Goal: Task Accomplishment & Management: Complete application form

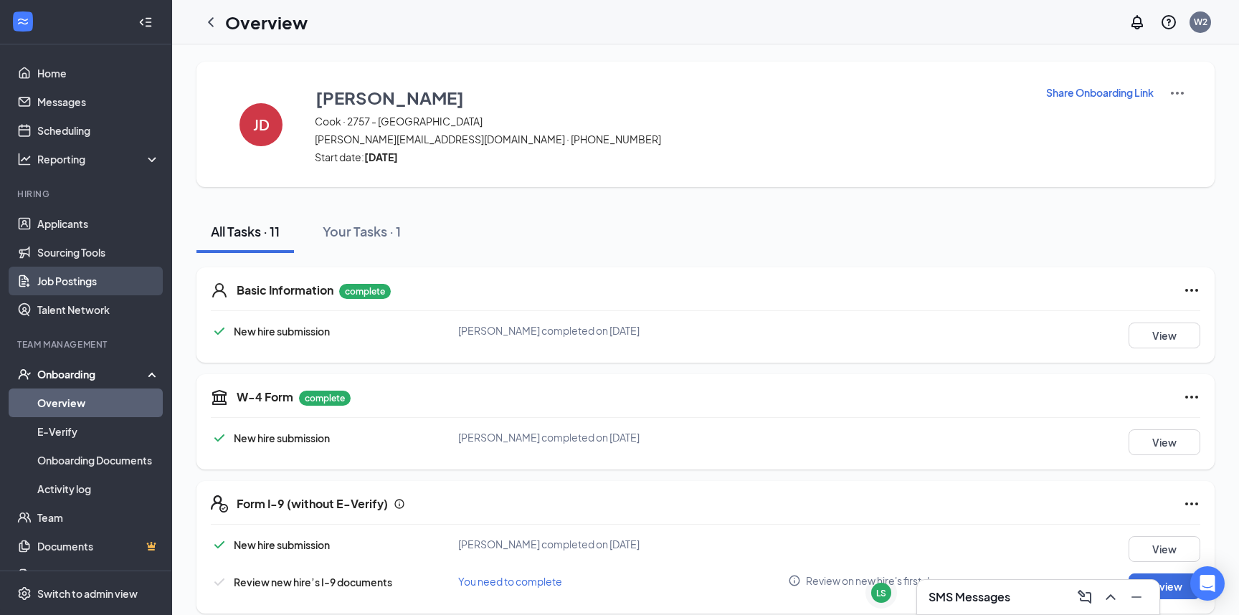
click at [85, 277] on link "Job Postings" at bounding box center [98, 281] width 123 height 29
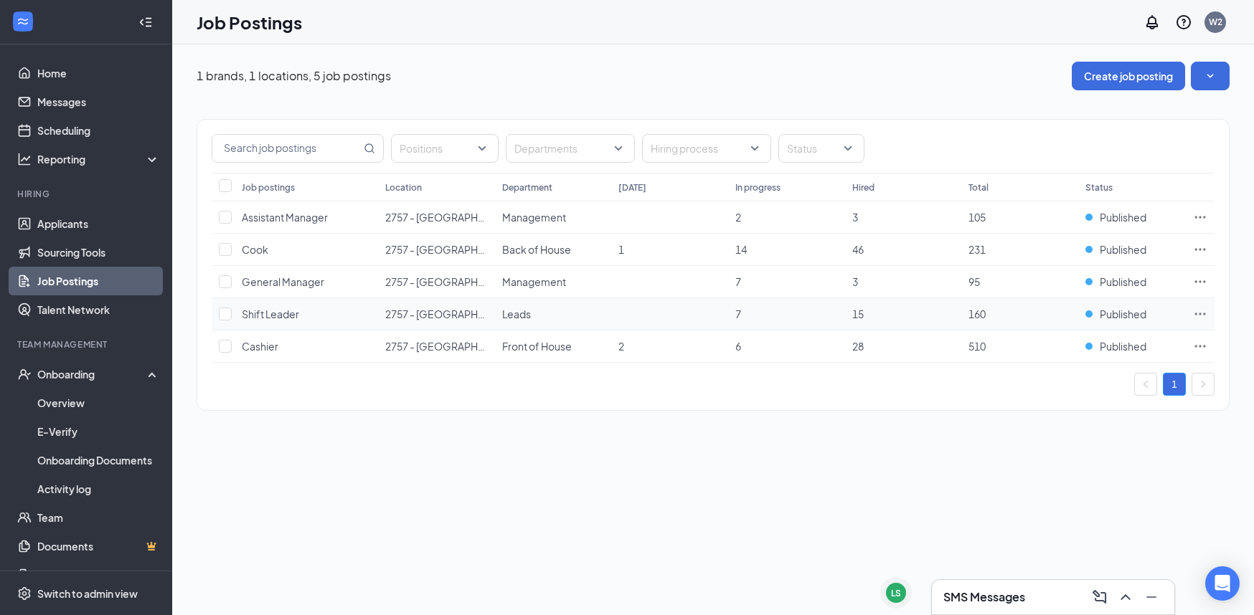
click at [1198, 313] on icon "Ellipses" at bounding box center [1200, 314] width 14 height 14
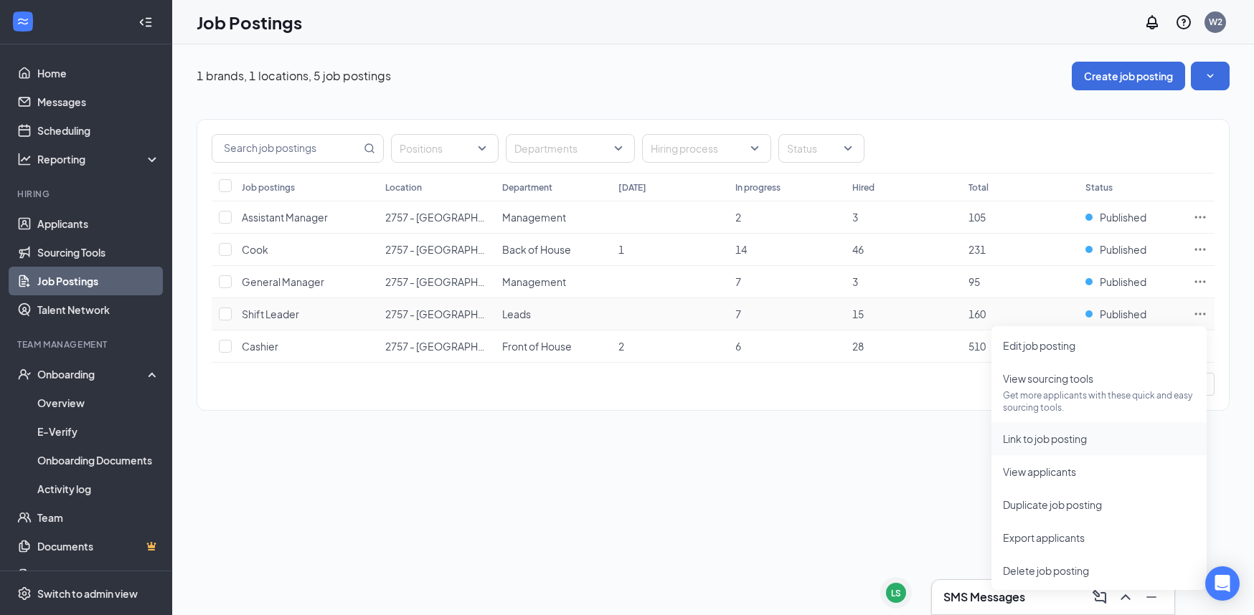
click at [1090, 442] on span "Link to job posting" at bounding box center [1099, 439] width 192 height 16
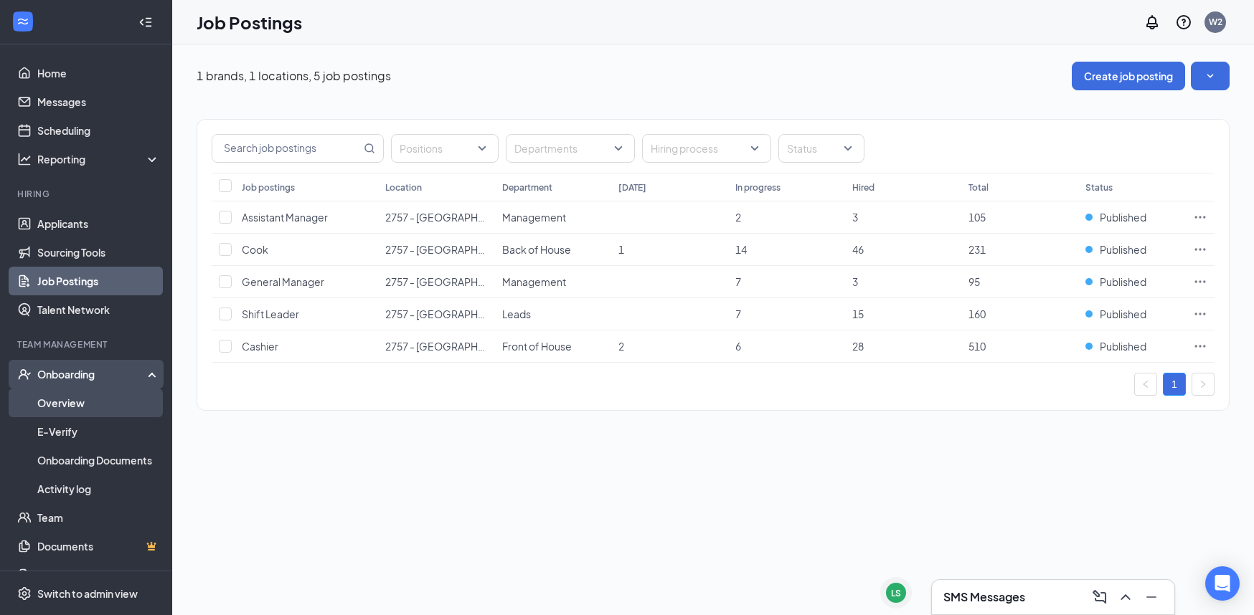
click at [93, 394] on link "Overview" at bounding box center [98, 403] width 123 height 29
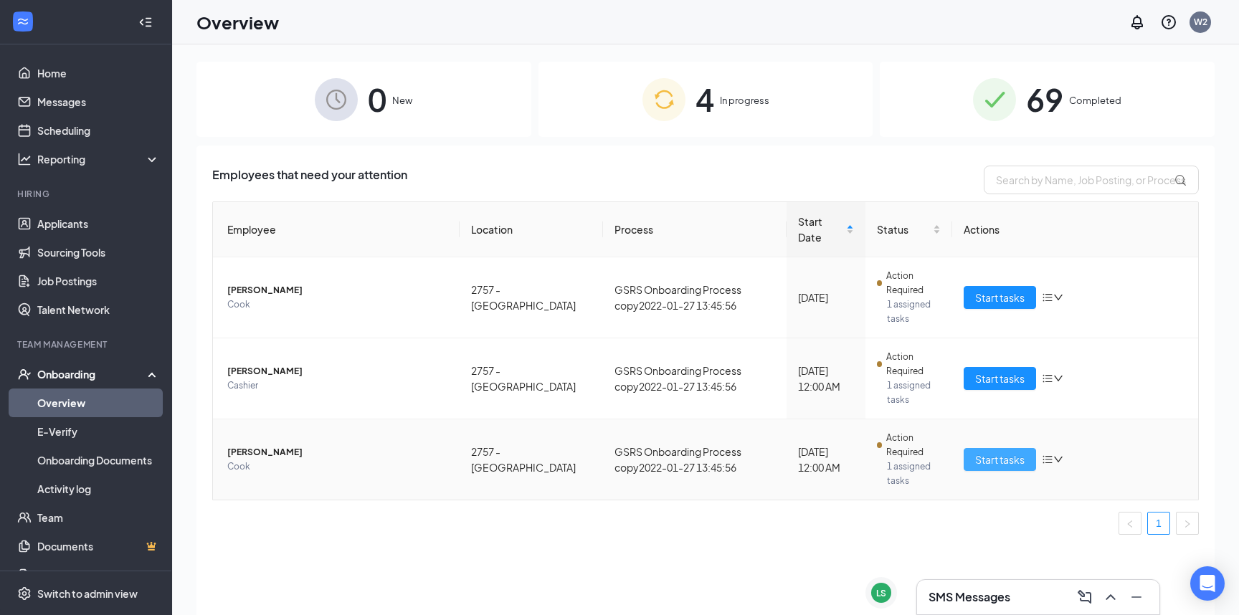
click at [996, 452] on span "Start tasks" at bounding box center [999, 460] width 49 height 16
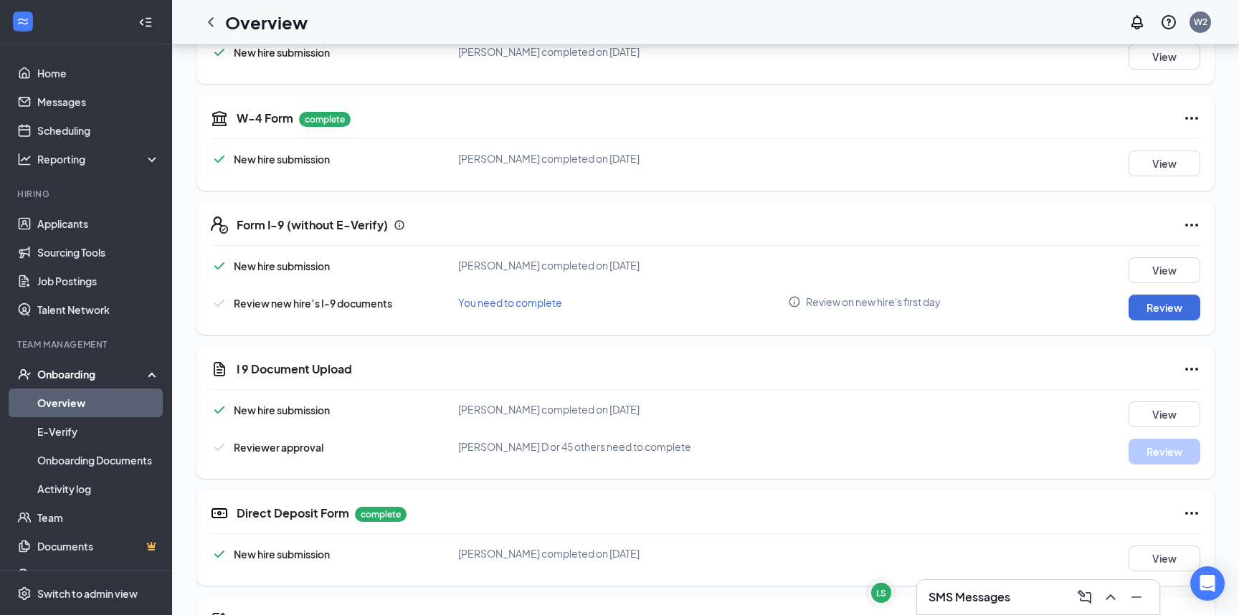
scroll to position [287, 0]
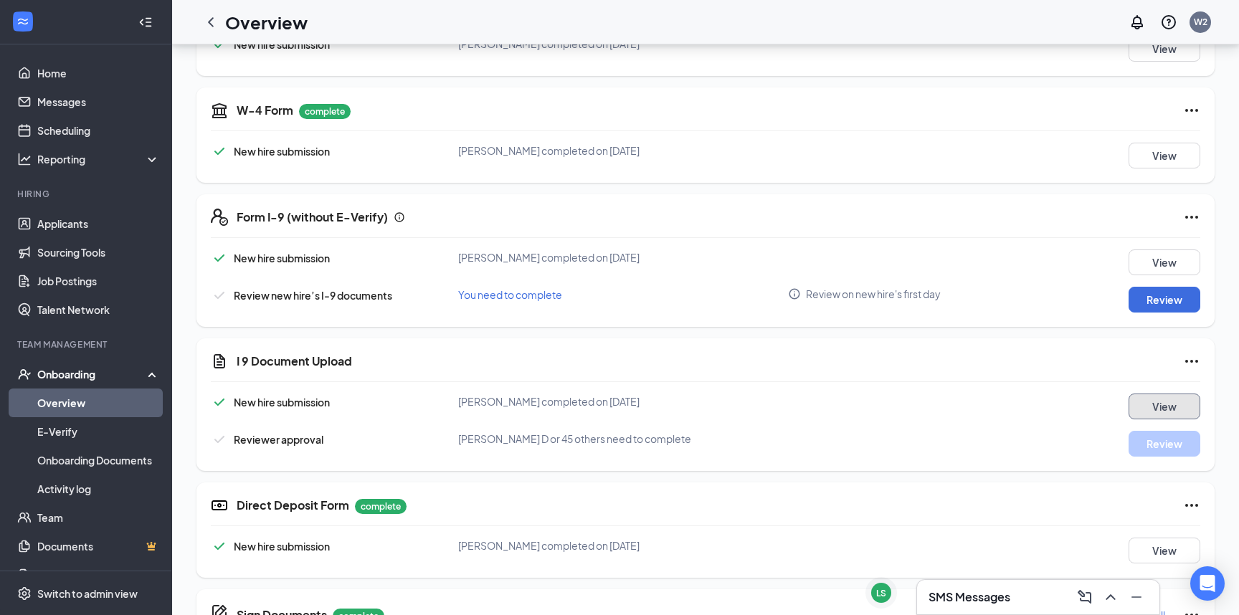
click at [1156, 412] on button "View" at bounding box center [1165, 407] width 72 height 26
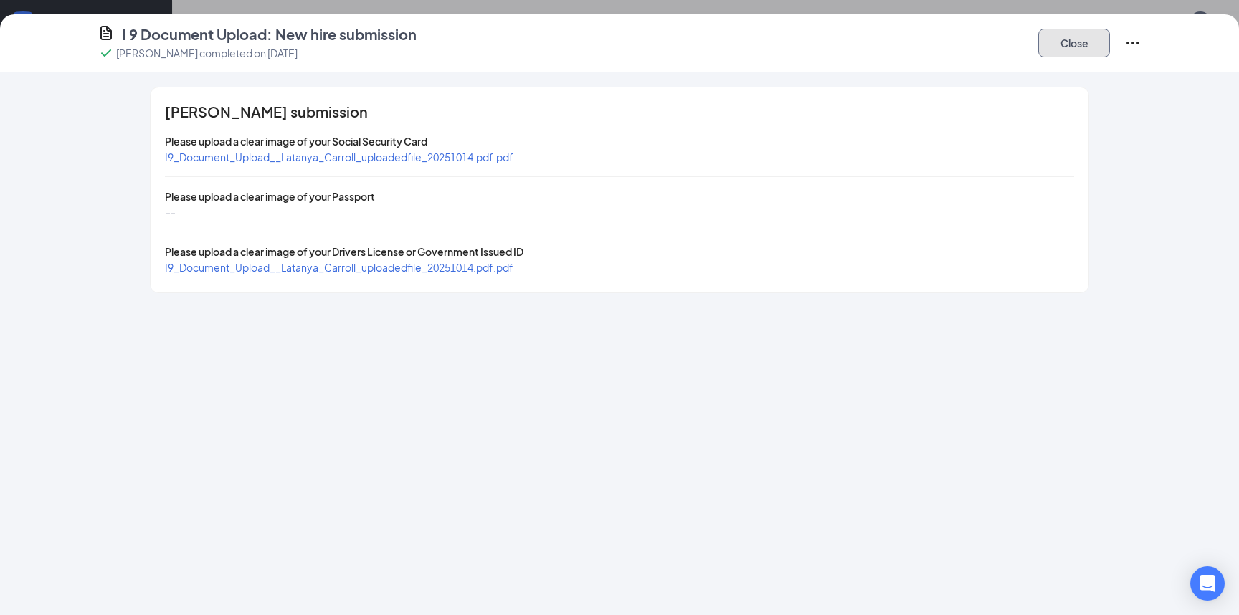
click at [1047, 29] on button "Close" at bounding box center [1075, 43] width 72 height 29
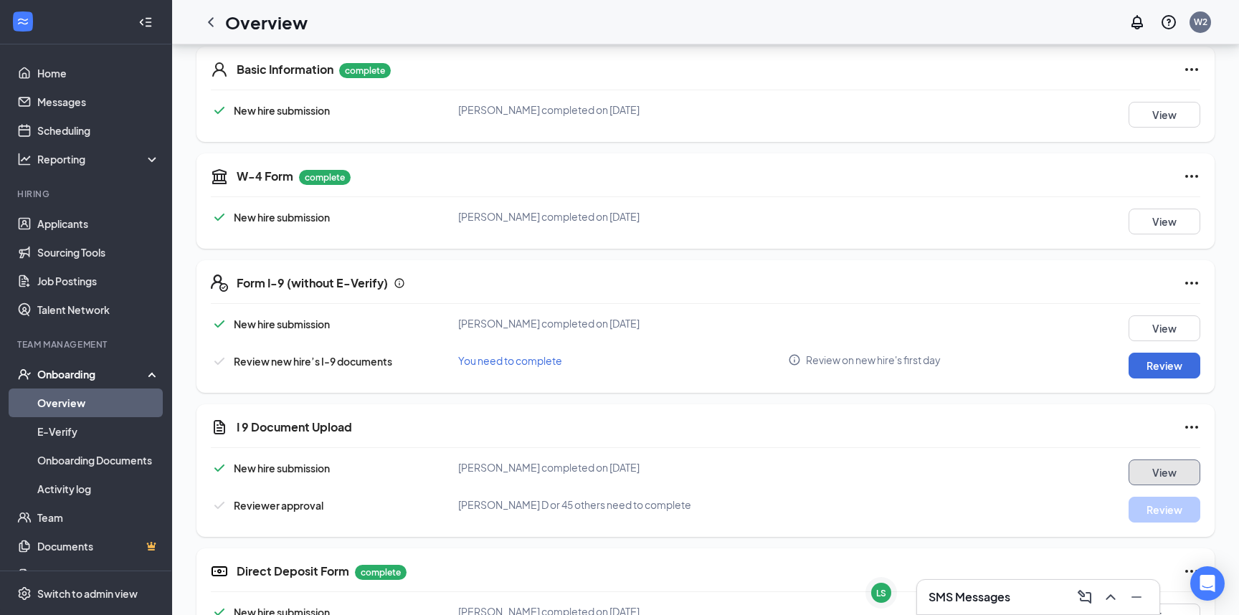
scroll to position [191, 0]
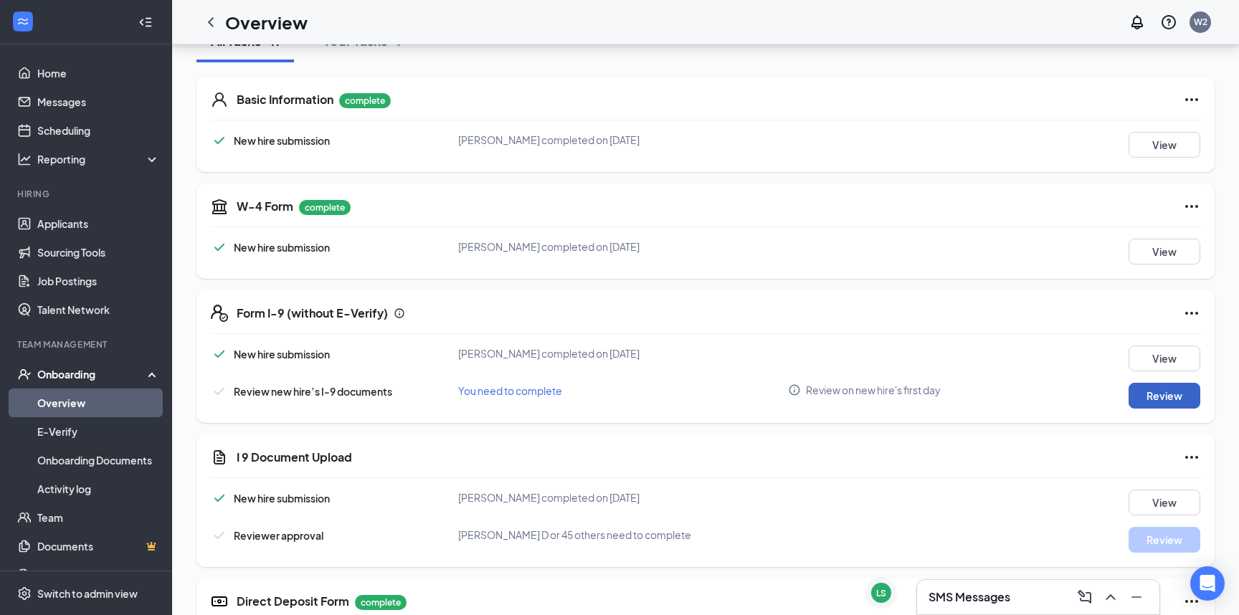
click at [1166, 397] on button "Review" at bounding box center [1165, 396] width 72 height 26
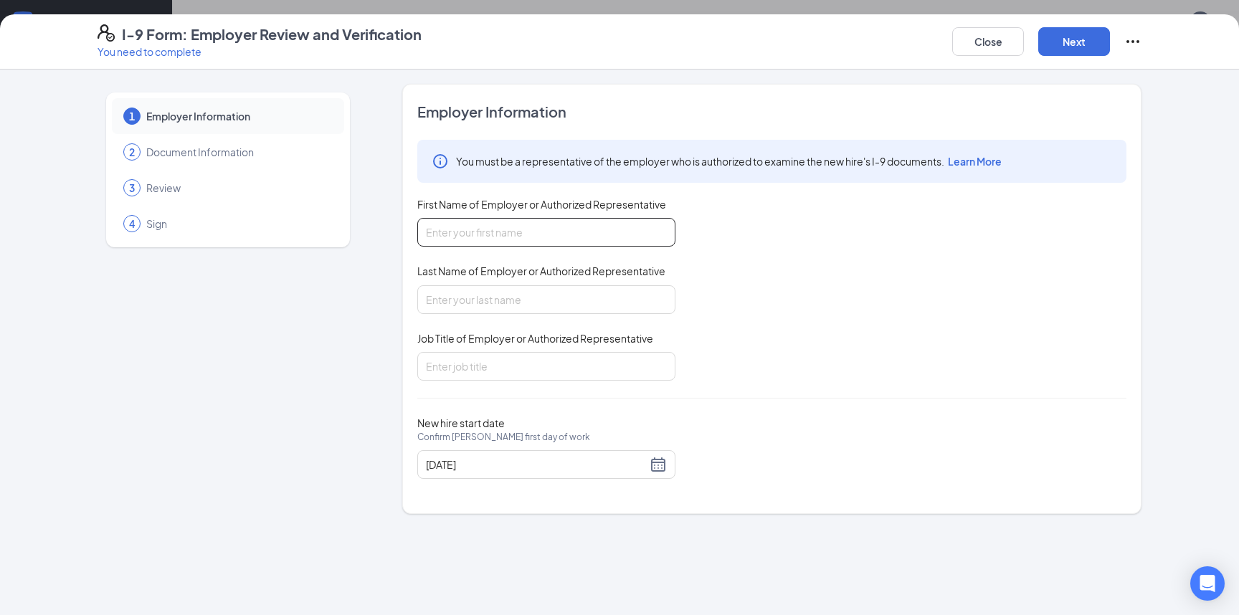
click at [518, 241] on input "First Name of Employer or Authorized Representative" at bounding box center [546, 232] width 258 height 29
type input "Marquis"
click at [496, 304] on input "Last Name of Employer or Authorized Representative" at bounding box center [546, 299] width 258 height 29
type input "[PERSON_NAME]"
click at [500, 367] on input "Job Title of Employer or Authorized Representative" at bounding box center [546, 366] width 258 height 29
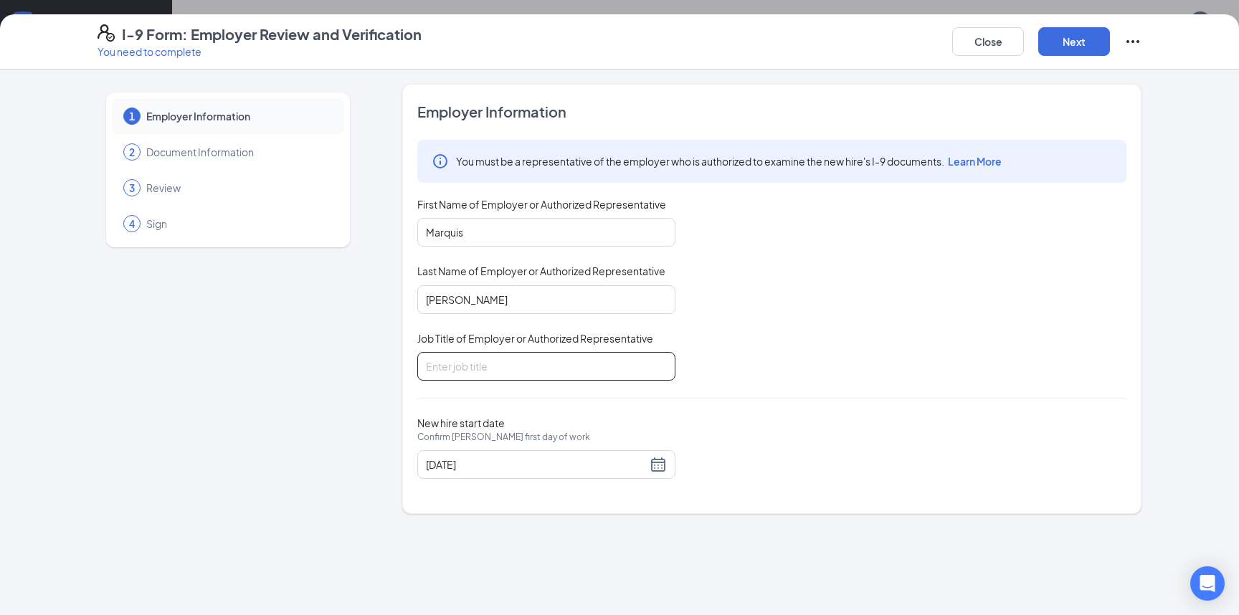
type input "General Manager"
click at [1063, 44] on button "Next" at bounding box center [1075, 41] width 72 height 29
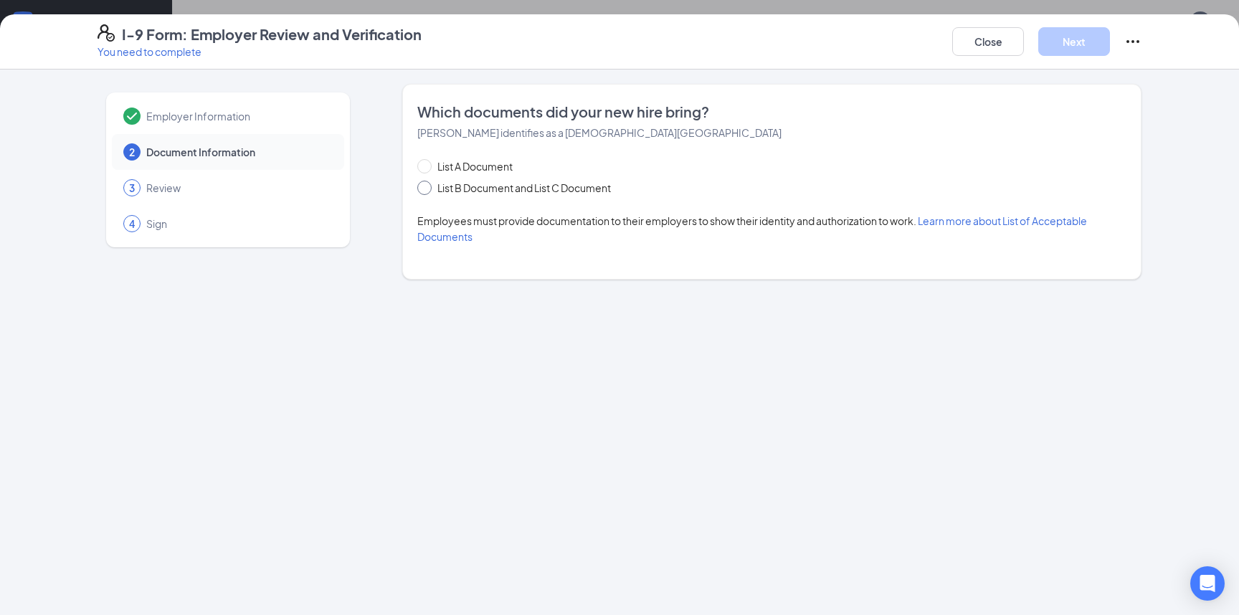
click at [460, 184] on span "List B Document and List C Document" at bounding box center [524, 188] width 185 height 16
click at [427, 184] on input "List B Document and List C Document" at bounding box center [422, 186] width 10 height 10
radio input "true"
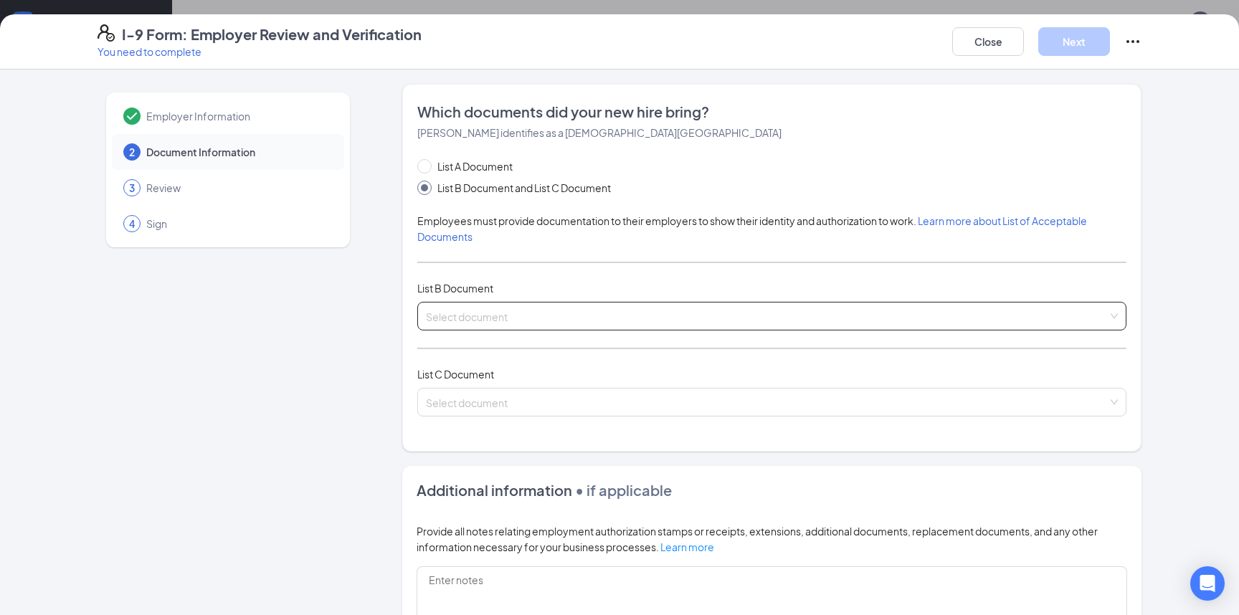
click at [496, 322] on input "search" at bounding box center [767, 314] width 682 height 22
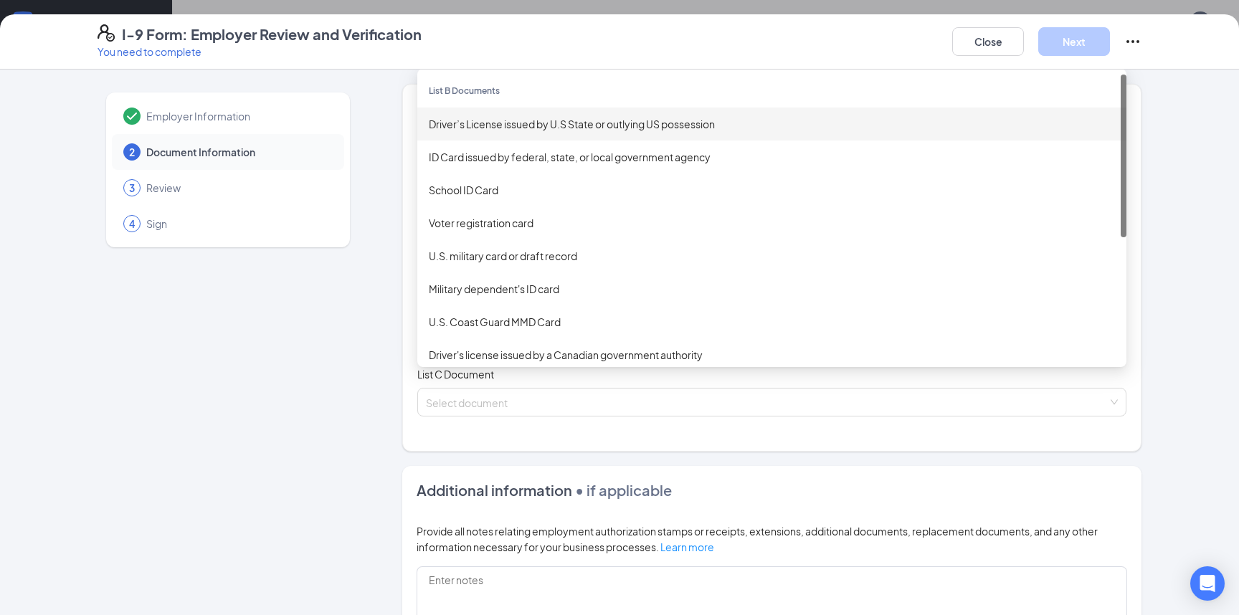
click at [524, 125] on div "Driver’s License issued by U.S State or outlying US possession" at bounding box center [772, 124] width 686 height 16
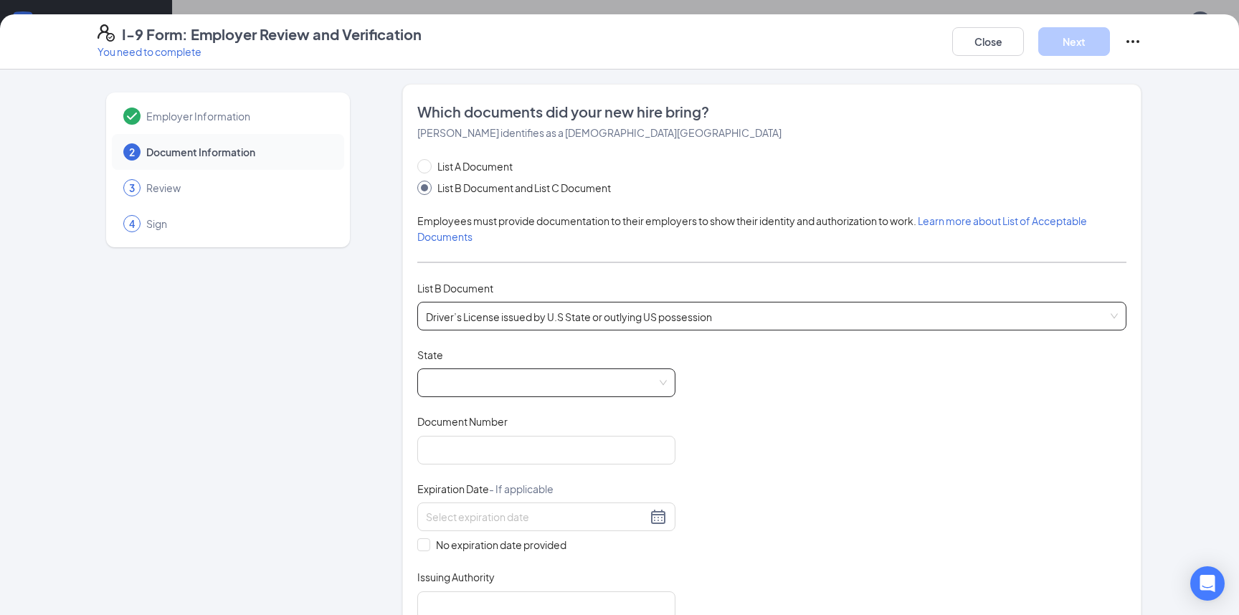
click at [492, 385] on span at bounding box center [546, 382] width 241 height 27
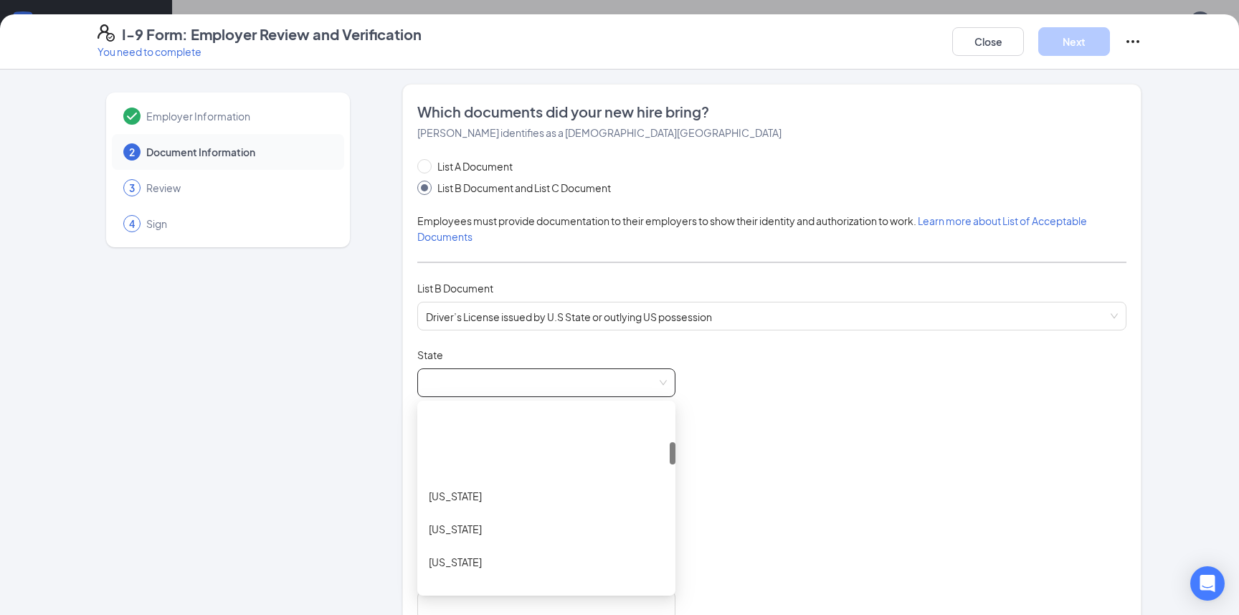
scroll to position [287, 0]
click at [460, 488] on div "[US_STATE]" at bounding box center [546, 499] width 258 height 33
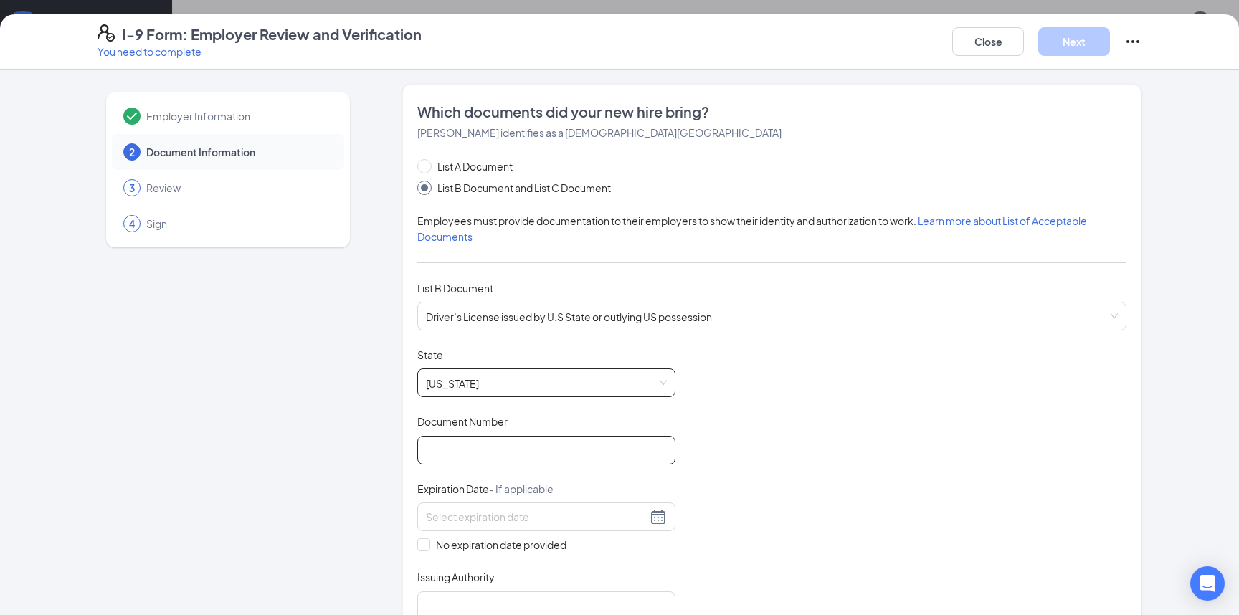
click at [537, 452] on input "Document Number" at bounding box center [546, 450] width 258 height 29
type input "MD-1027352819"
click at [772, 429] on div "Document Title Driver’s License issued by U.S State or outlying US possession S…" at bounding box center [771, 484] width 709 height 273
click at [987, 47] on button "Close" at bounding box center [988, 41] width 72 height 29
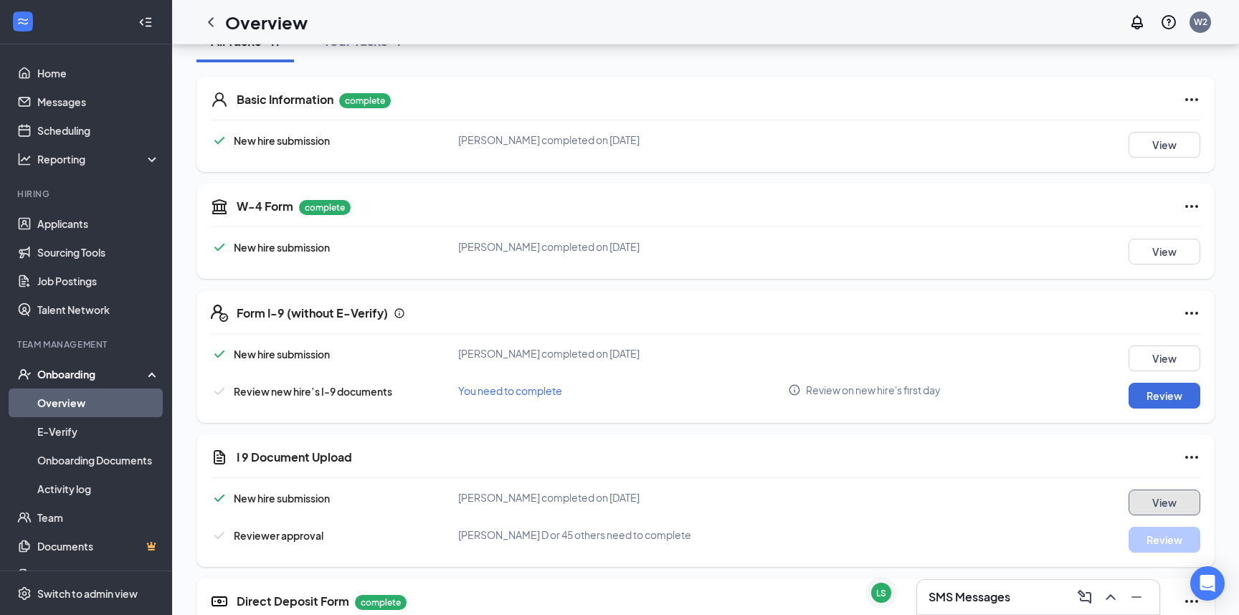
click at [1171, 497] on button "View" at bounding box center [1165, 503] width 72 height 26
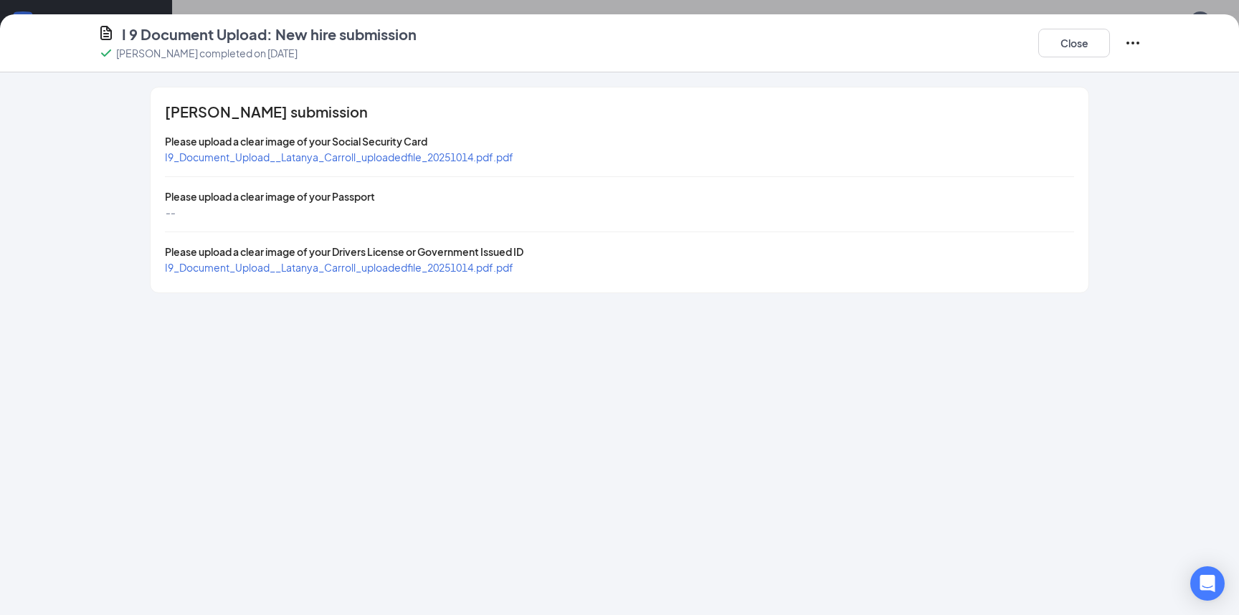
click at [482, 165] on div "[PERSON_NAME] submission Please upload a clear image of your Social Security Ca…" at bounding box center [620, 190] width 938 height 205
click at [483, 158] on span "I9_Document_Upload__Latanya_Carroll_uploadedfile_20251014.pdf.pdf" at bounding box center [339, 157] width 349 height 13
click at [433, 270] on span "I9_Document_Upload__Latanya_Carroll_uploadedfile_20251014.pdf.pdf" at bounding box center [339, 267] width 349 height 13
click at [1091, 40] on button "Close" at bounding box center [1075, 43] width 72 height 29
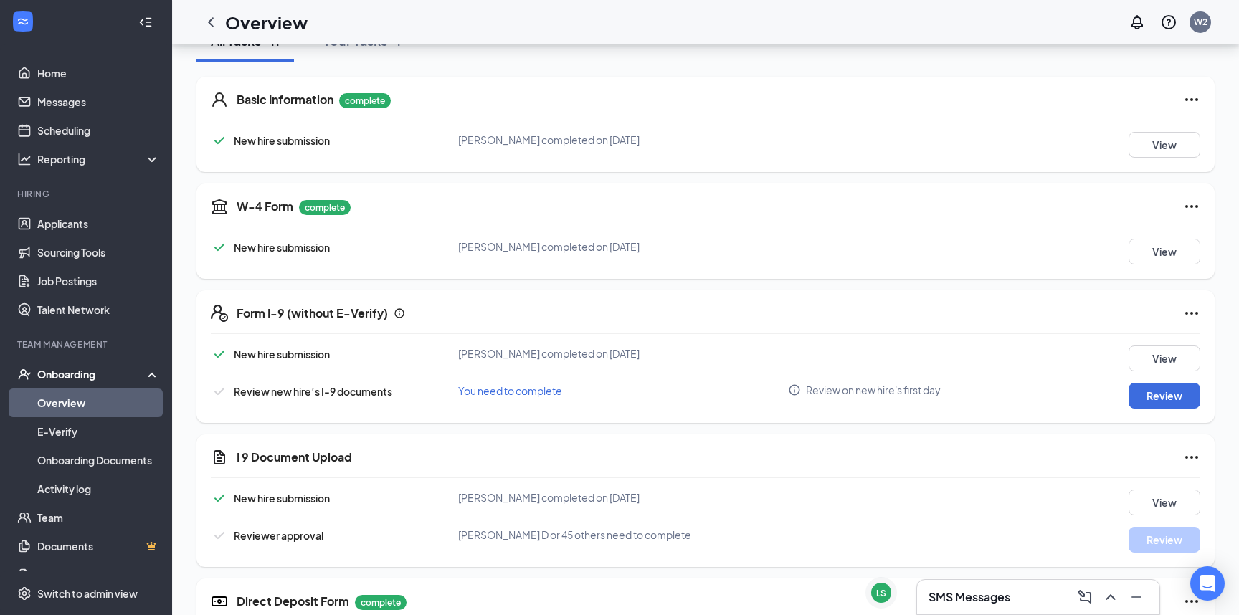
drag, startPoint x: 1086, startPoint y: 42, endPoint x: 775, endPoint y: 192, distance: 345.2
click at [735, 179] on div "Basic Information complete New hire submission [PERSON_NAME] completed on [DATE…" at bounding box center [706, 536] width 1018 height 949
click at [1183, 386] on button "Review" at bounding box center [1165, 396] width 72 height 26
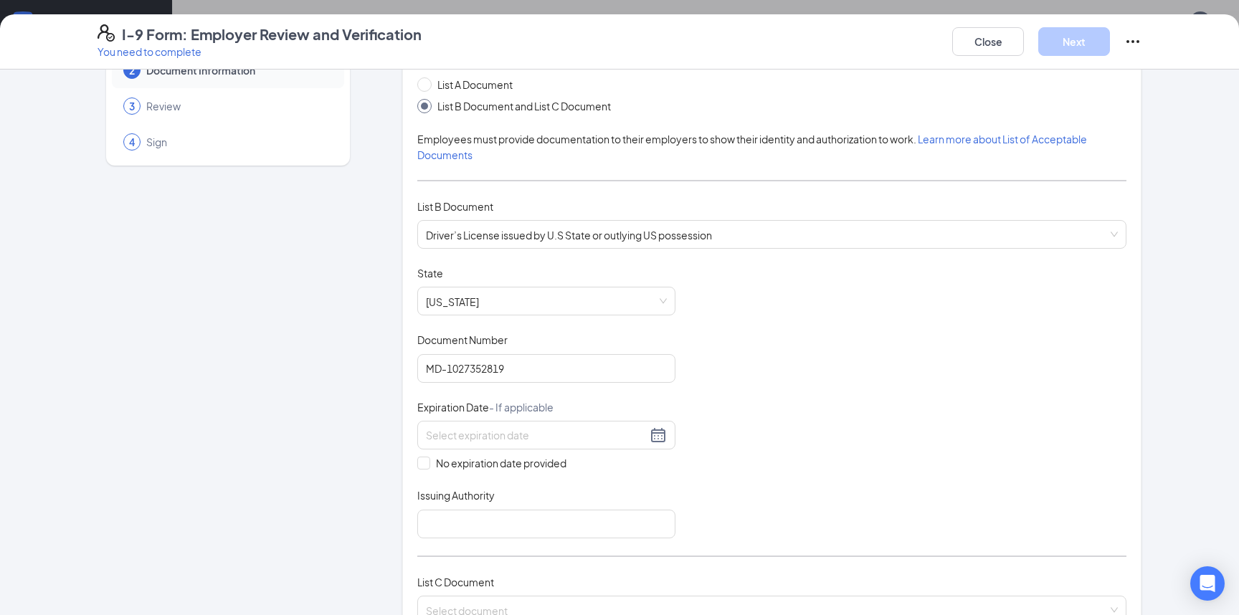
scroll to position [382, 0]
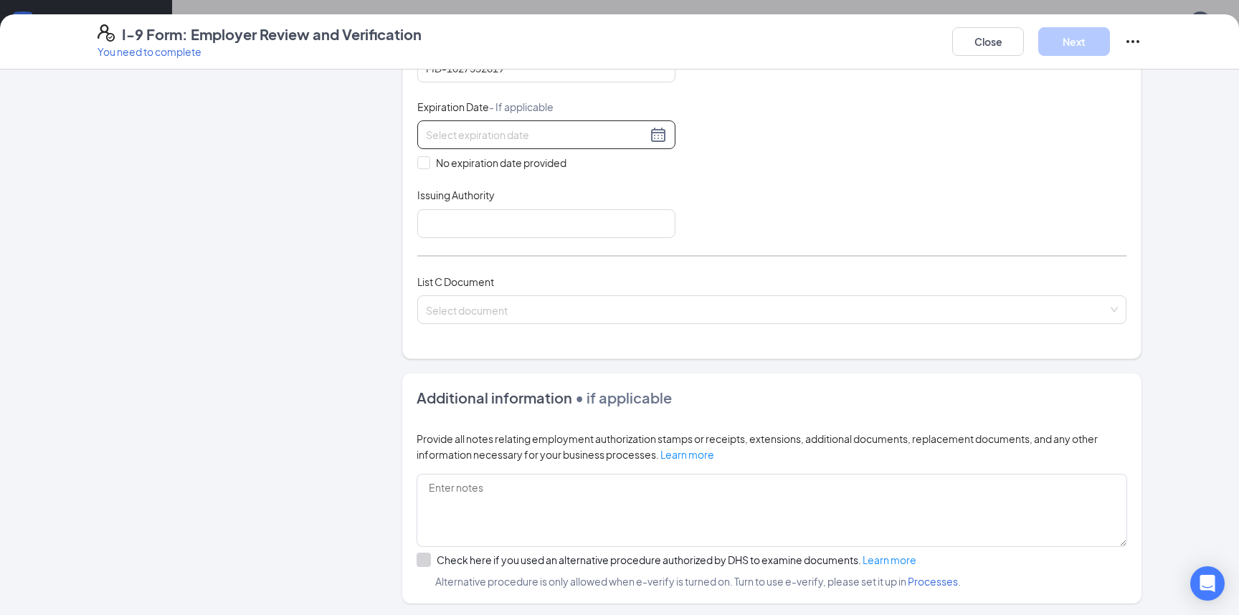
click at [485, 138] on input at bounding box center [536, 135] width 221 height 16
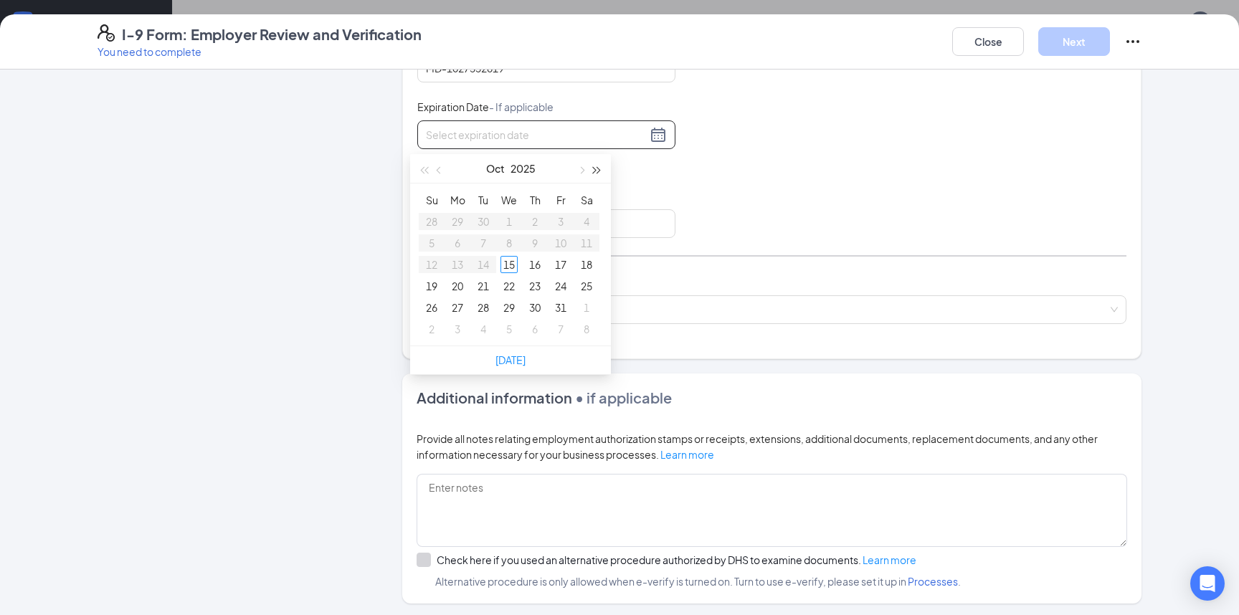
click at [595, 176] on button "button" at bounding box center [598, 168] width 16 height 29
click at [443, 171] on button "button" at bounding box center [440, 168] width 16 height 29
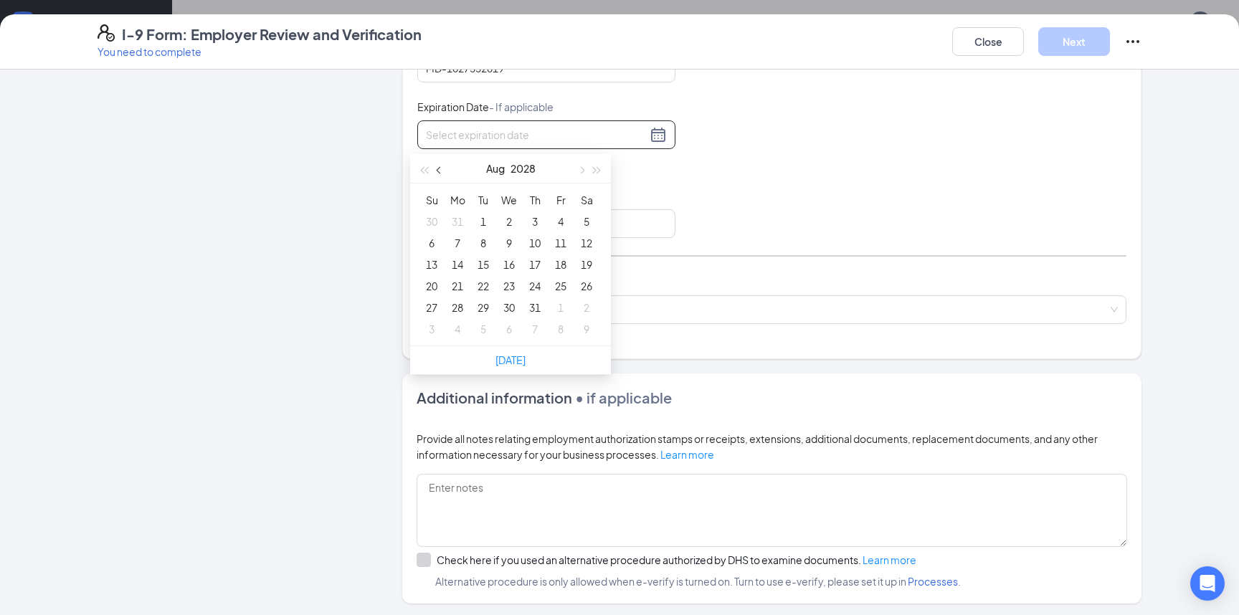
click at [443, 171] on button "button" at bounding box center [440, 168] width 16 height 29
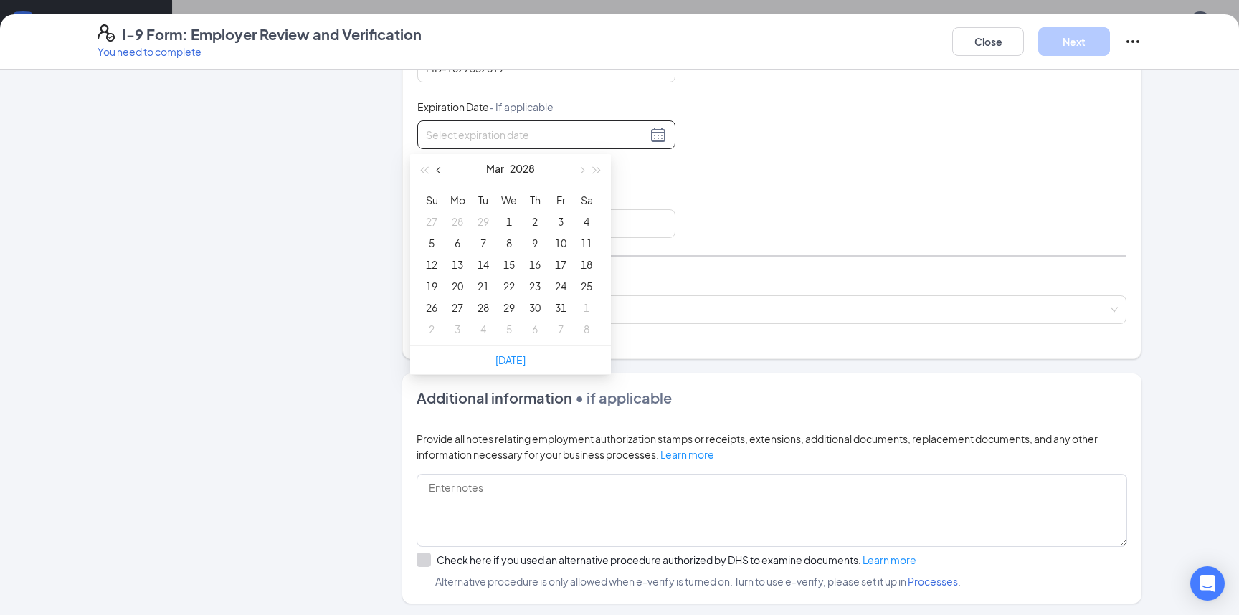
click at [443, 171] on button "button" at bounding box center [440, 168] width 16 height 29
click at [578, 168] on span "button" at bounding box center [580, 170] width 7 height 7
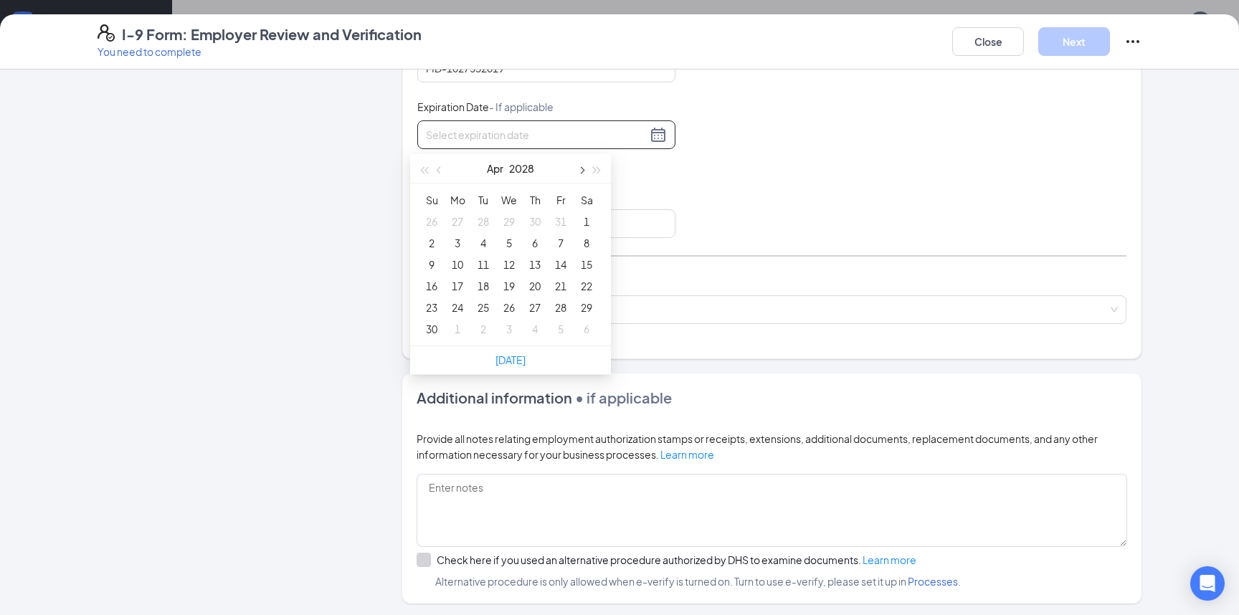
click at [578, 168] on span "button" at bounding box center [580, 170] width 7 height 7
type input "[DATE]"
click at [430, 258] on div "11" at bounding box center [431, 264] width 17 height 17
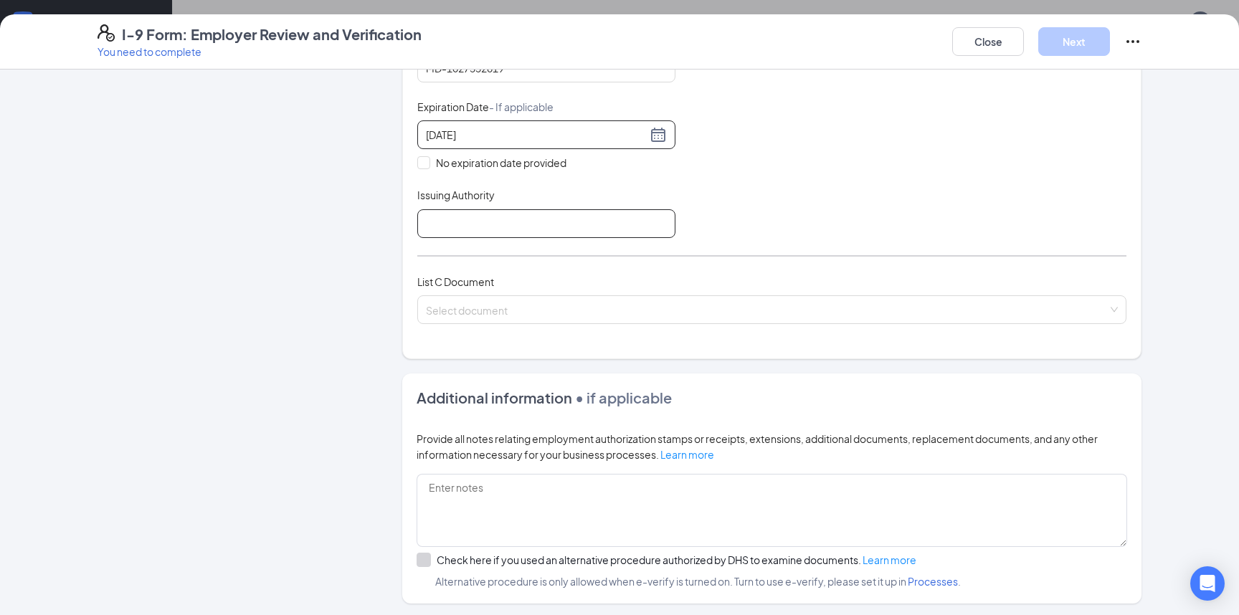
click at [478, 232] on input "Issuing Authority" at bounding box center [546, 223] width 258 height 29
type input "[US_STATE] DOT"
click at [521, 313] on input "search" at bounding box center [767, 307] width 682 height 22
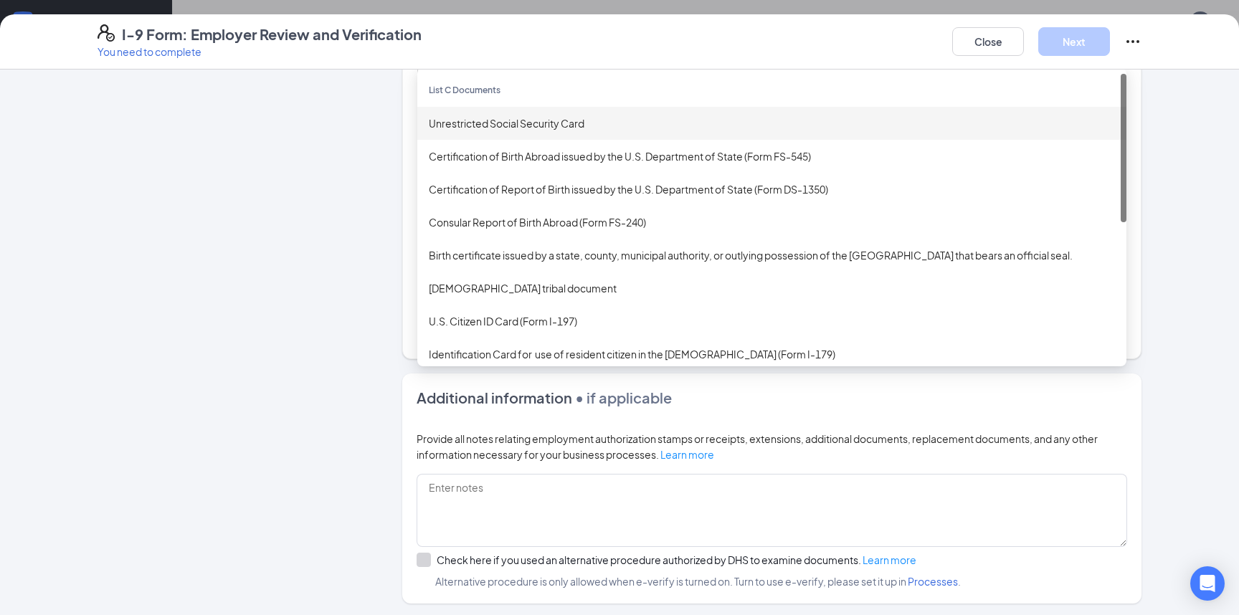
click at [529, 120] on div "Unrestricted Social Security Card" at bounding box center [772, 123] width 686 height 16
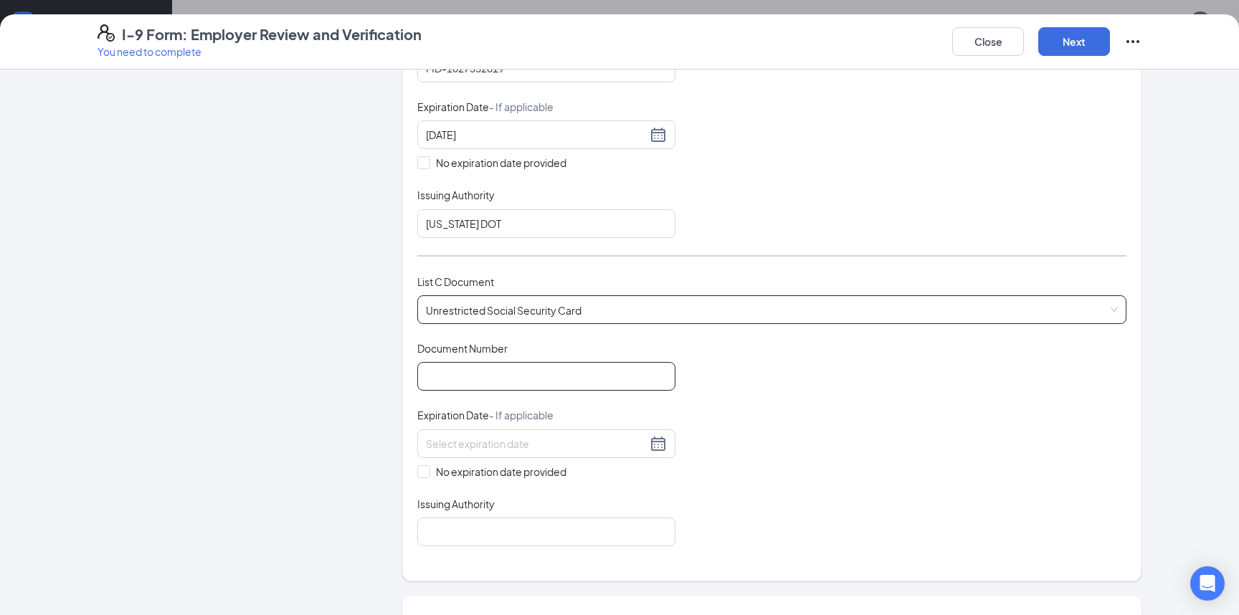
click at [491, 385] on input "Document Number" at bounding box center [546, 376] width 258 height 29
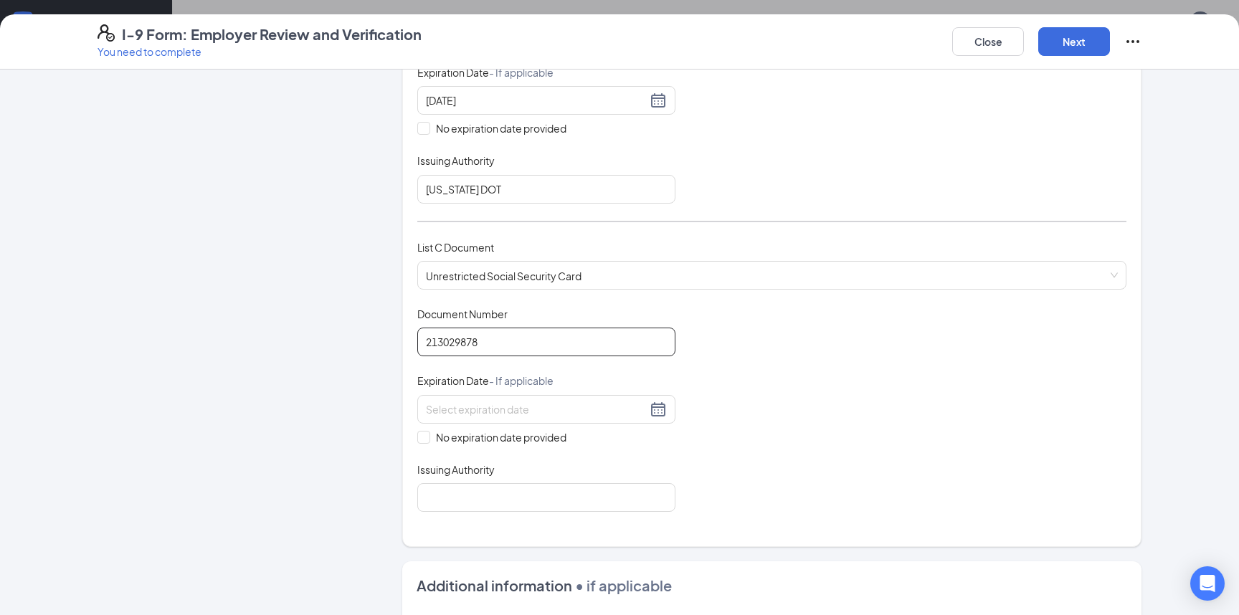
scroll to position [478, 0]
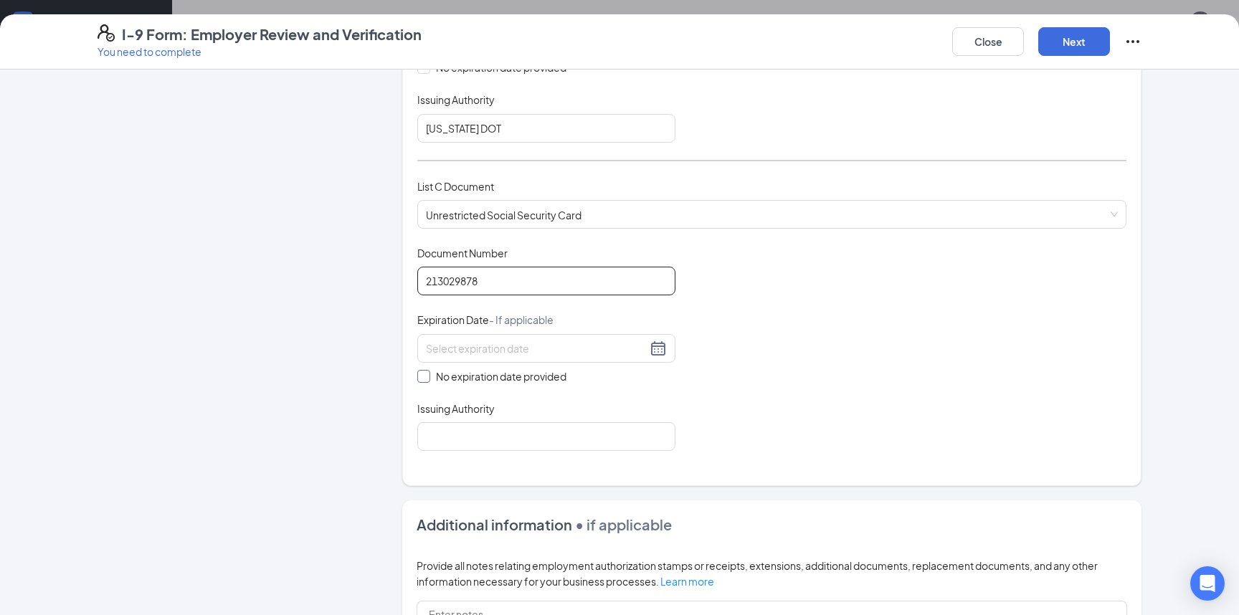
type input "213029878"
click at [420, 372] on input "No expiration date provided" at bounding box center [422, 375] width 10 height 10
checkbox input "true"
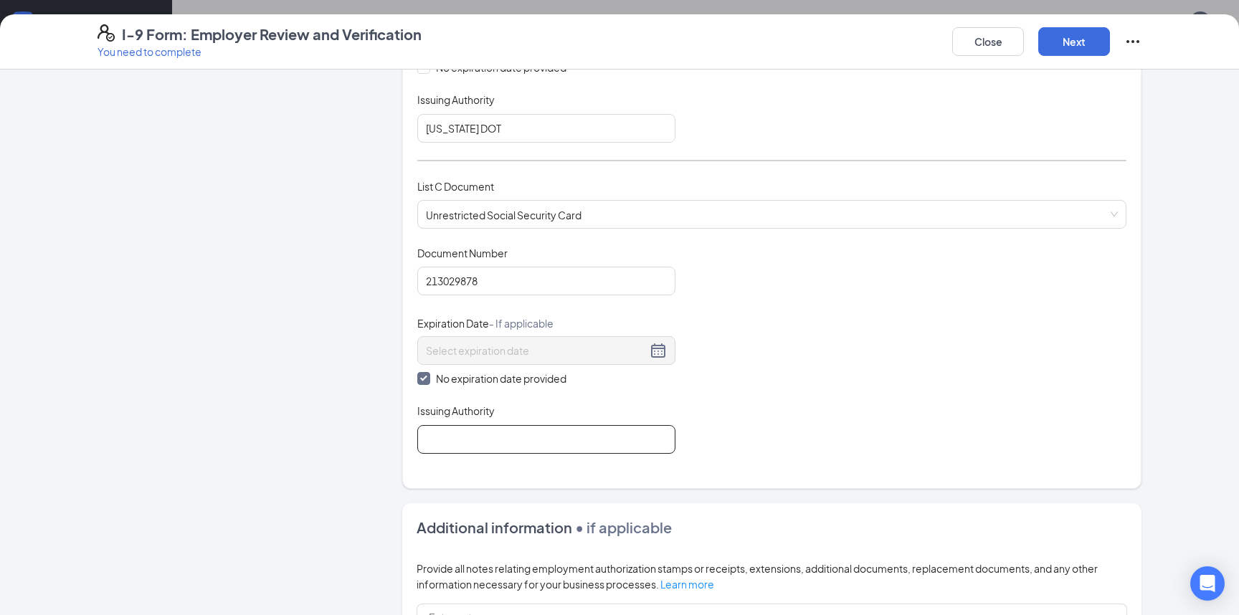
drag, startPoint x: 516, startPoint y: 458, endPoint x: 515, endPoint y: 450, distance: 7.3
click at [516, 457] on div "Which documents did your new hire bring? [PERSON_NAME] identifies as a [DEMOGRA…" at bounding box center [771, 47] width 709 height 847
click at [515, 448] on input "Issuing Authority" at bounding box center [546, 439] width 258 height 29
type input "[GEOGRAPHIC_DATA]"
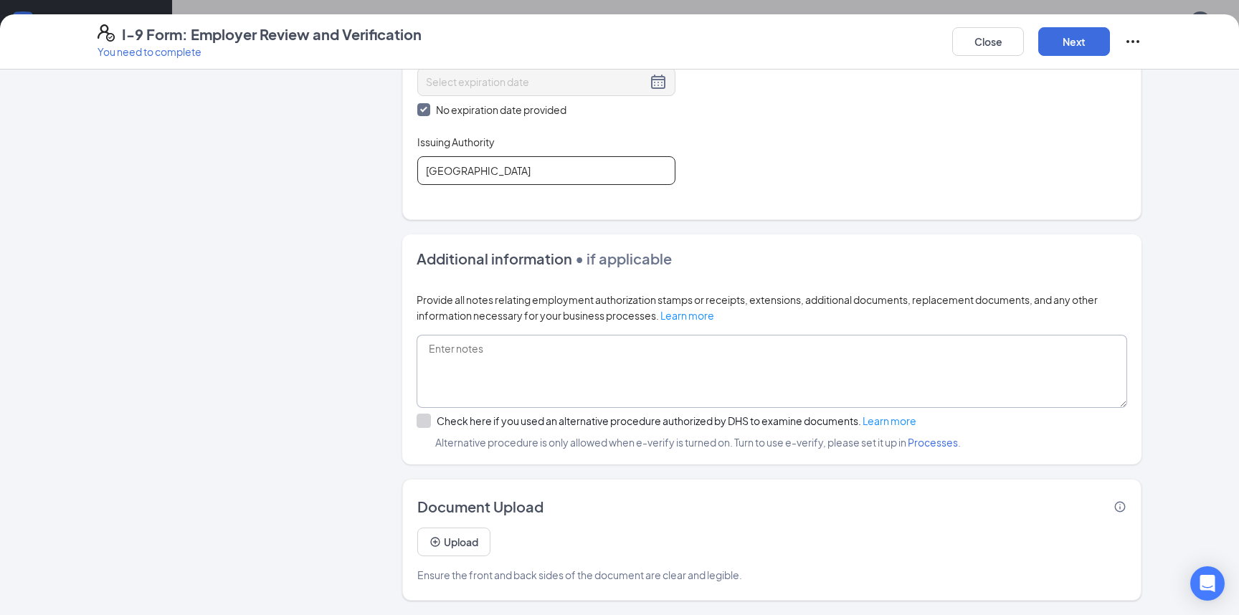
scroll to position [574, 0]
click at [1090, 44] on button "Next" at bounding box center [1075, 41] width 72 height 29
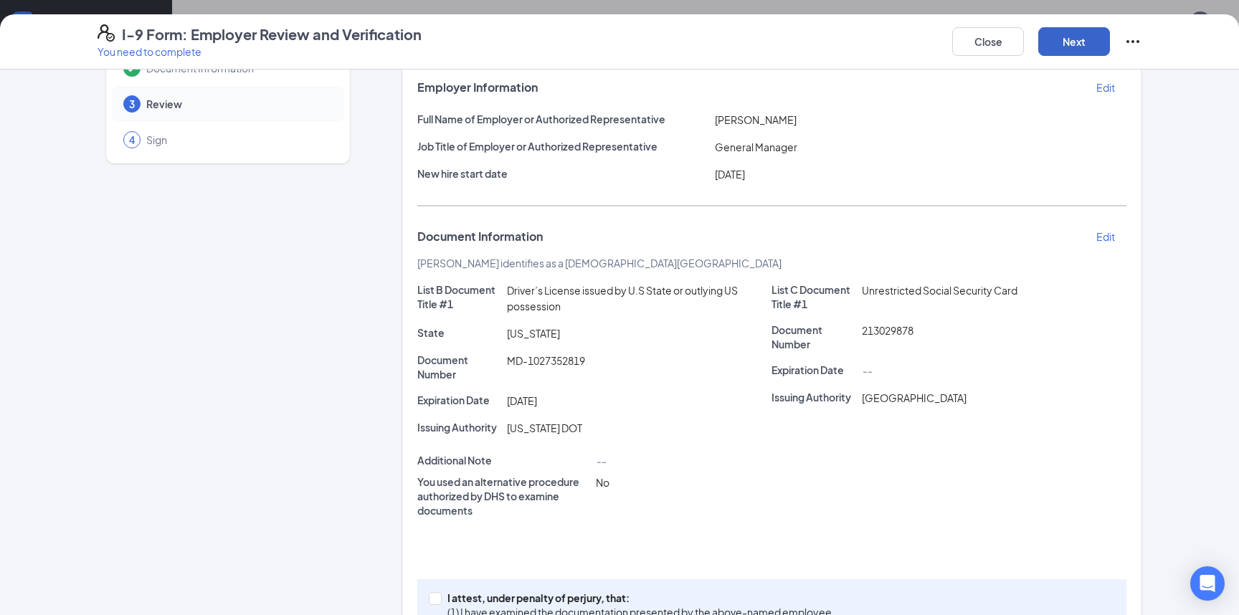
scroll to position [161, 0]
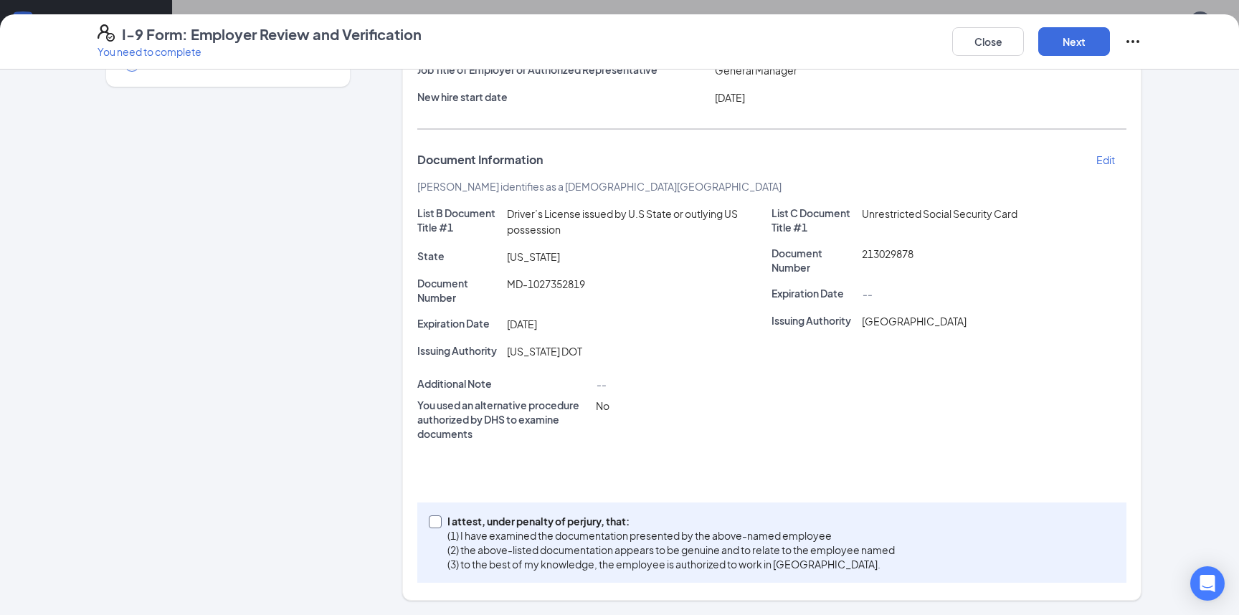
click at [442, 523] on span "I attest, under penalty of [PERSON_NAME], that: (1) I have examined the documen…" at bounding box center [671, 542] width 459 height 57
click at [438, 523] on input "I attest, under penalty of [PERSON_NAME], that: (1) I have examined the documen…" at bounding box center [434, 521] width 10 height 10
checkbox input "true"
click at [1073, 41] on button "Next" at bounding box center [1075, 41] width 72 height 29
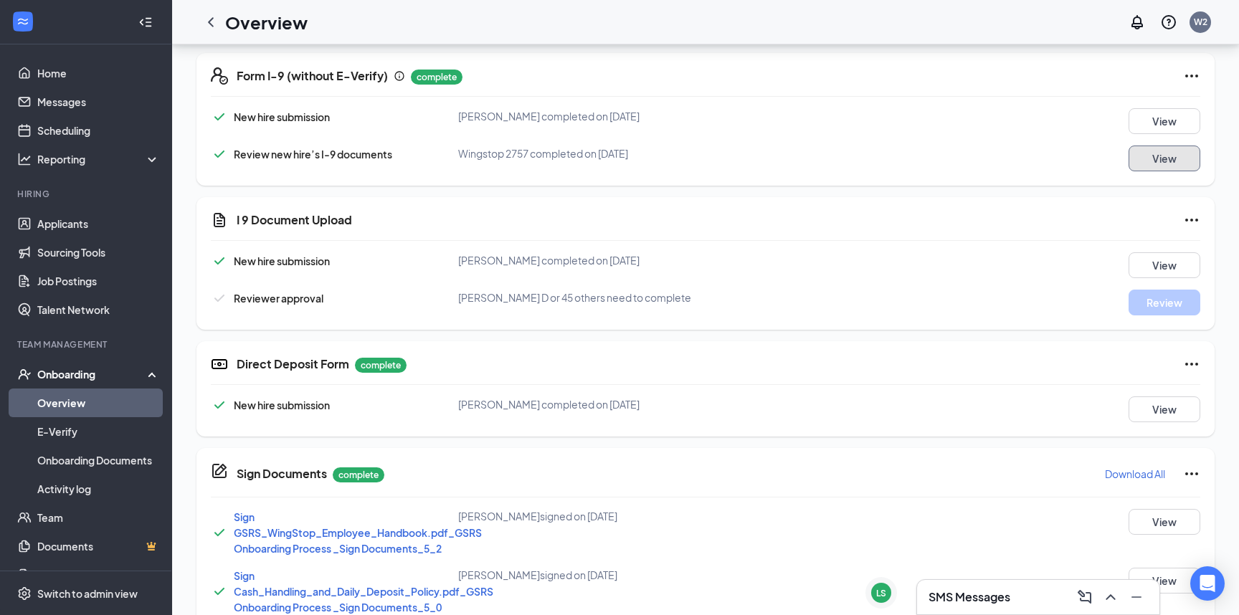
scroll to position [0, 0]
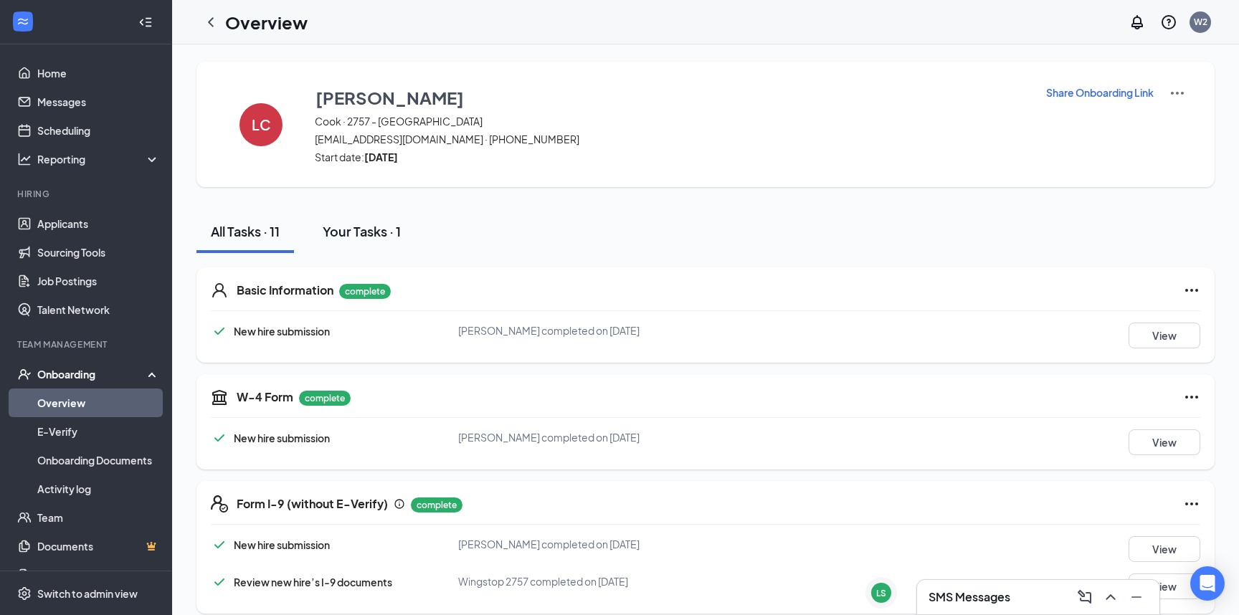
click at [408, 242] on button "Your Tasks · 1" at bounding box center [361, 231] width 107 height 43
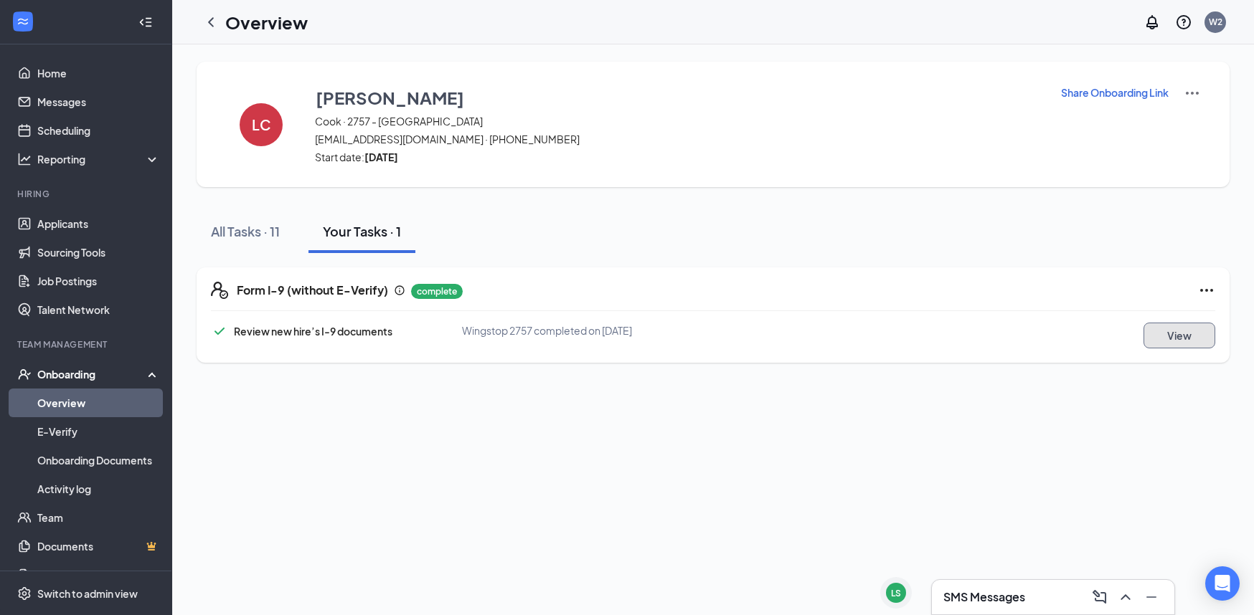
click at [1168, 336] on button "View" at bounding box center [1179, 336] width 72 height 26
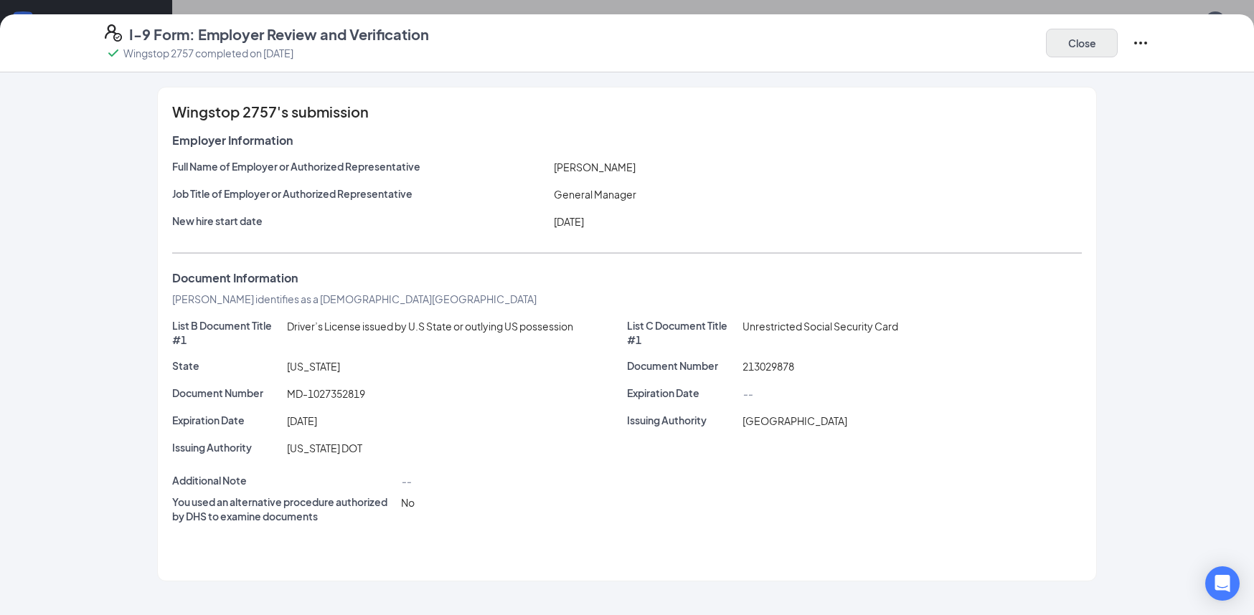
click at [1064, 35] on div "Close" at bounding box center [1097, 42] width 103 height 37
click at [1140, 38] on icon "Ellipses" at bounding box center [1140, 42] width 17 height 17
click at [1163, 115] on div "Wingstop 2757's submission Employer Information Full Name of Employer or Author…" at bounding box center [627, 334] width 1102 height 495
click at [1094, 41] on button "Close" at bounding box center [1082, 43] width 72 height 29
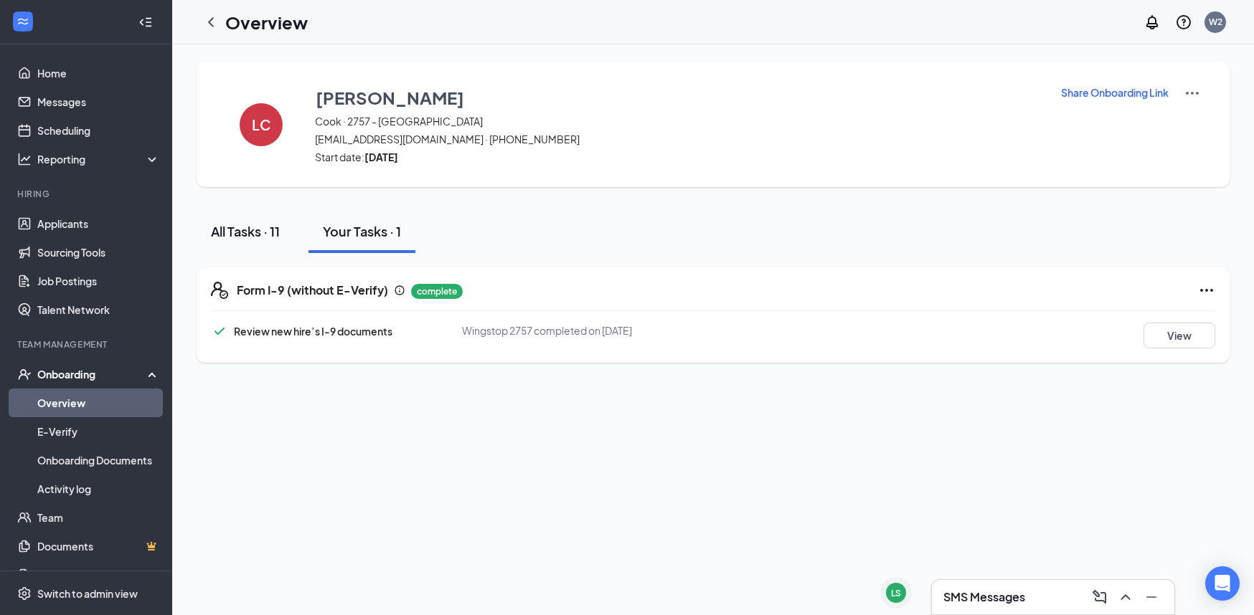
click at [265, 221] on button "All Tasks · 11" at bounding box center [246, 231] width 98 height 43
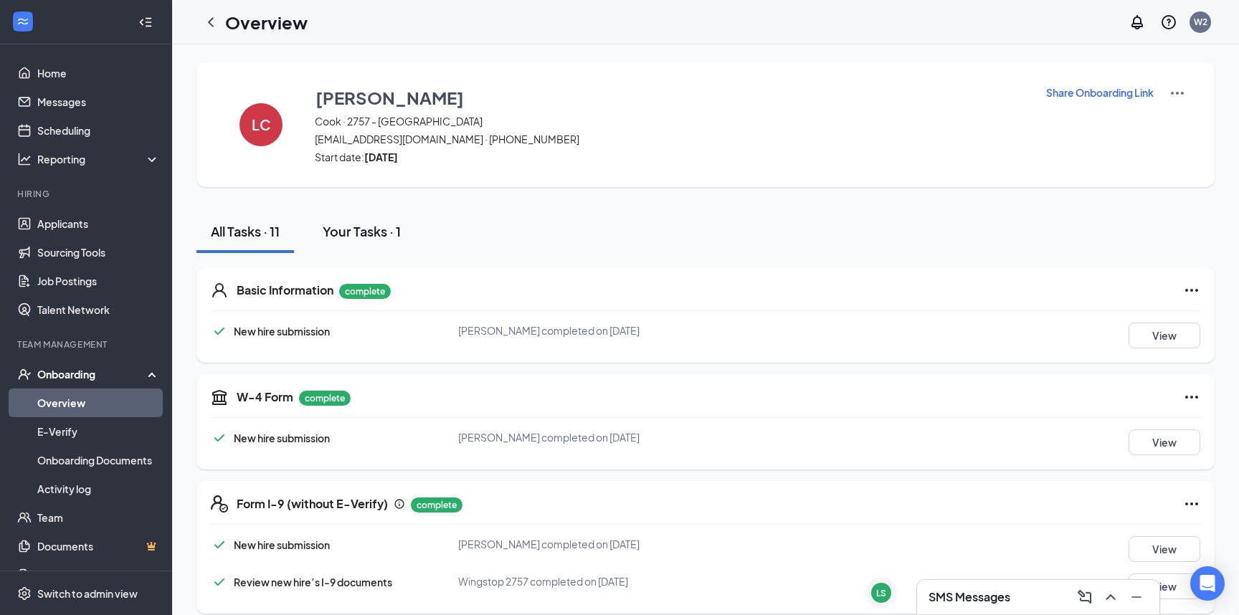
click at [374, 236] on div "Your Tasks · 1" at bounding box center [362, 231] width 78 height 18
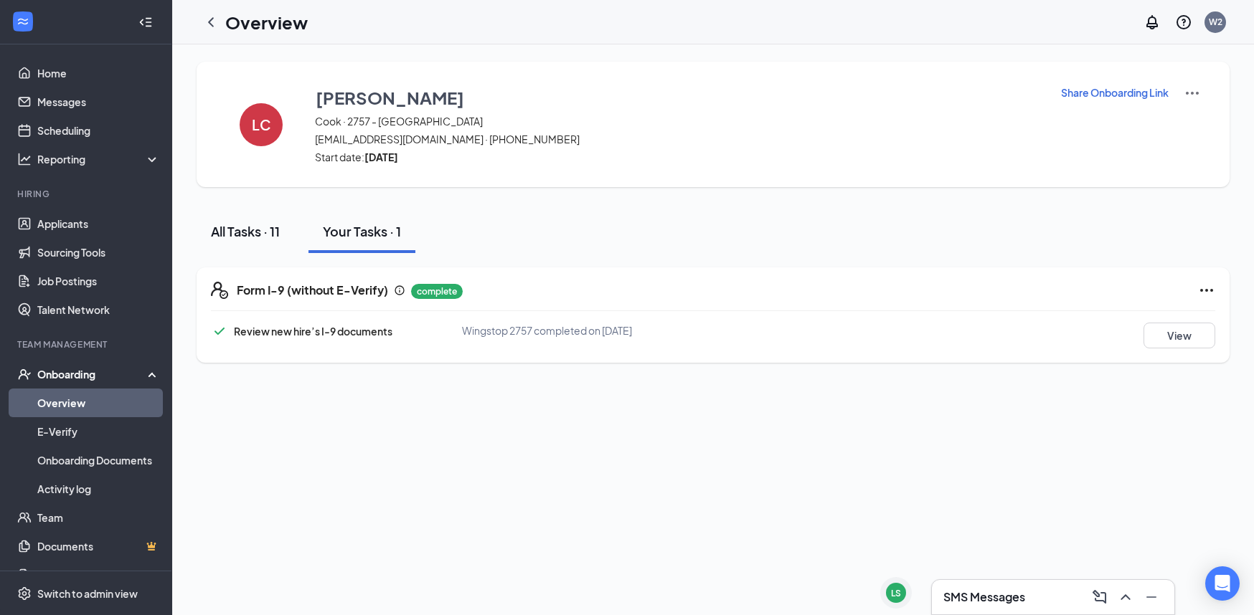
click at [285, 232] on button "All Tasks · 11" at bounding box center [246, 231] width 98 height 43
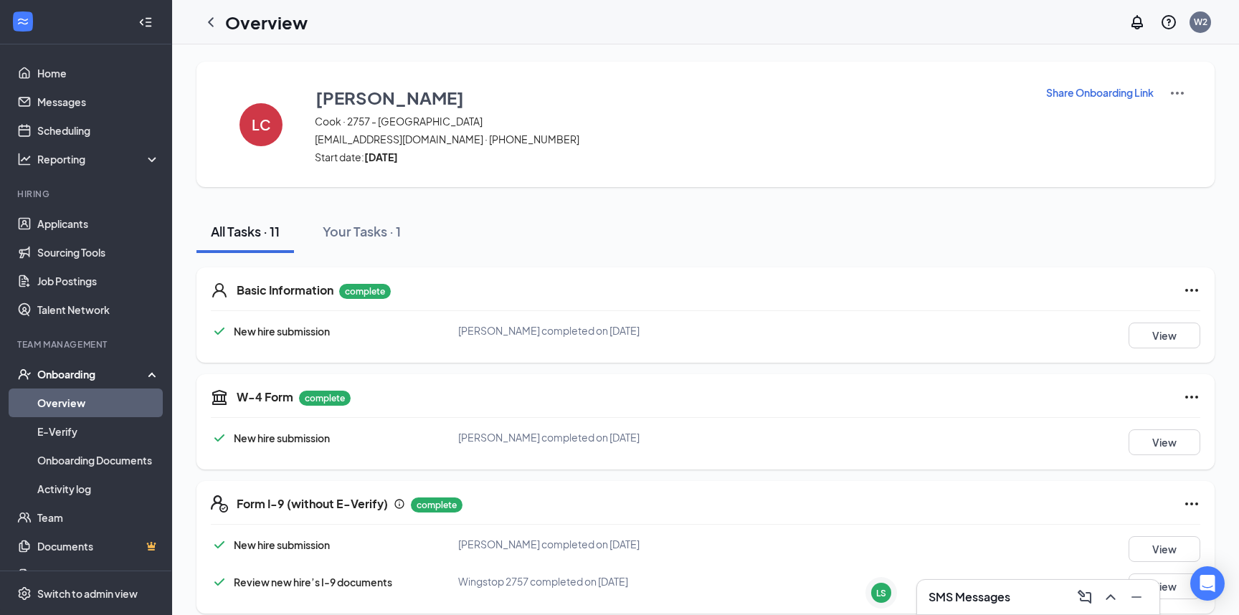
click at [67, 407] on link "Overview" at bounding box center [98, 403] width 123 height 29
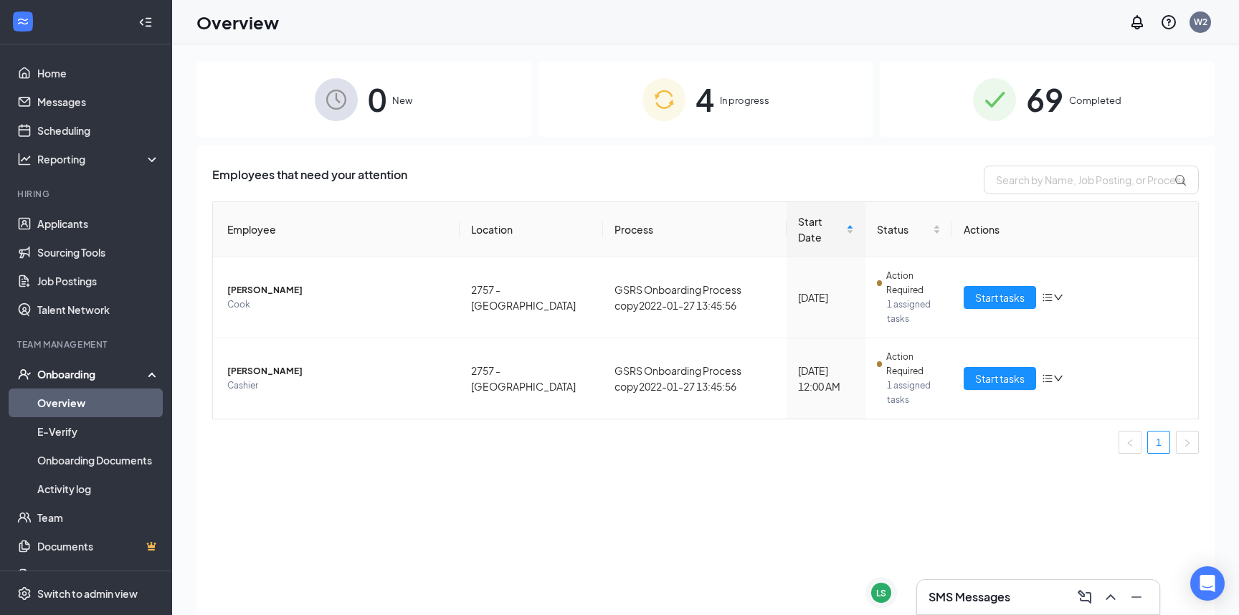
click at [1083, 88] on div "69 Completed" at bounding box center [1047, 99] width 335 height 75
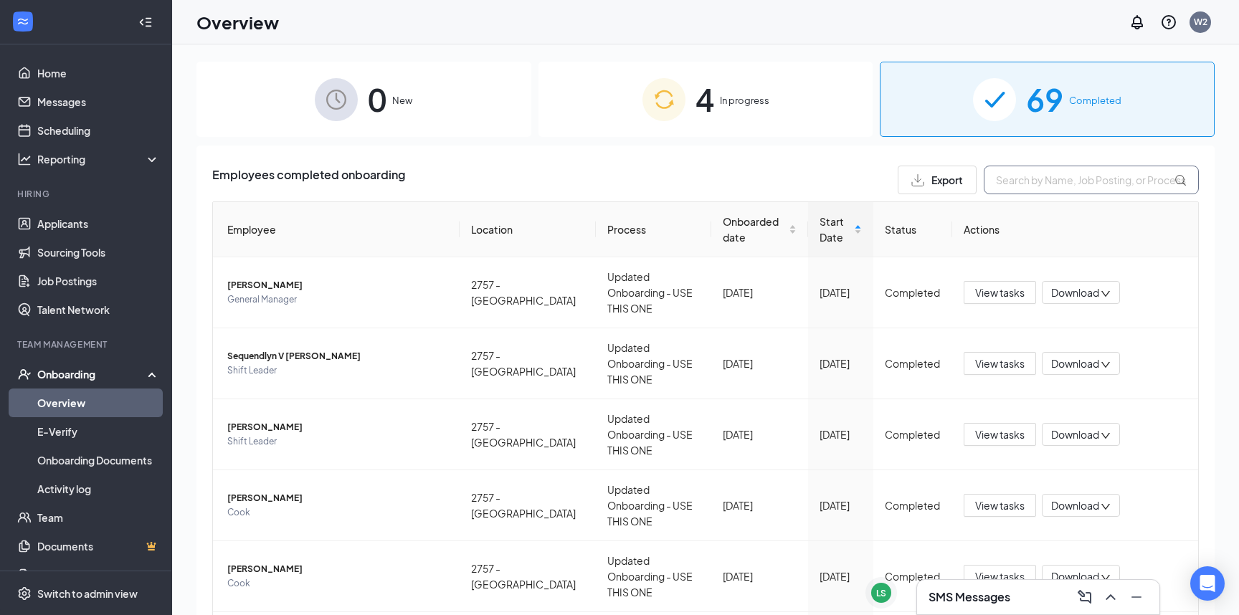
click at [1047, 181] on input "text" at bounding box center [1091, 180] width 215 height 29
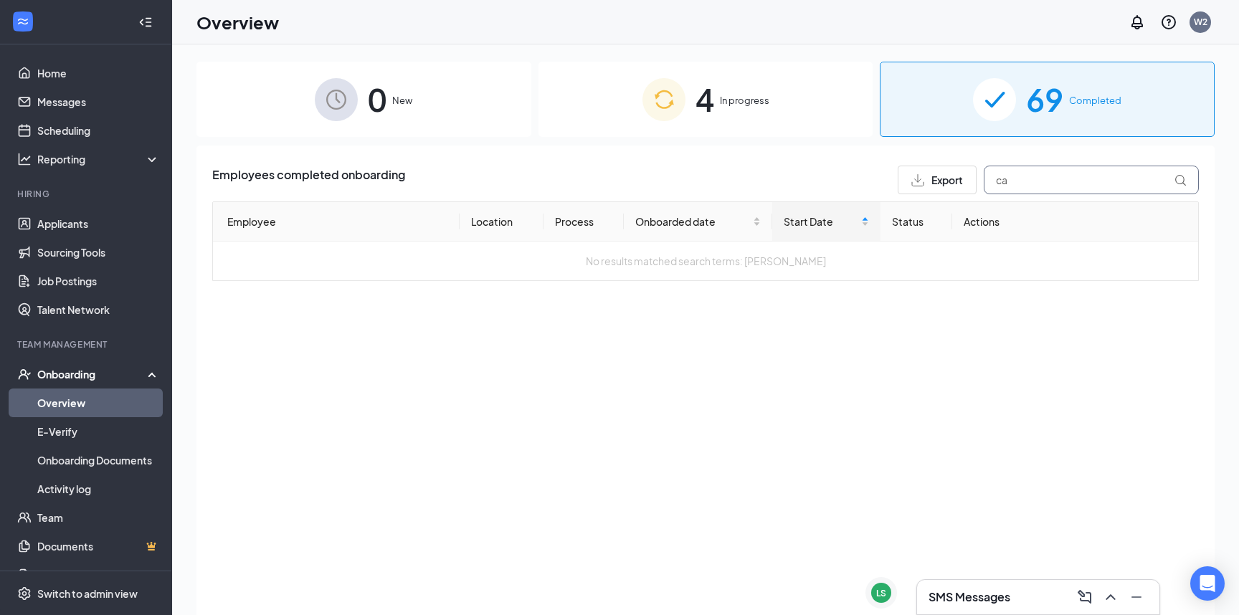
type input "c"
type input "lat"
click at [759, 105] on span "In progress" at bounding box center [744, 100] width 49 height 14
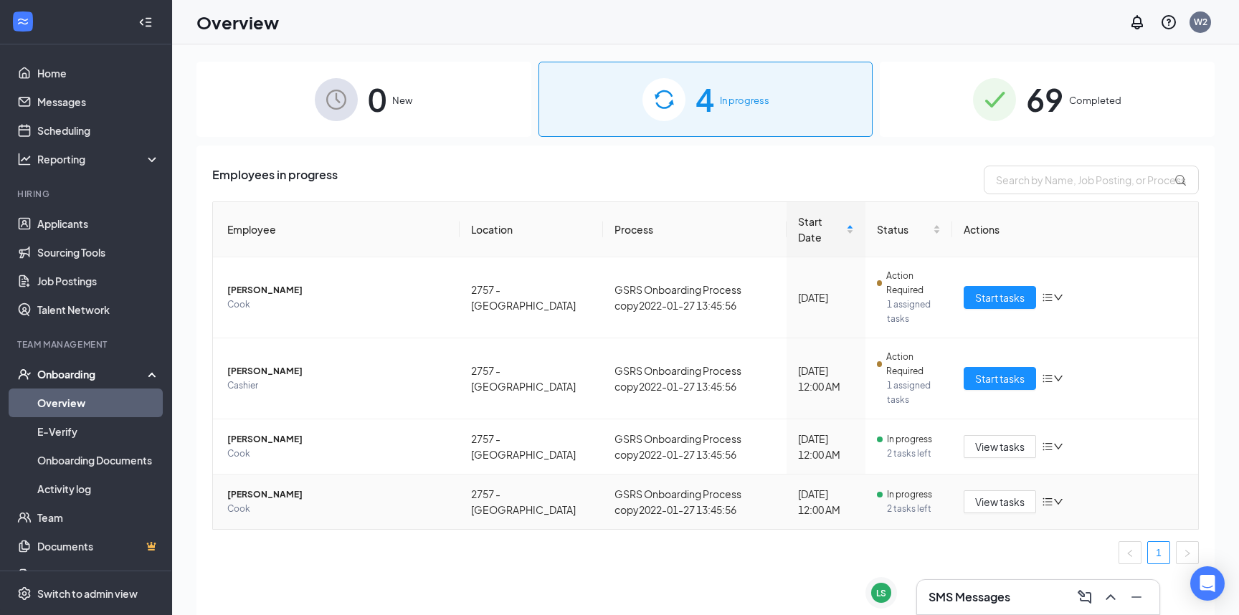
click at [276, 488] on span "[PERSON_NAME]" at bounding box center [337, 495] width 221 height 14
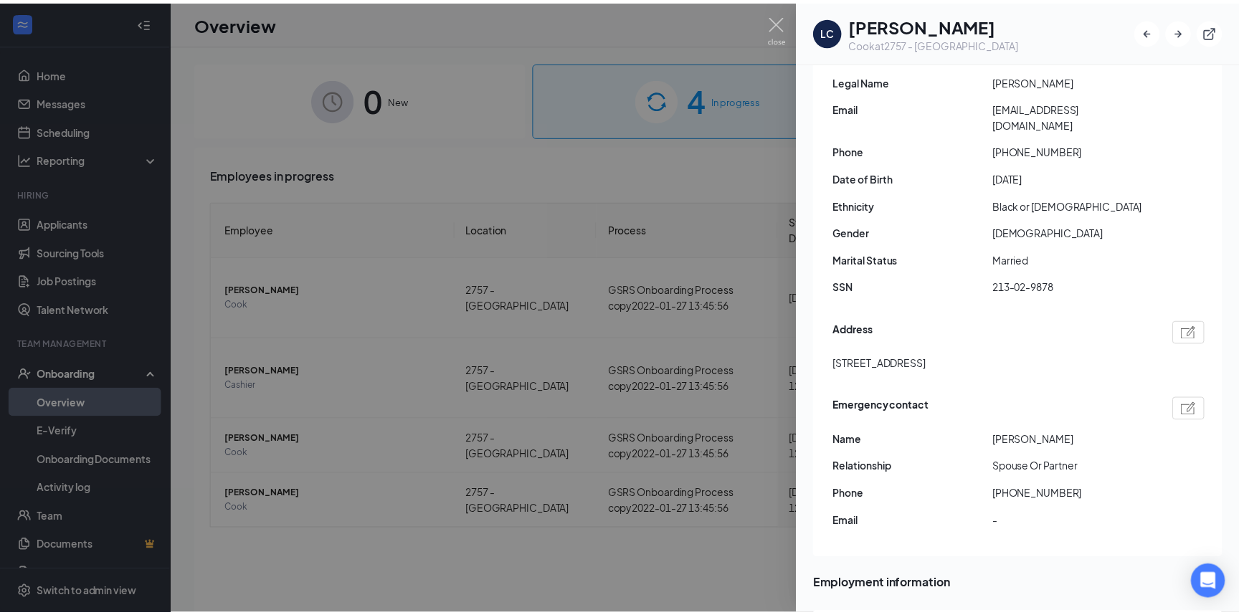
scroll to position [191, 0]
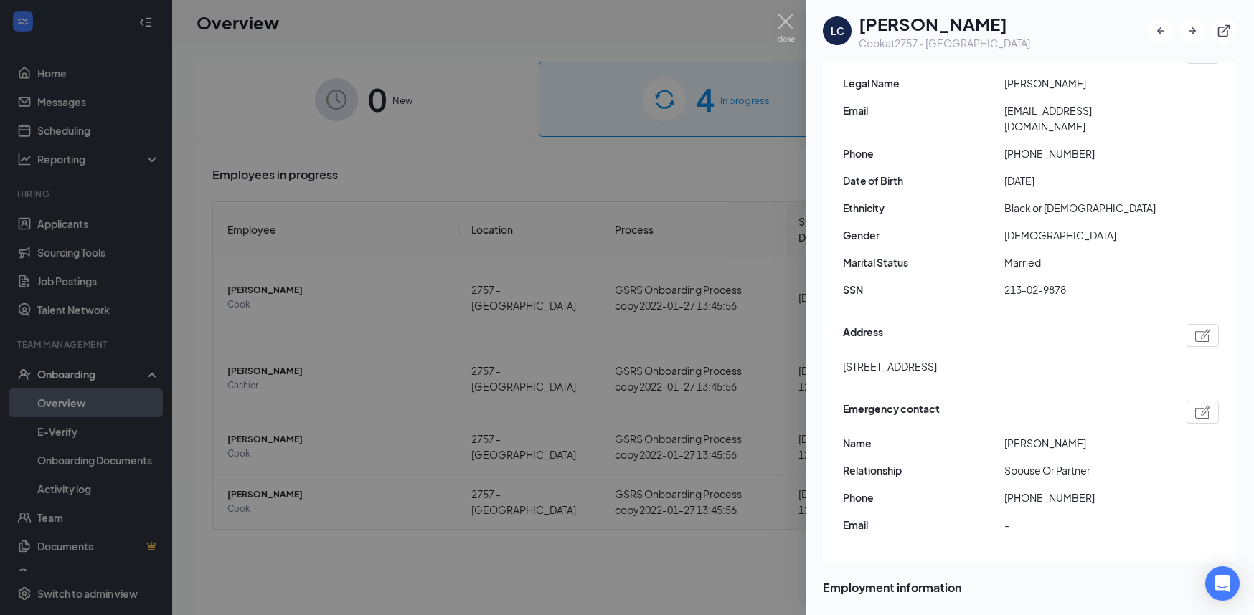
click at [773, 24] on div at bounding box center [627, 307] width 1254 height 615
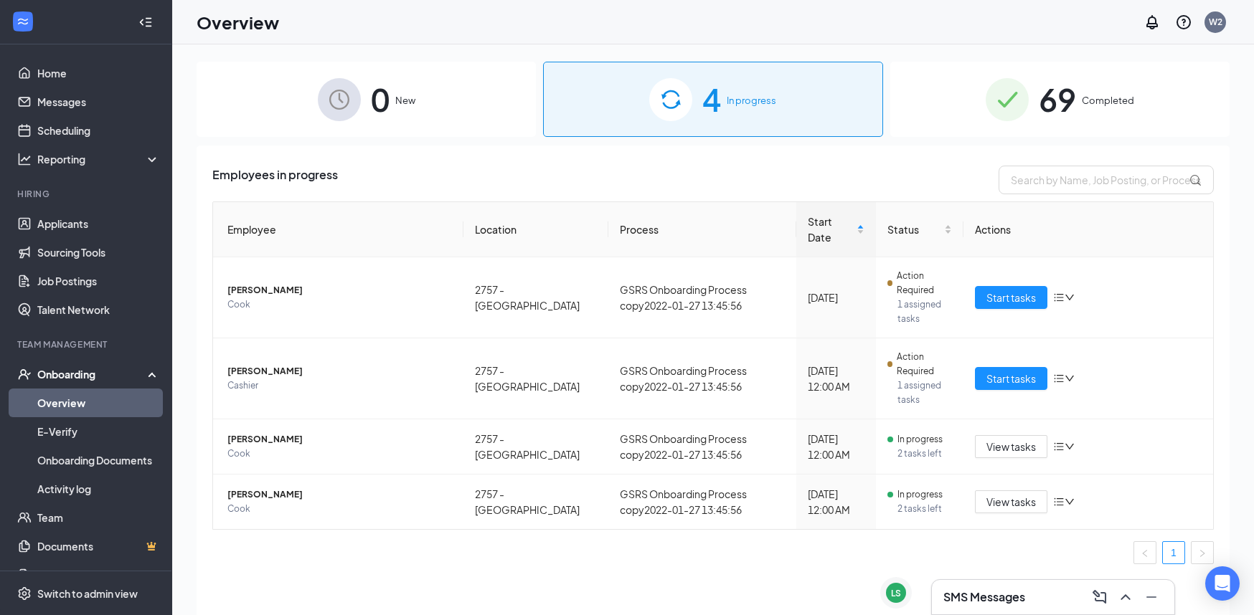
click at [780, 27] on div "Overview W2" at bounding box center [713, 22] width 1082 height 44
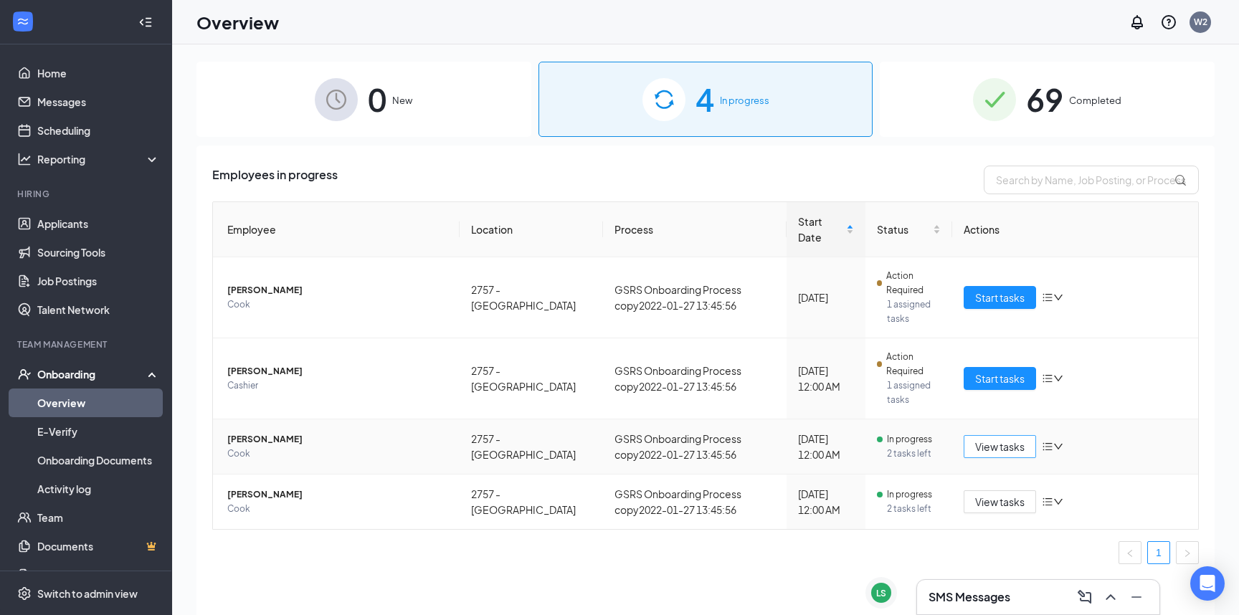
click at [1016, 439] on span "View tasks" at bounding box center [999, 447] width 49 height 16
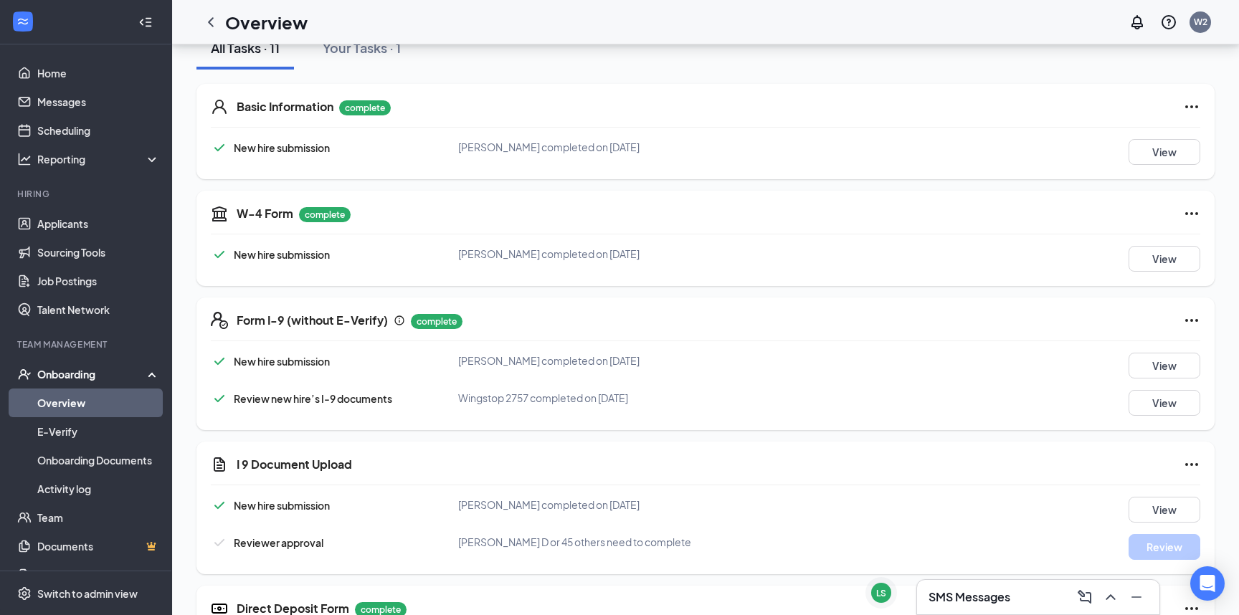
scroll to position [382, 0]
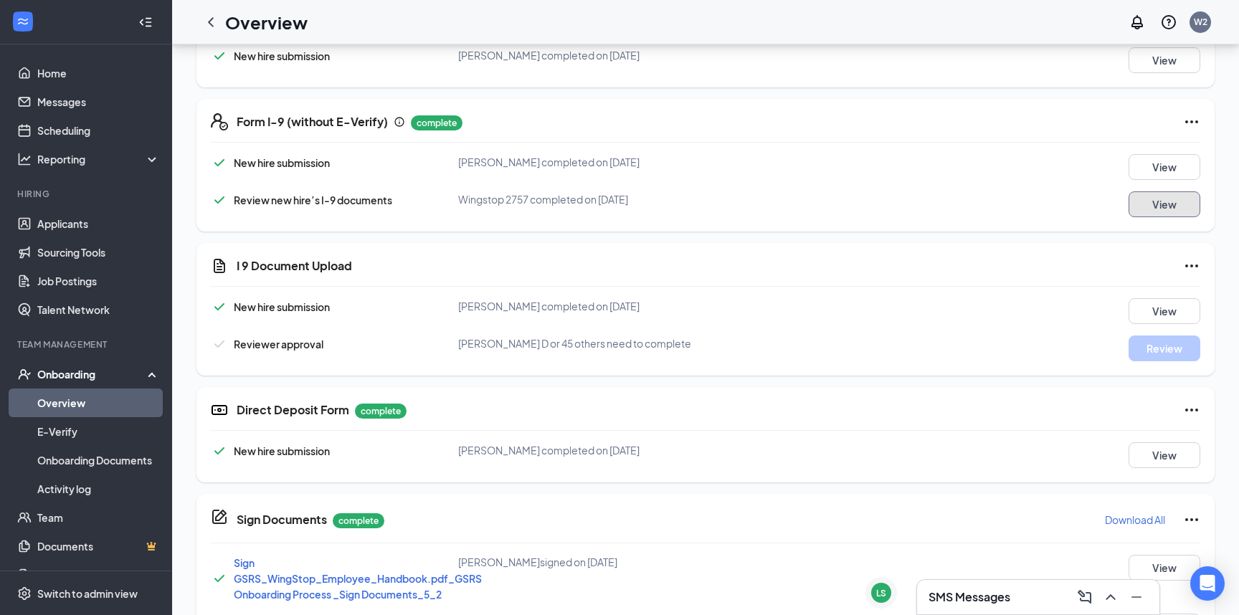
click at [1143, 204] on button "View" at bounding box center [1165, 204] width 72 height 26
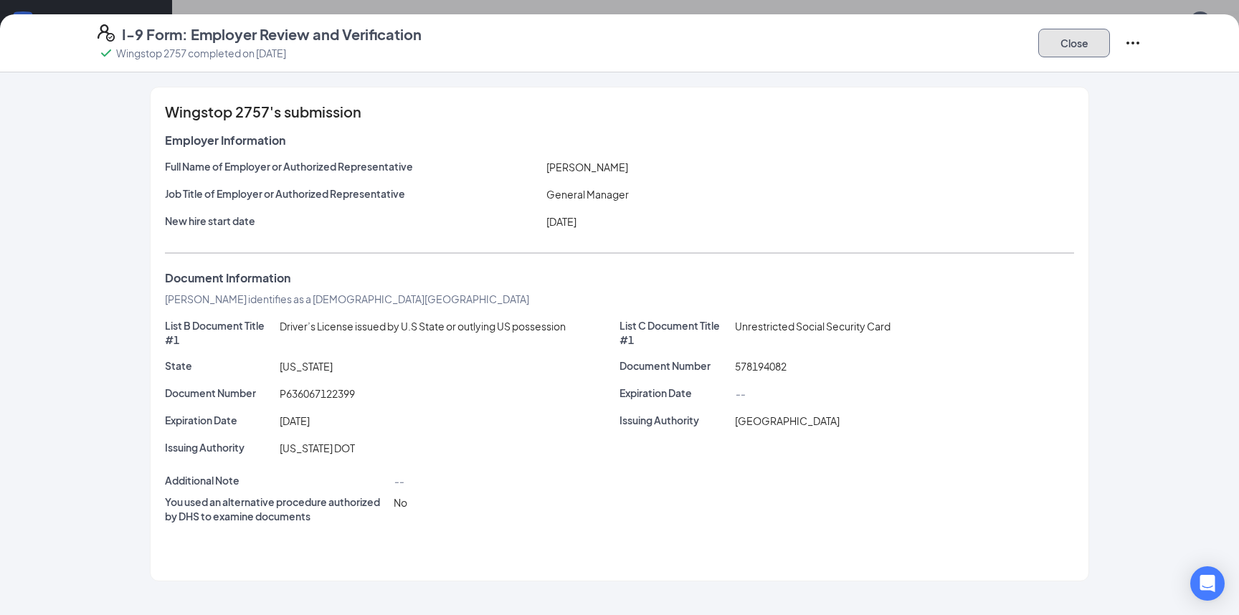
click at [1079, 41] on button "Close" at bounding box center [1075, 43] width 72 height 29
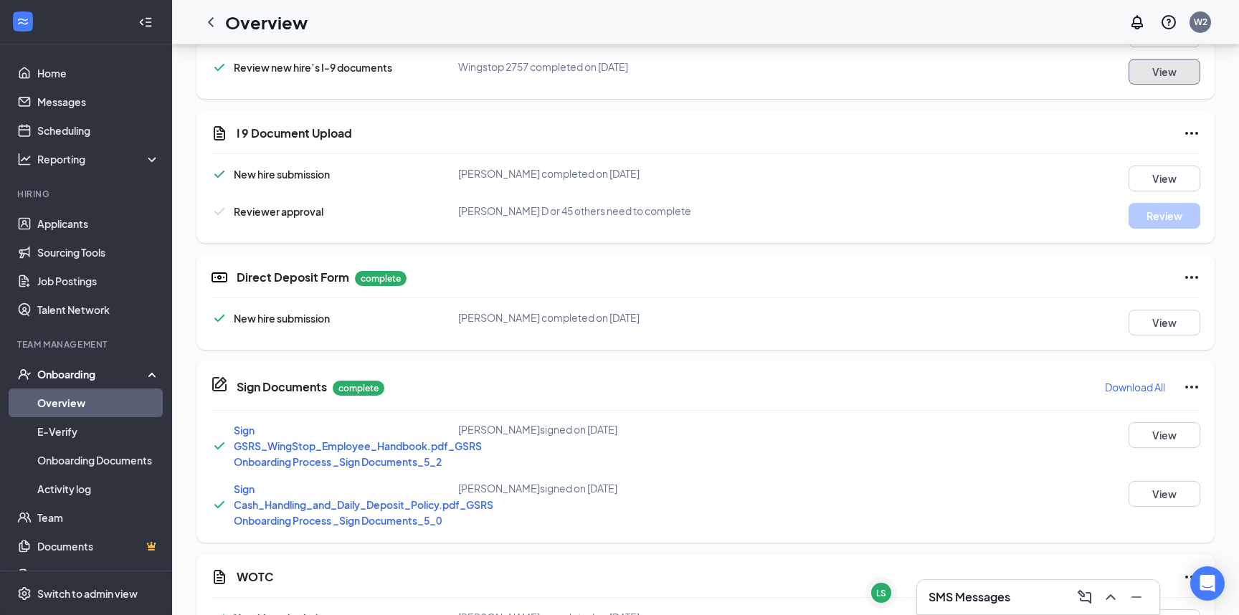
scroll to position [605, 0]
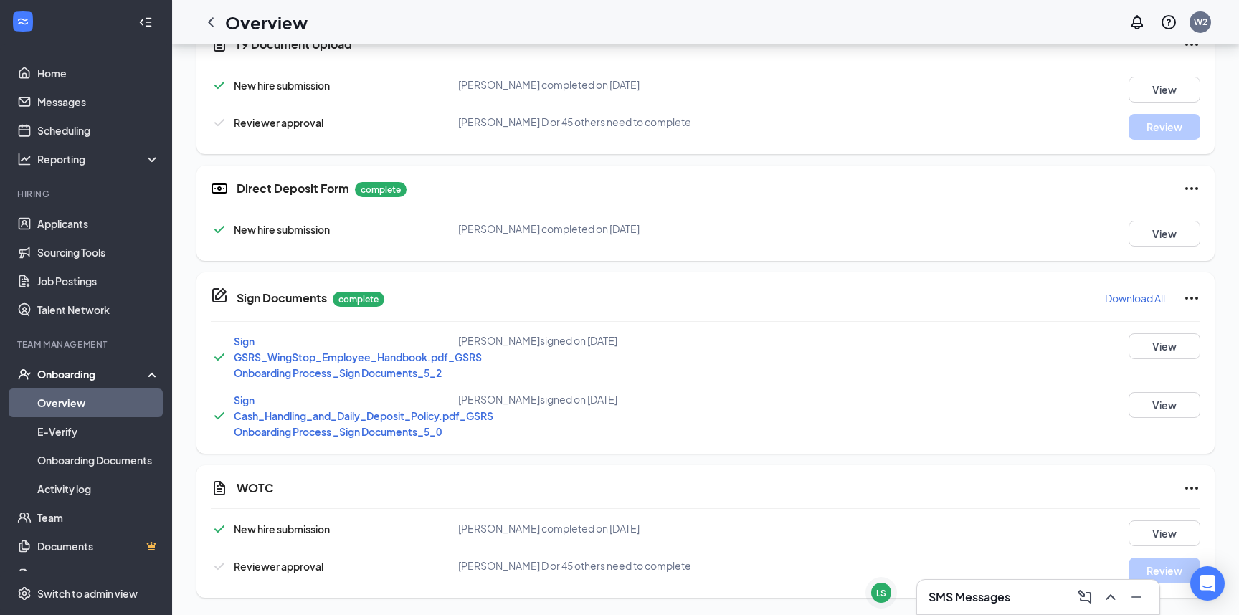
click at [221, 40] on div "Overview W2" at bounding box center [705, 22] width 1067 height 44
click at [213, 21] on icon "ChevronLeft" at bounding box center [210, 22] width 17 height 17
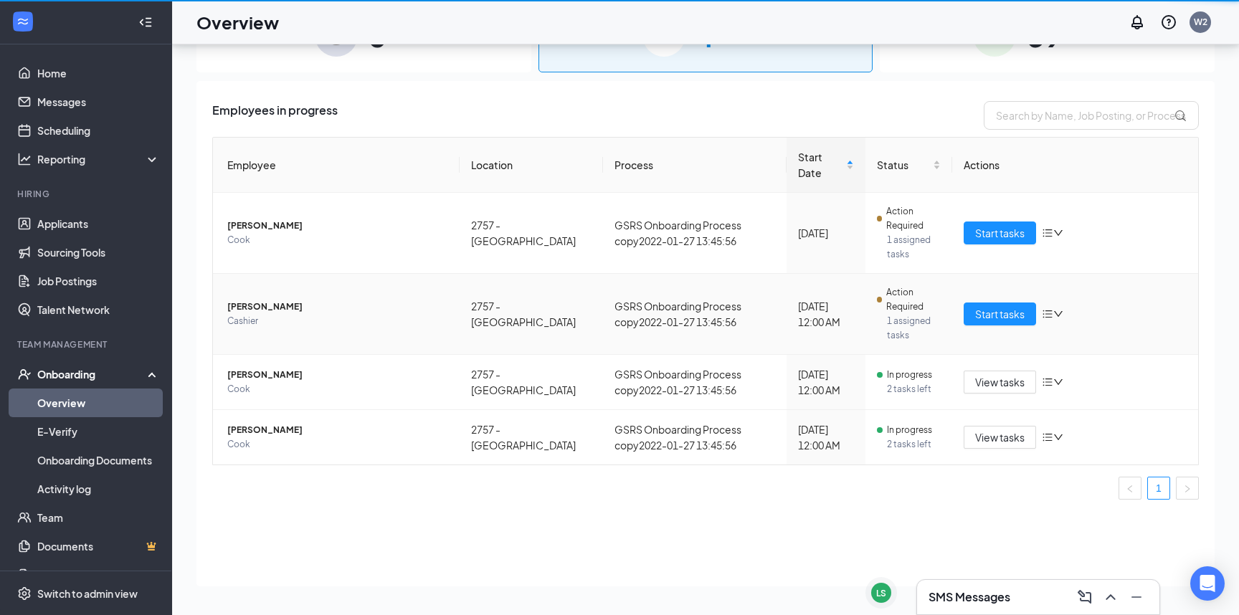
scroll to position [65, 0]
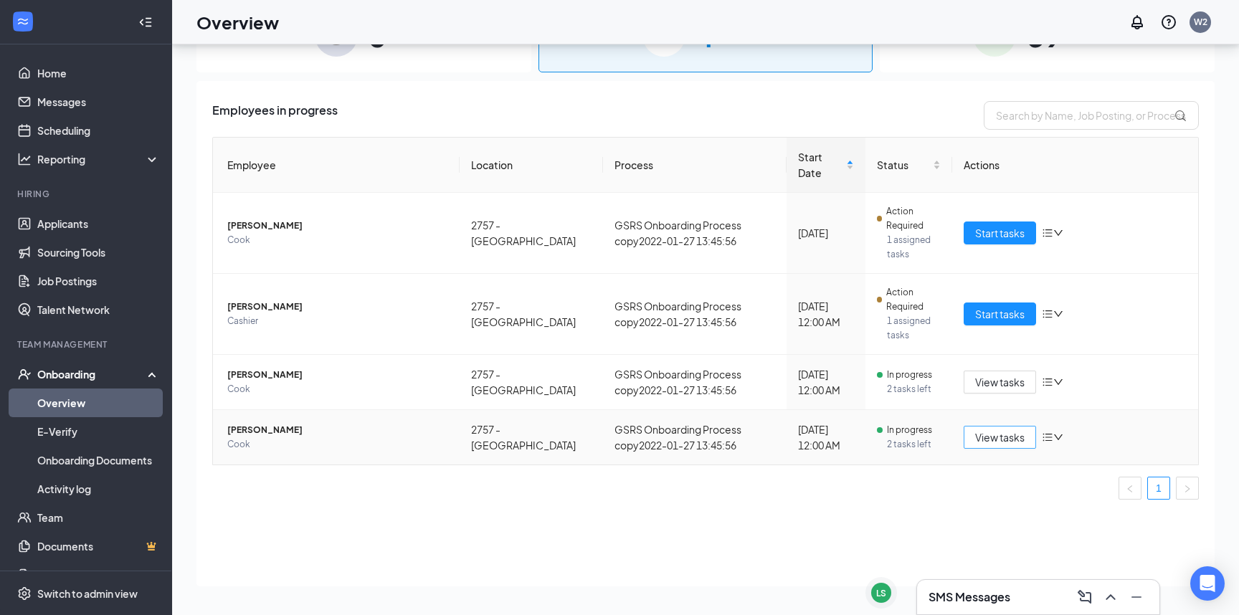
click at [985, 430] on span "View tasks" at bounding box center [999, 438] width 49 height 16
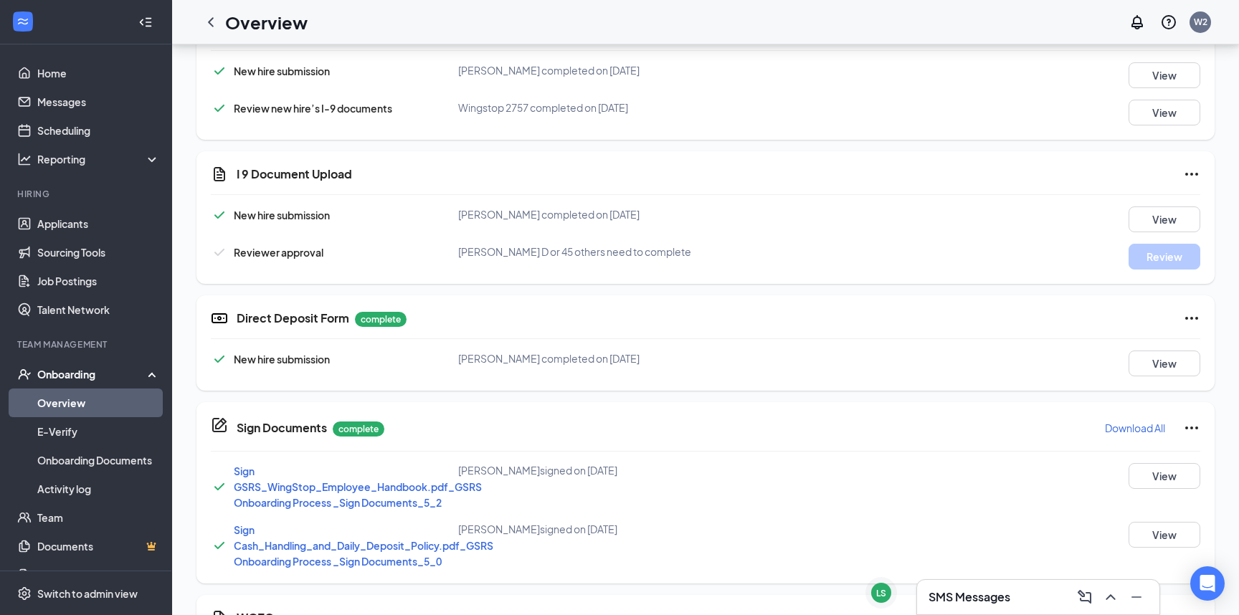
scroll to position [605, 0]
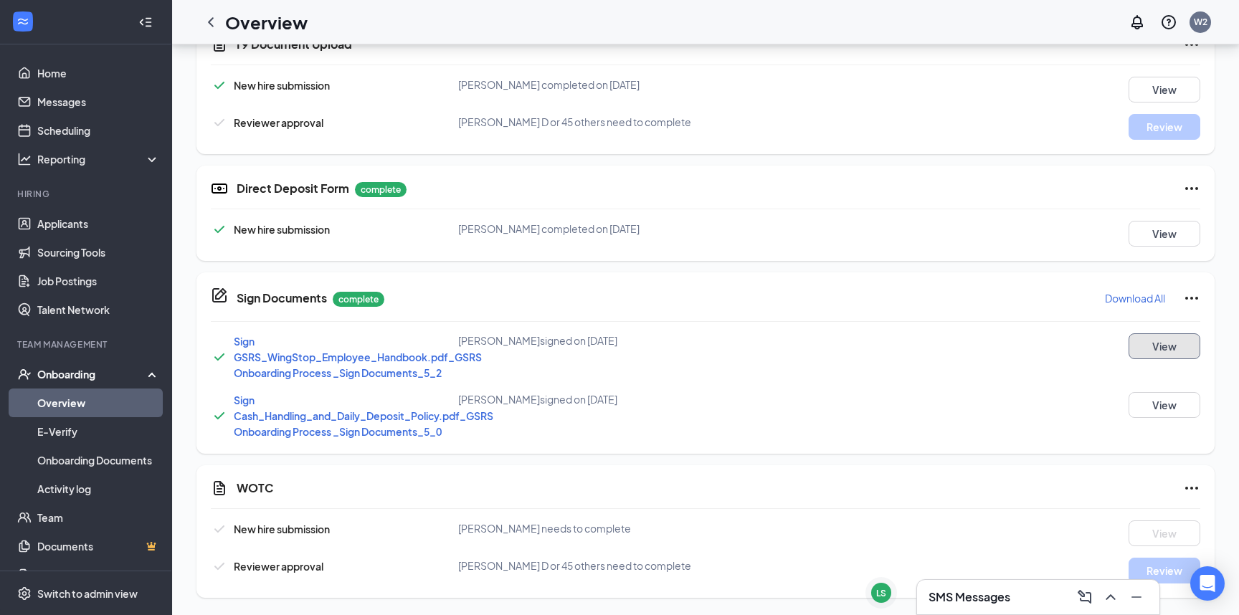
click at [1155, 347] on button "View" at bounding box center [1165, 347] width 72 height 26
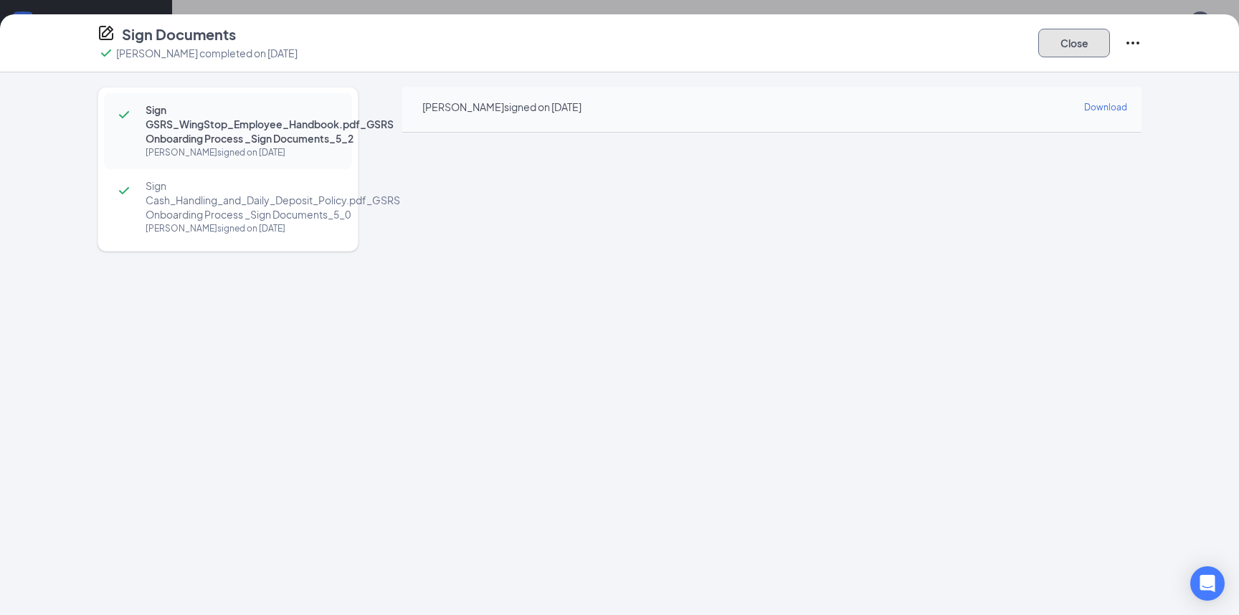
click at [1086, 40] on button "Close" at bounding box center [1075, 43] width 72 height 29
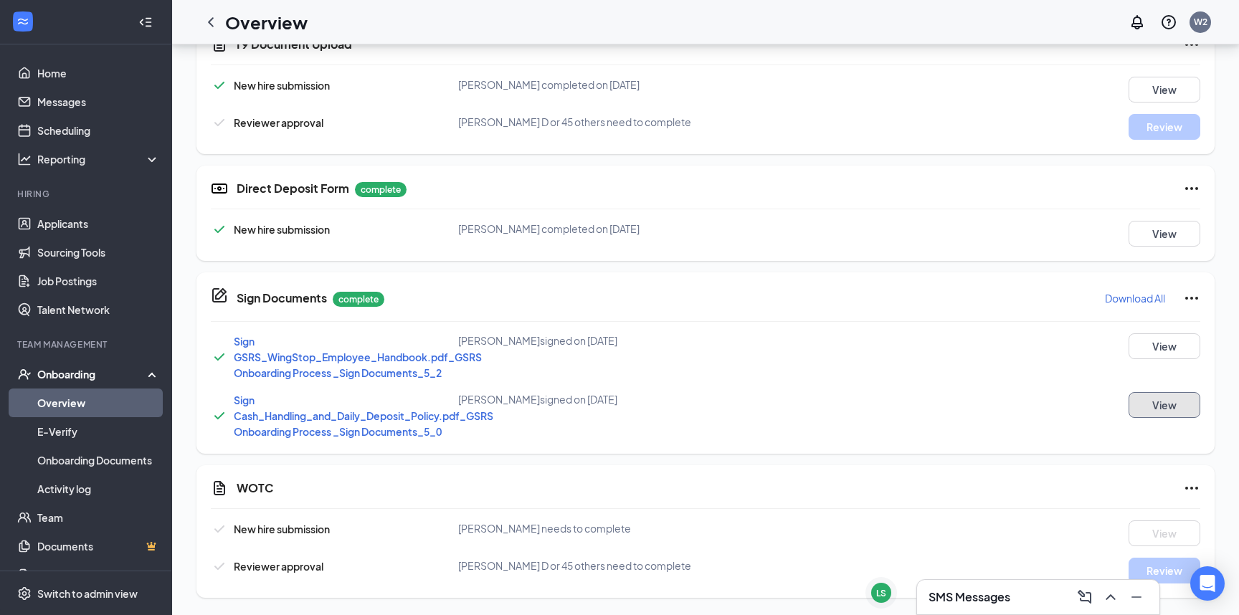
click at [1163, 406] on button "View" at bounding box center [1165, 405] width 72 height 26
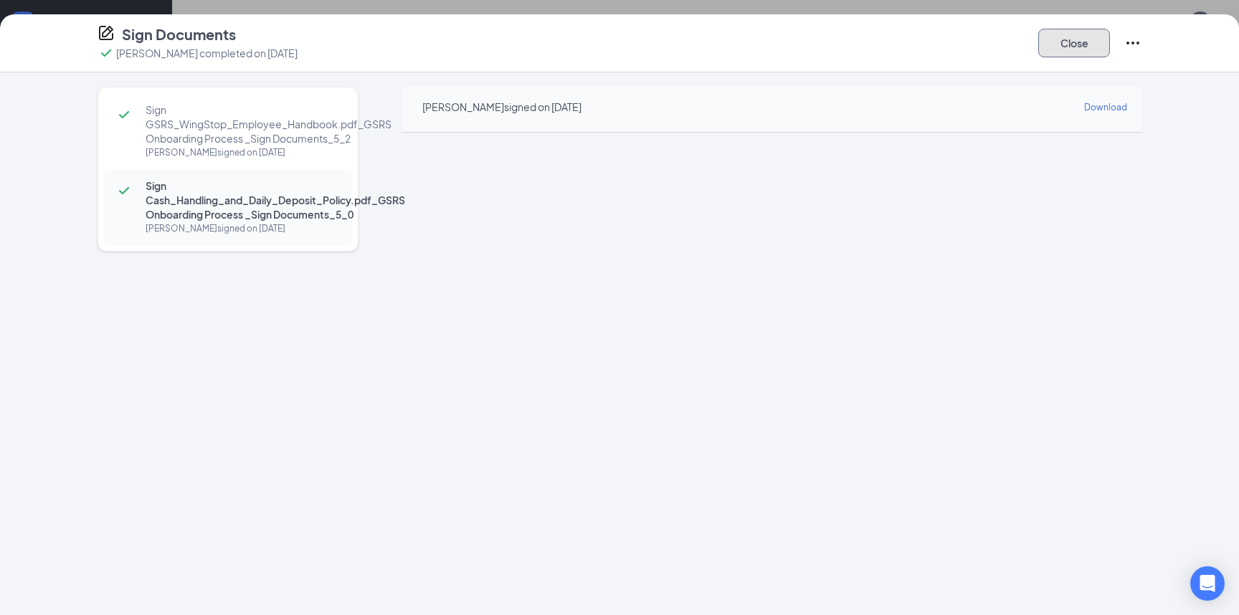
click at [1103, 38] on button "Close" at bounding box center [1075, 43] width 72 height 29
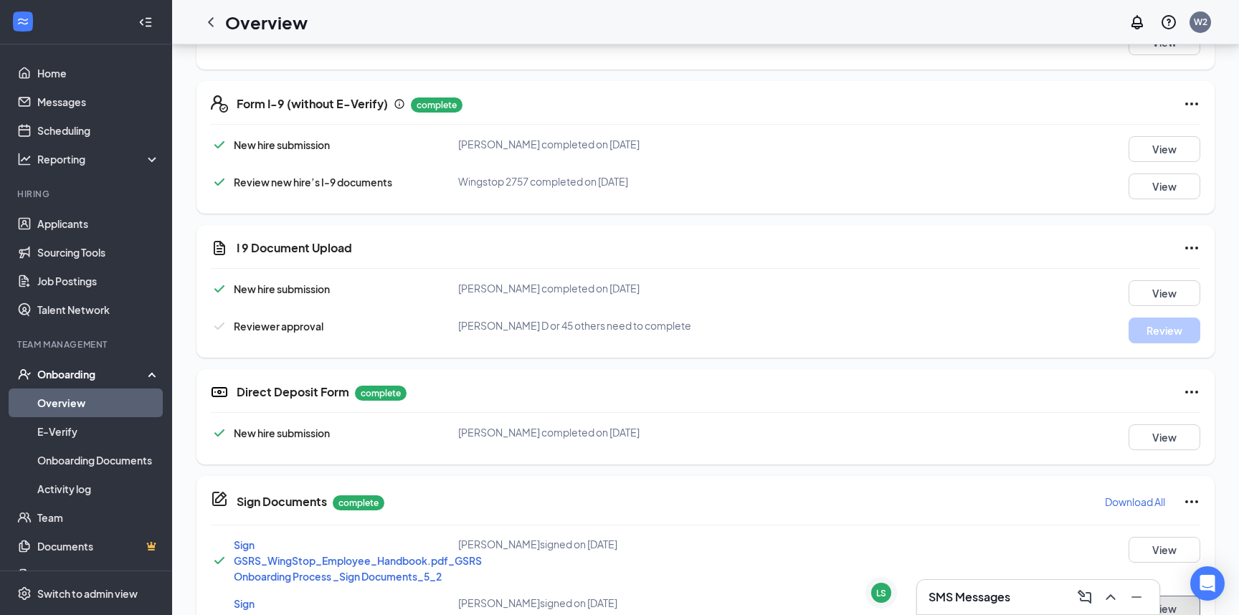
scroll to position [337, 0]
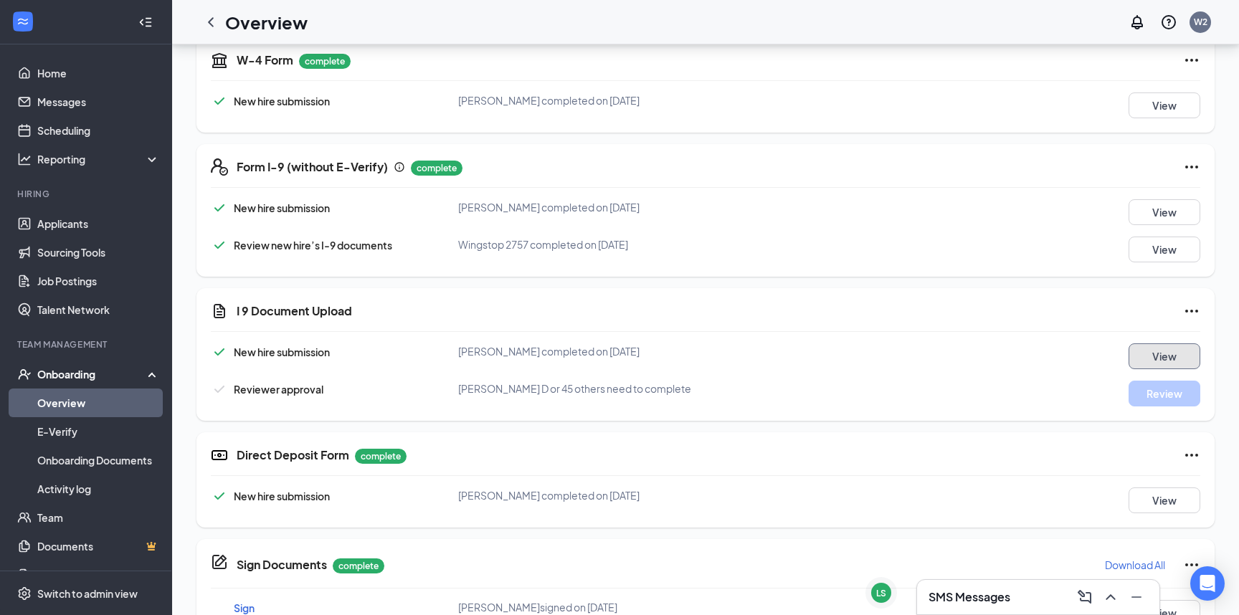
click at [1172, 356] on button "View" at bounding box center [1165, 357] width 72 height 26
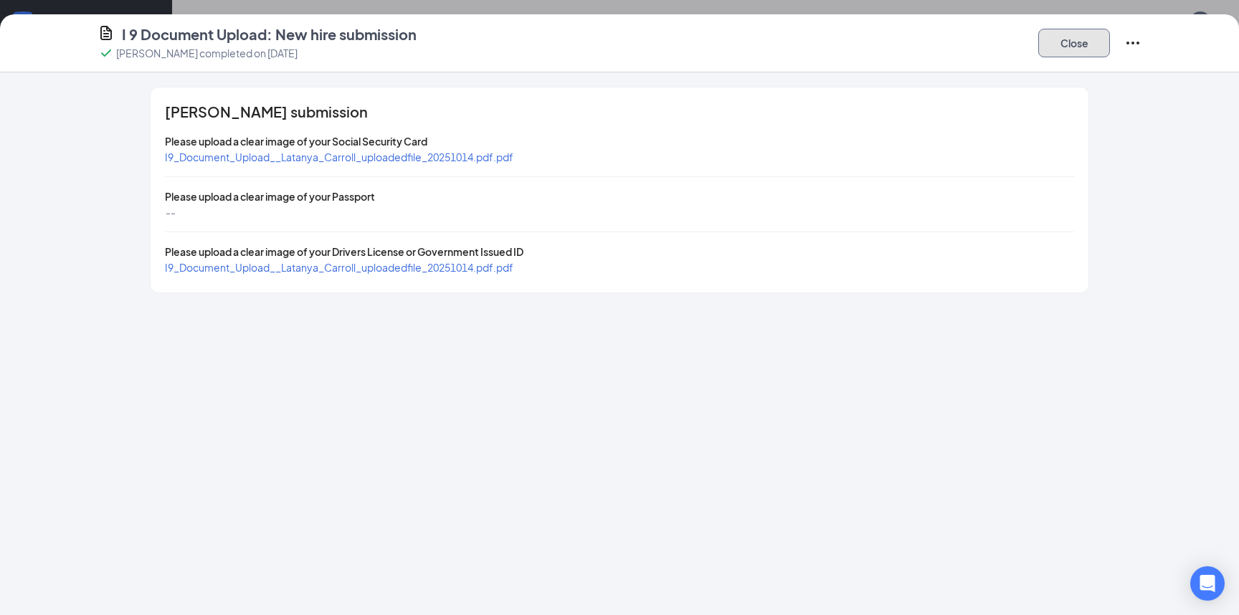
click at [1054, 46] on button "Close" at bounding box center [1075, 43] width 72 height 29
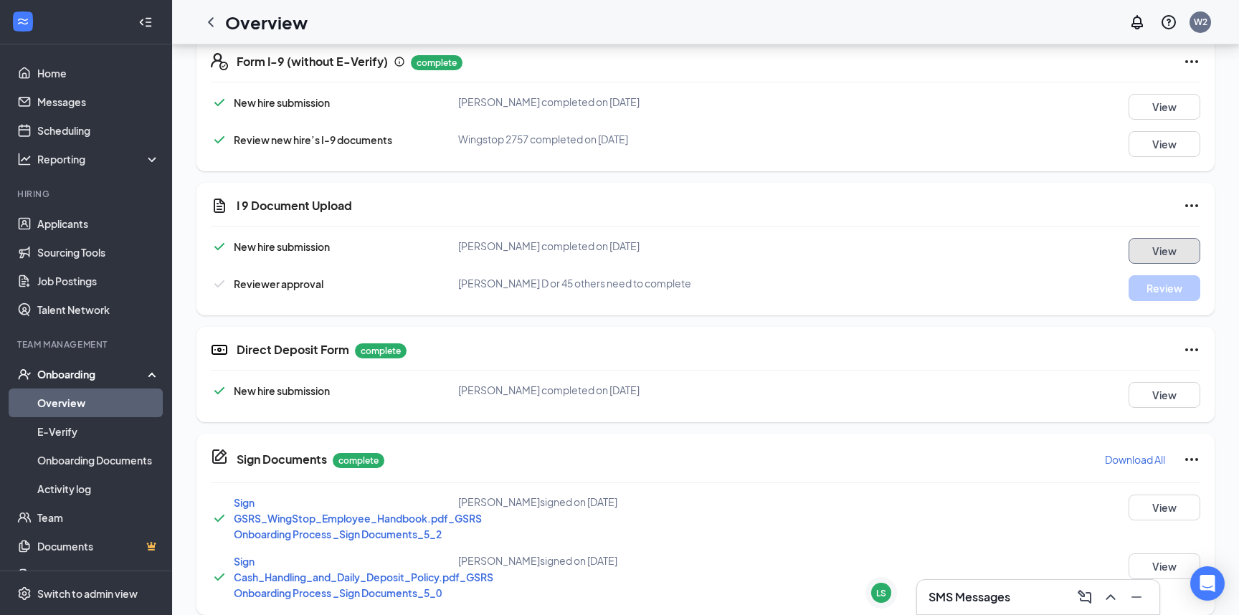
scroll to position [605, 0]
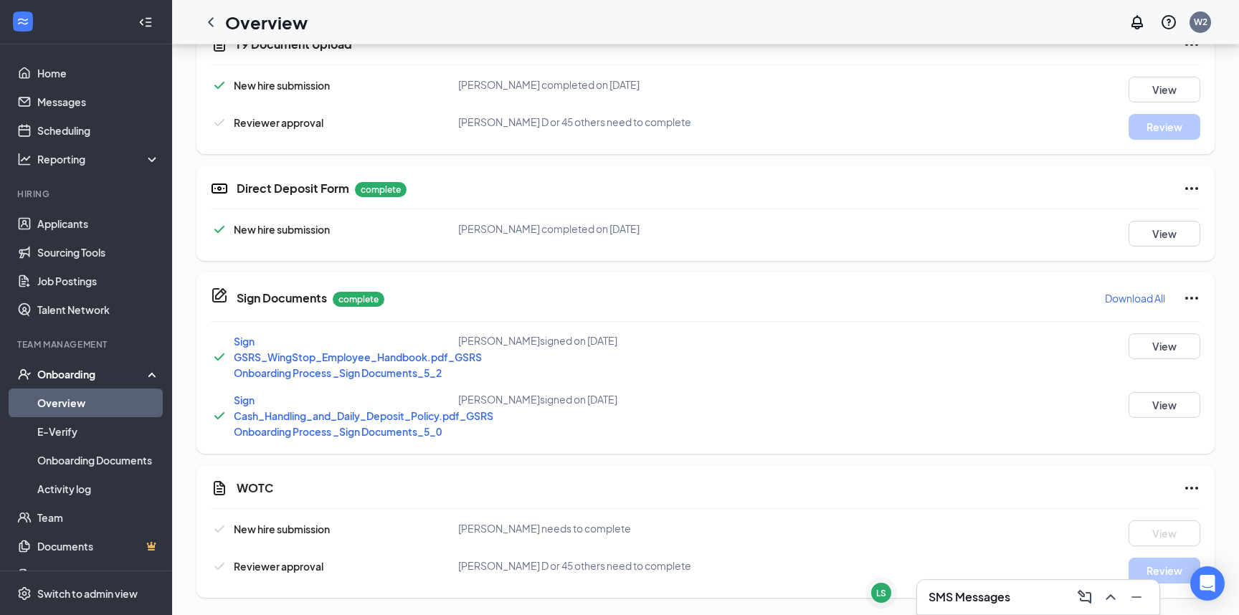
click at [1196, 477] on div "WOTC New hire submission [PERSON_NAME] needs to complete View Reviewer approval…" at bounding box center [706, 531] width 1018 height 133
click at [1194, 486] on icon "Ellipses" at bounding box center [1191, 488] width 17 height 17
click at [1145, 520] on span "Mark as complete" at bounding box center [1139, 519] width 84 height 14
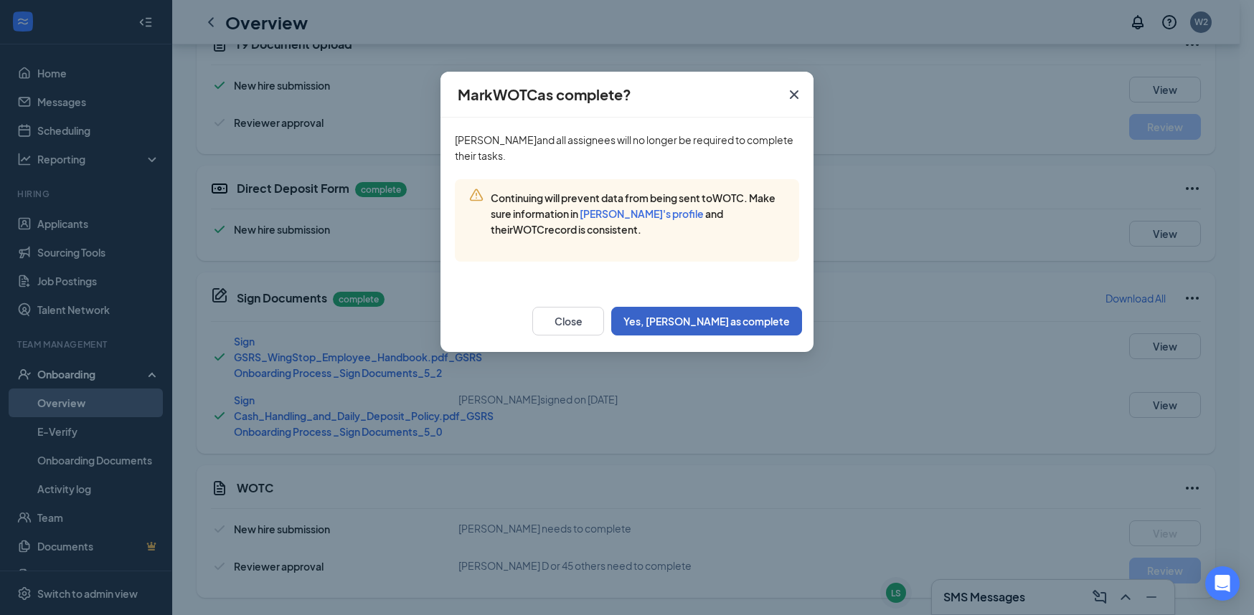
click at [742, 326] on button "Yes, [PERSON_NAME] as complete" at bounding box center [706, 321] width 191 height 29
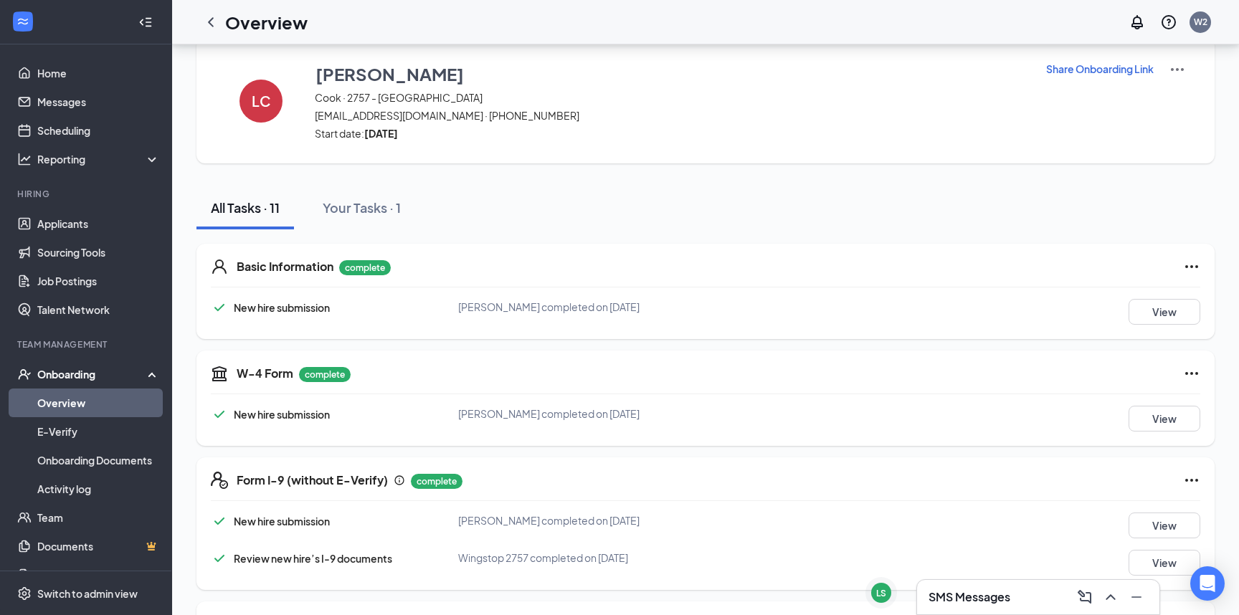
scroll to position [0, 0]
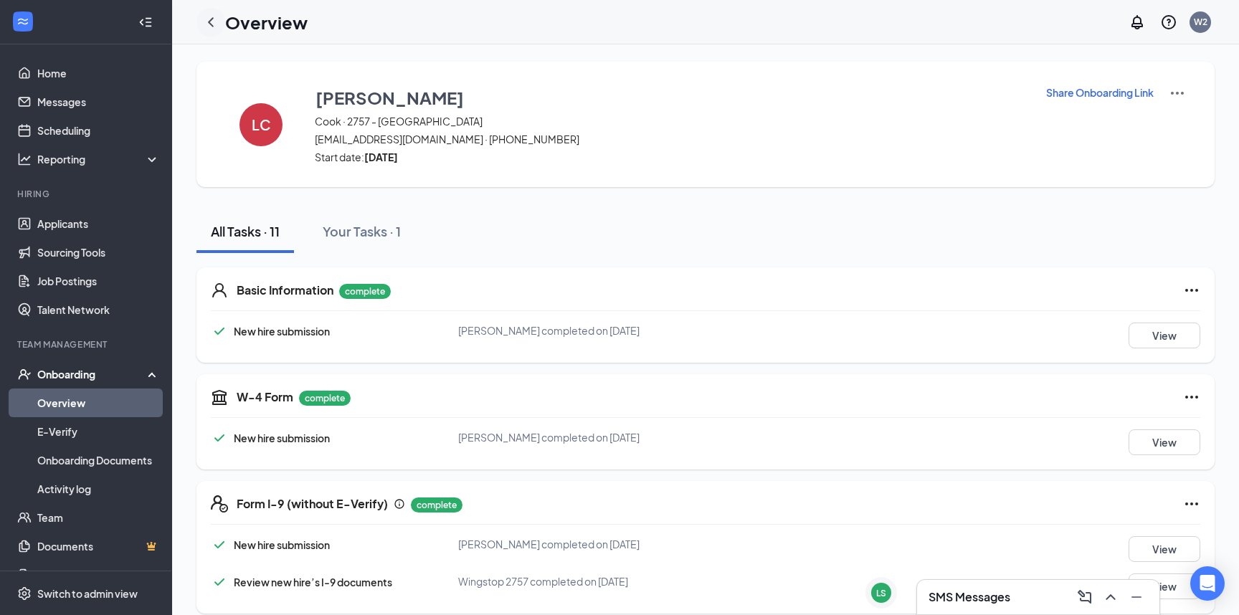
click at [213, 27] on icon "ChevronLeft" at bounding box center [210, 22] width 17 height 17
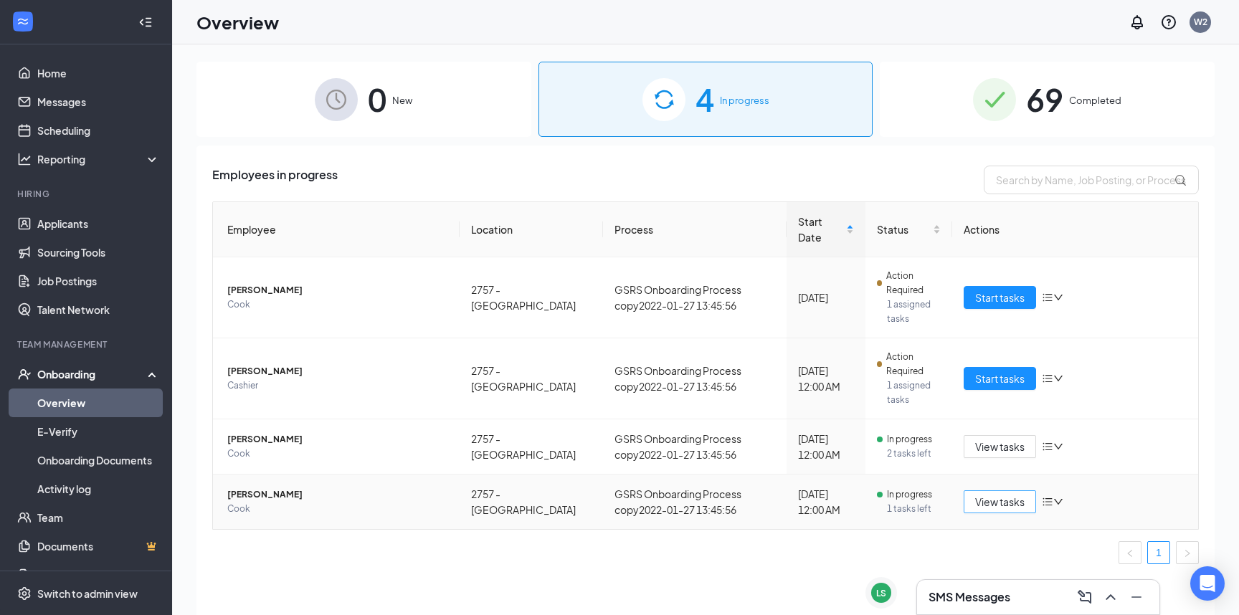
click at [1011, 494] on span "View tasks" at bounding box center [999, 502] width 49 height 16
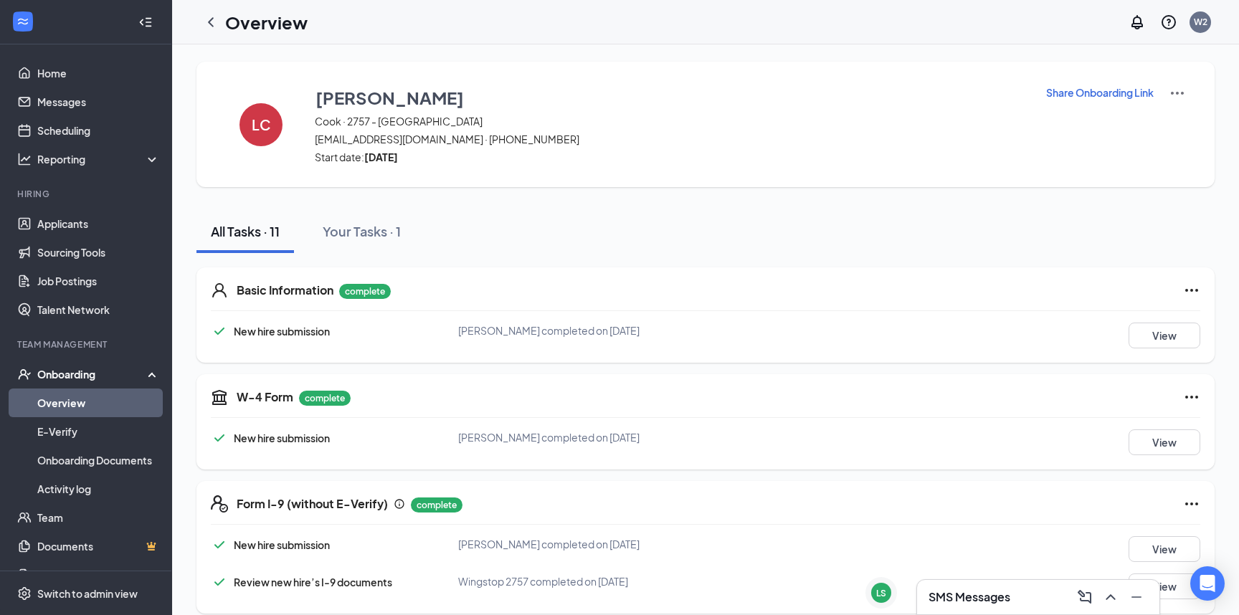
click at [1191, 293] on icon "Ellipses" at bounding box center [1191, 290] width 17 height 17
click at [1198, 394] on icon "Ellipses" at bounding box center [1191, 397] width 17 height 17
drag, startPoint x: 1051, startPoint y: 369, endPoint x: 1094, endPoint y: 369, distance: 43.0
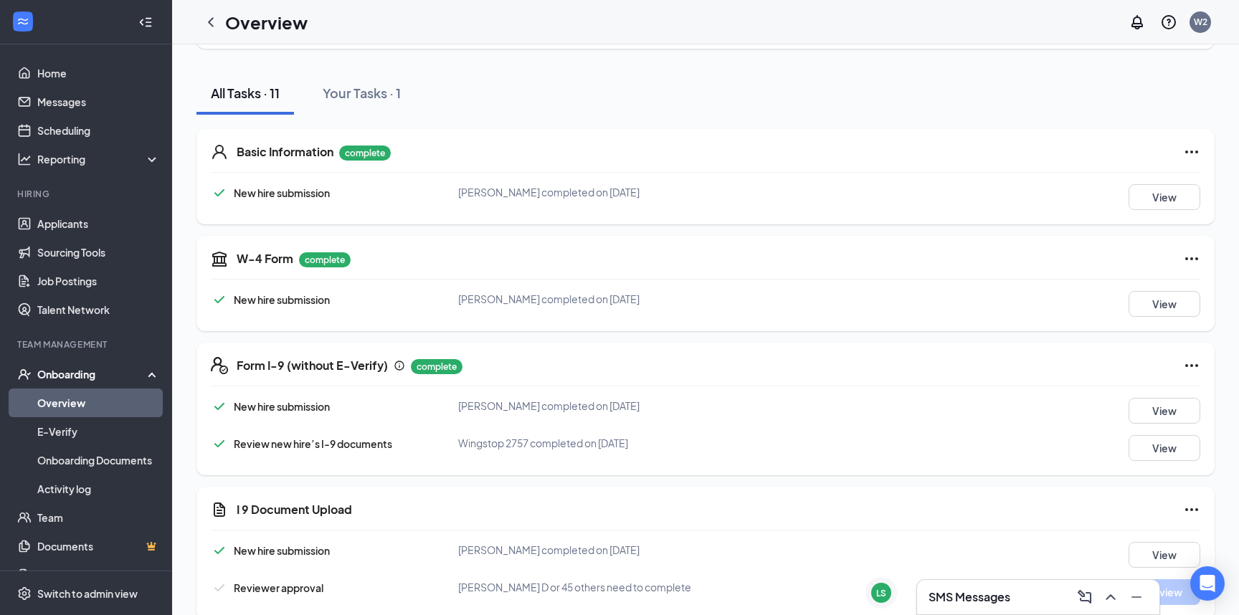
scroll to position [287, 0]
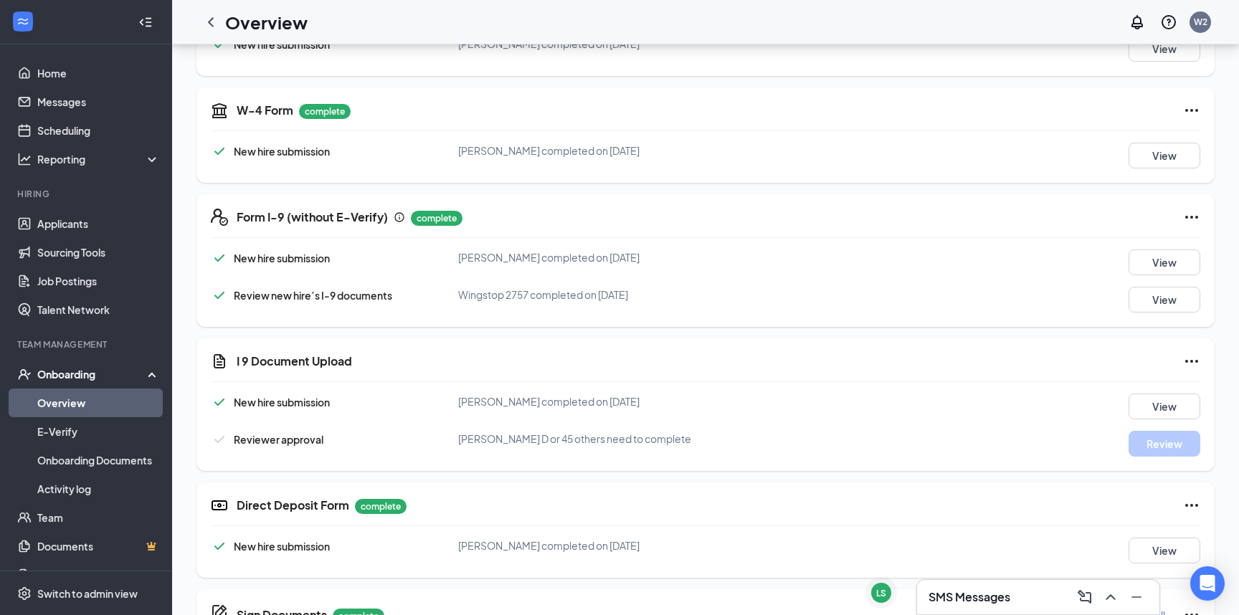
click at [1194, 362] on icon "Ellipses" at bounding box center [1191, 361] width 17 height 17
click at [1168, 388] on span "Mark as complete" at bounding box center [1139, 391] width 84 height 14
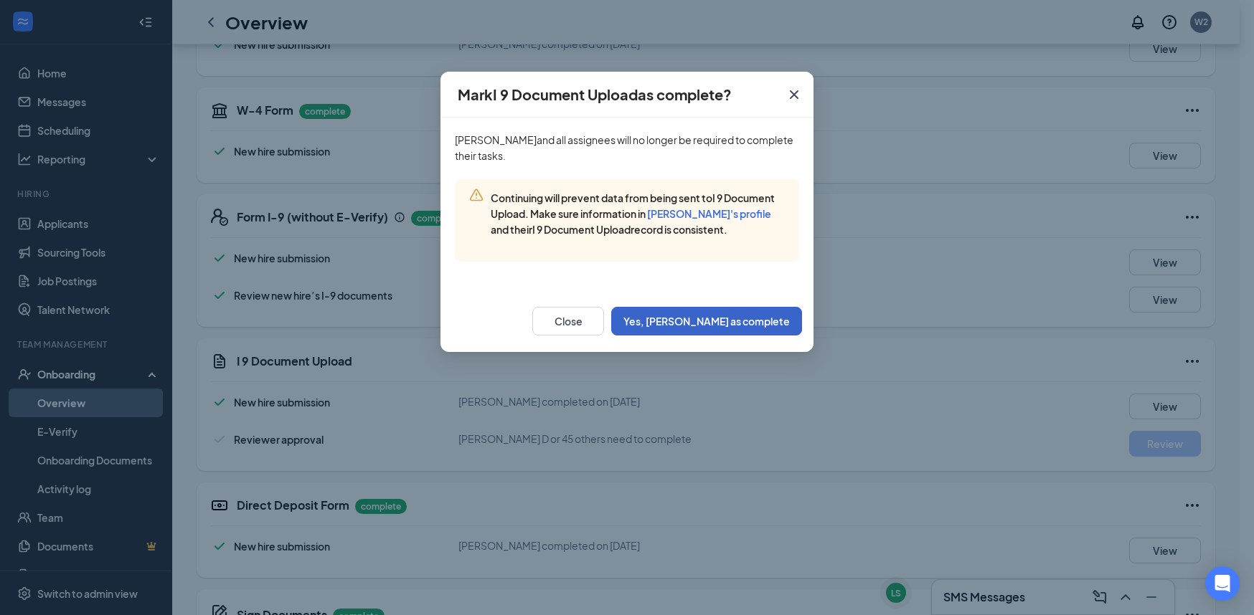
click at [724, 328] on button "Yes, [PERSON_NAME] as complete" at bounding box center [706, 321] width 191 height 29
click at [724, 323] on button "Yes, [PERSON_NAME] as complete" at bounding box center [706, 321] width 191 height 29
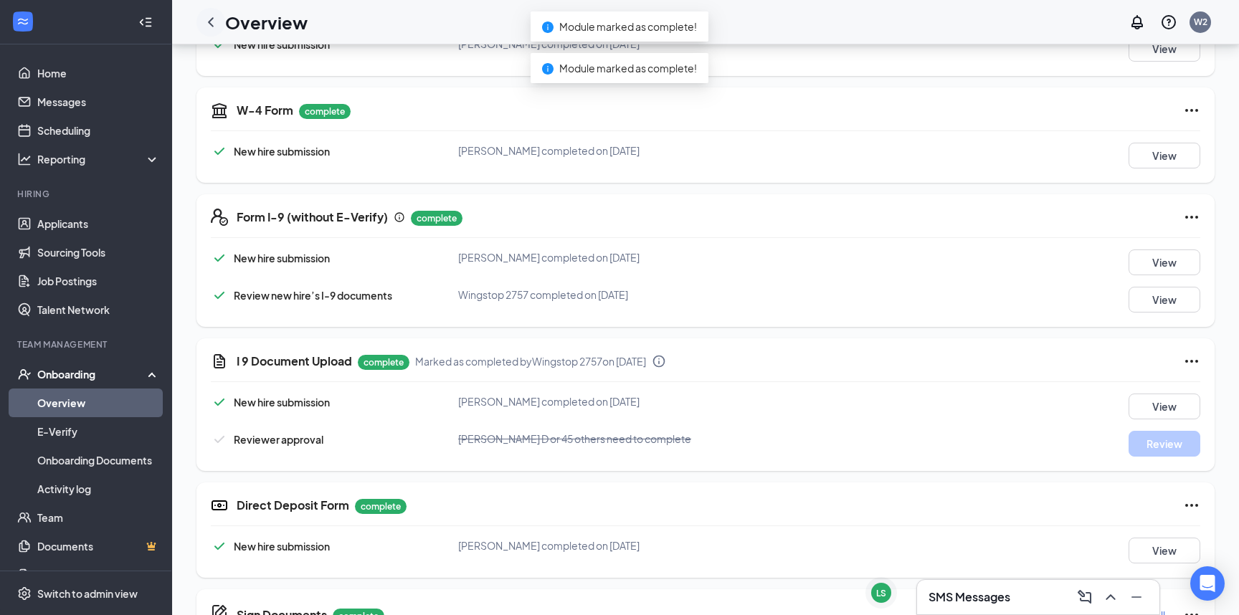
click at [210, 24] on icon "ChevronLeft" at bounding box center [211, 21] width 6 height 9
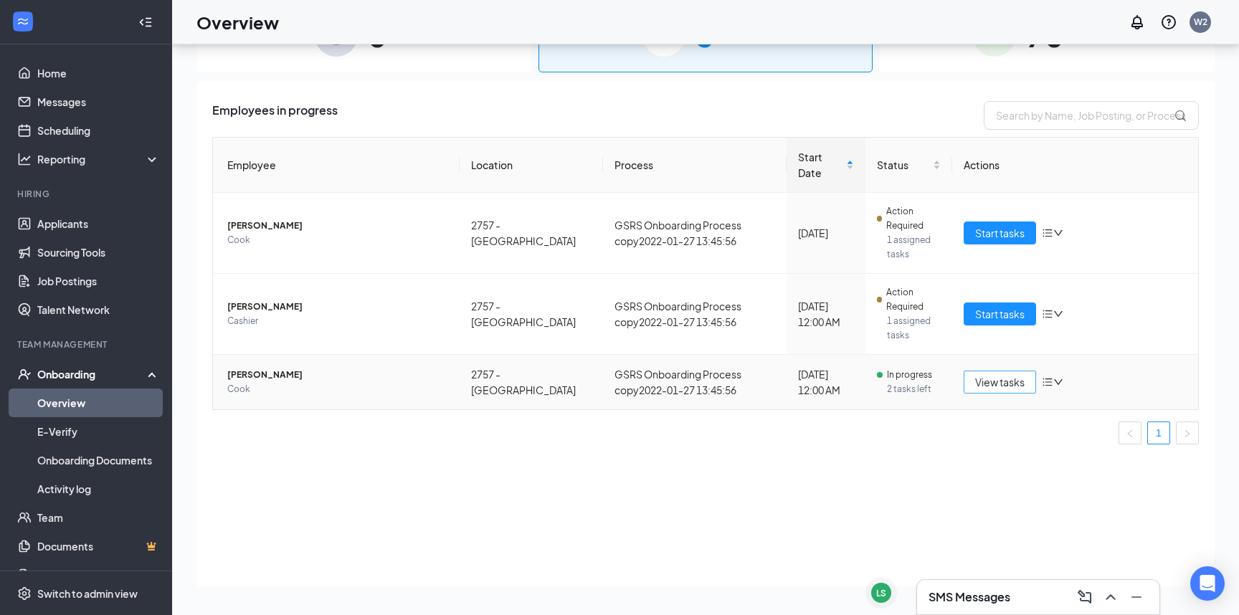
click at [1006, 374] on span "View tasks" at bounding box center [999, 382] width 49 height 16
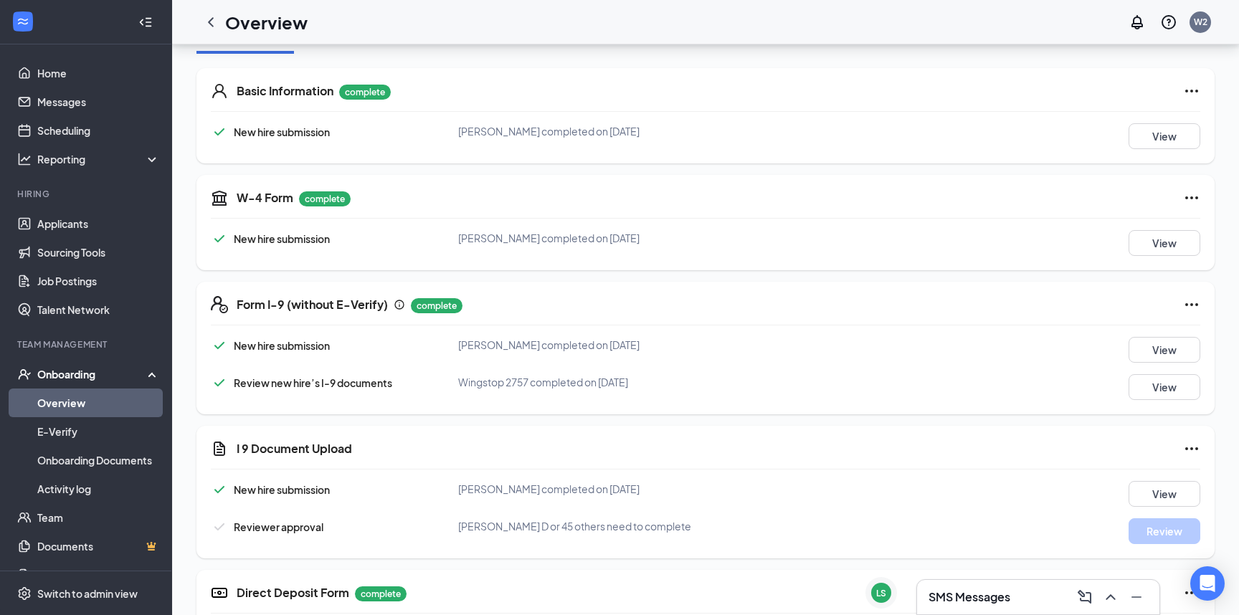
scroll to position [478, 0]
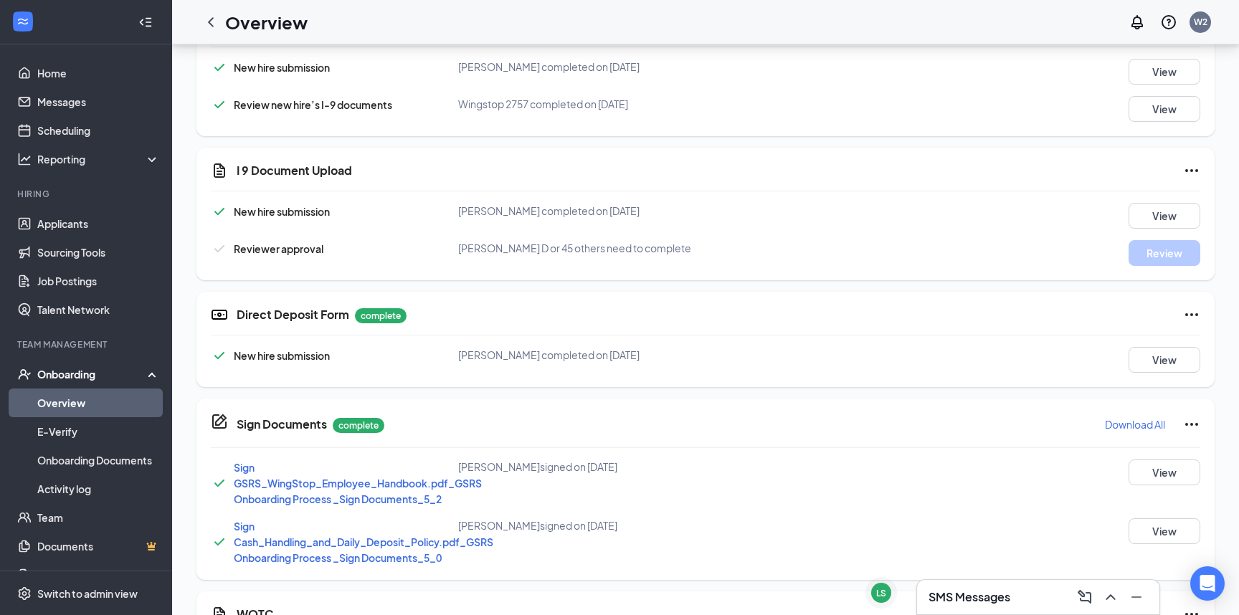
click at [1200, 176] on icon "Ellipses" at bounding box center [1191, 170] width 17 height 17
click at [1168, 201] on span "Mark as complete" at bounding box center [1139, 201] width 84 height 14
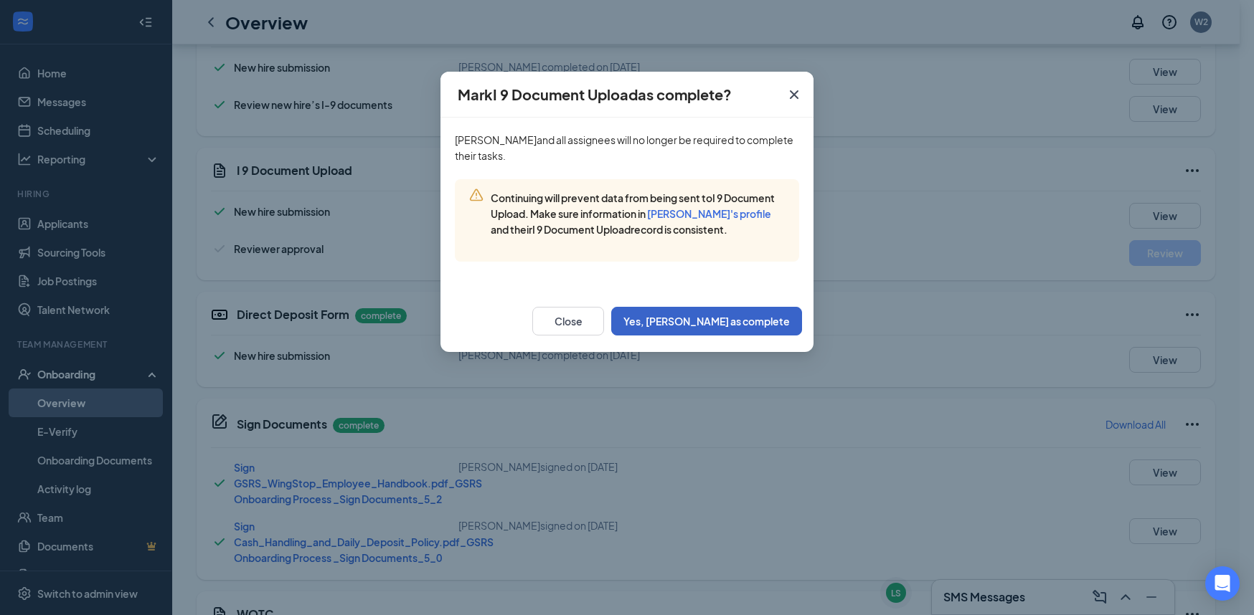
click at [704, 314] on button "Yes, [PERSON_NAME] as complete" at bounding box center [706, 321] width 191 height 29
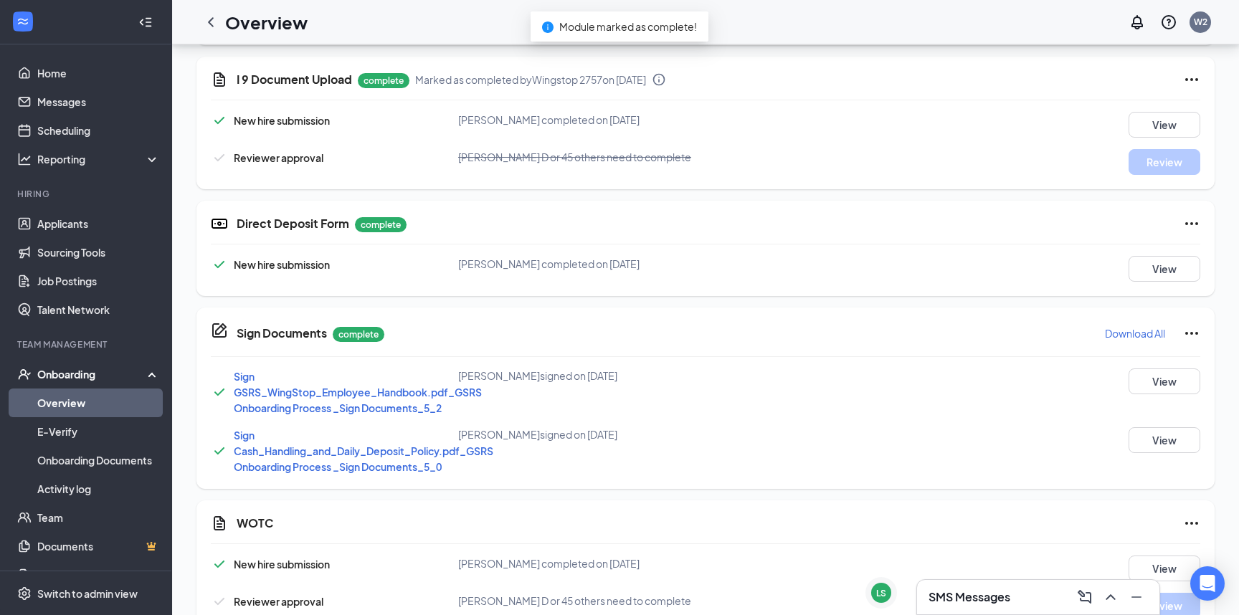
scroll to position [605, 0]
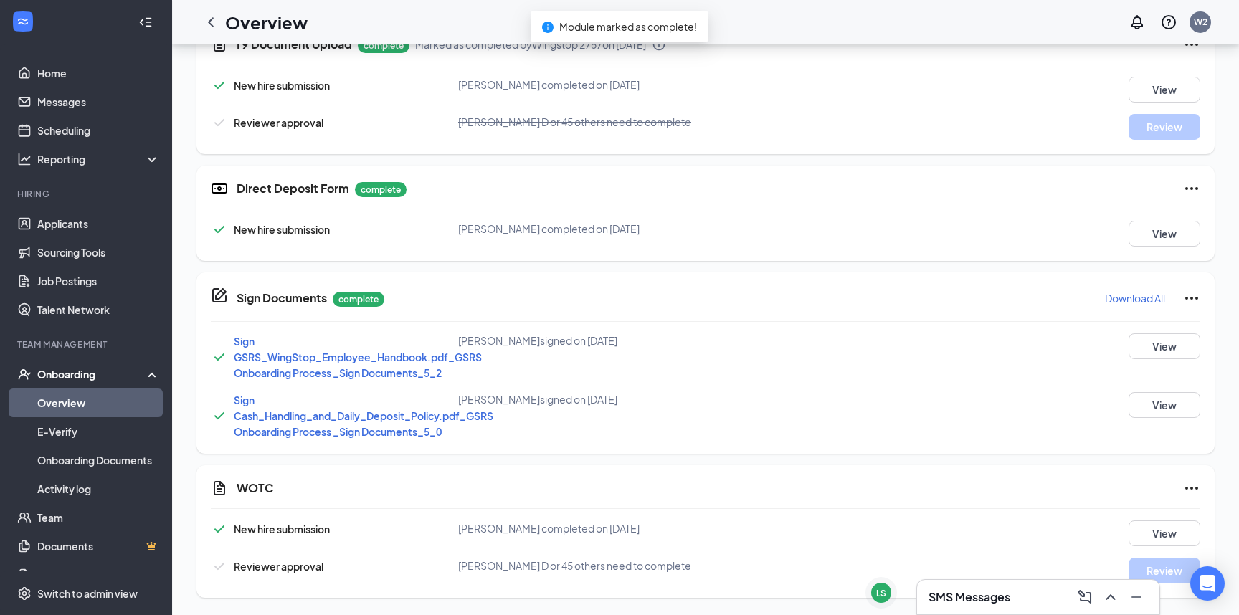
click at [1194, 493] on icon "Ellipses" at bounding box center [1191, 488] width 17 height 17
click at [1157, 514] on span "Mark as complete" at bounding box center [1139, 519] width 84 height 14
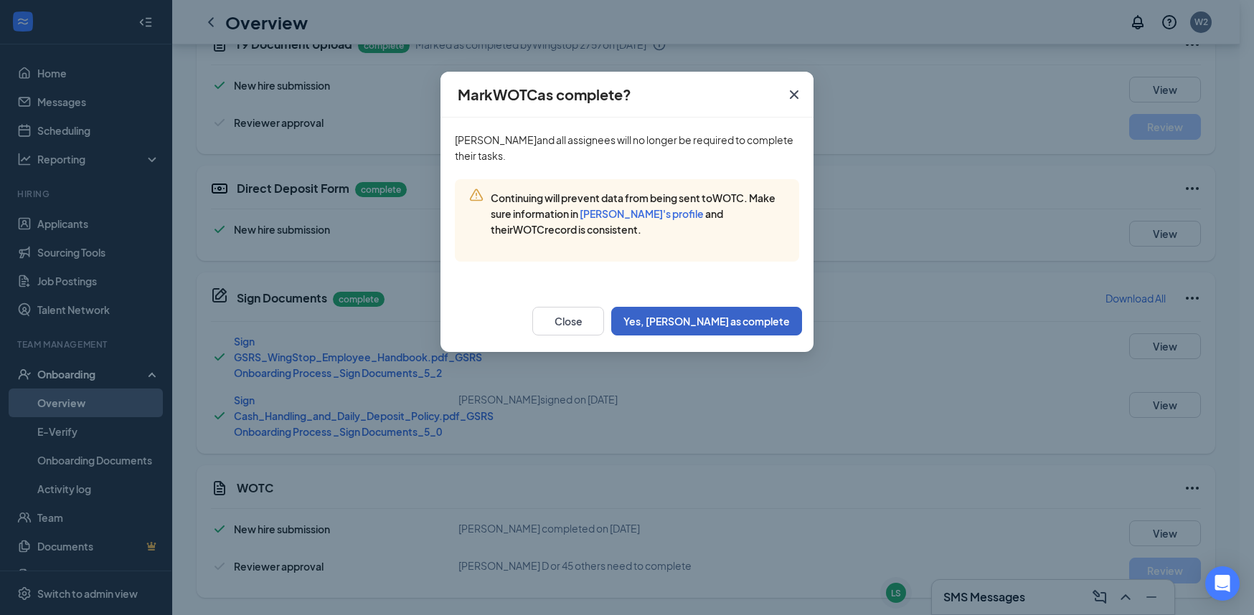
click at [772, 316] on button "Yes, [PERSON_NAME] as complete" at bounding box center [706, 321] width 191 height 29
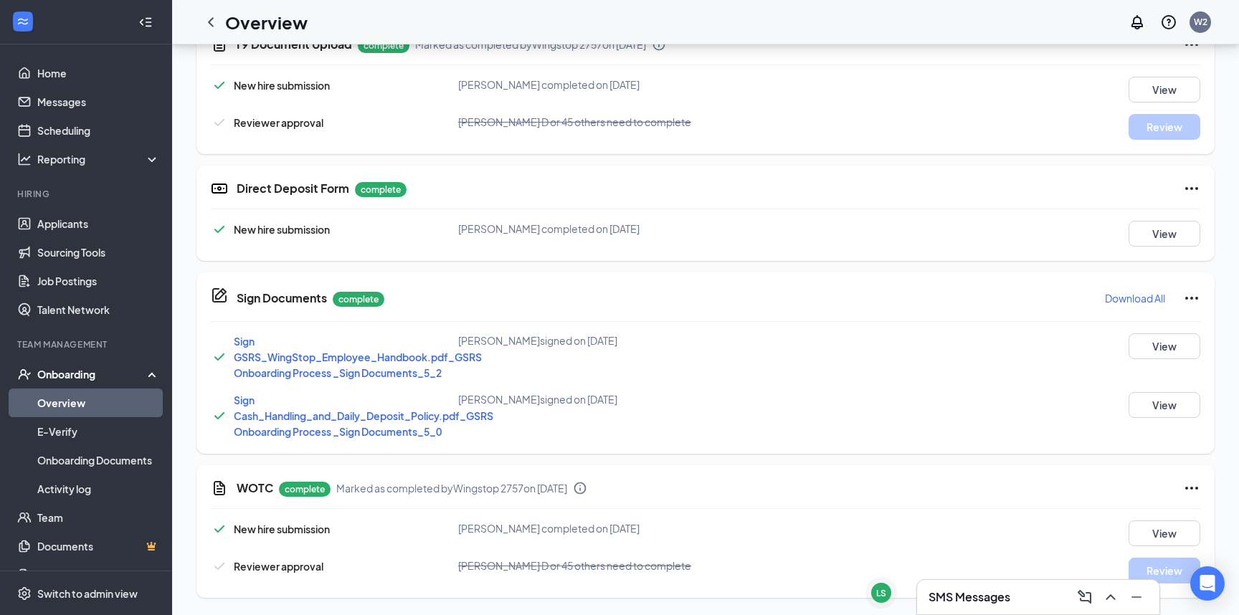
click at [207, 27] on icon "ChevronLeft" at bounding box center [210, 22] width 17 height 17
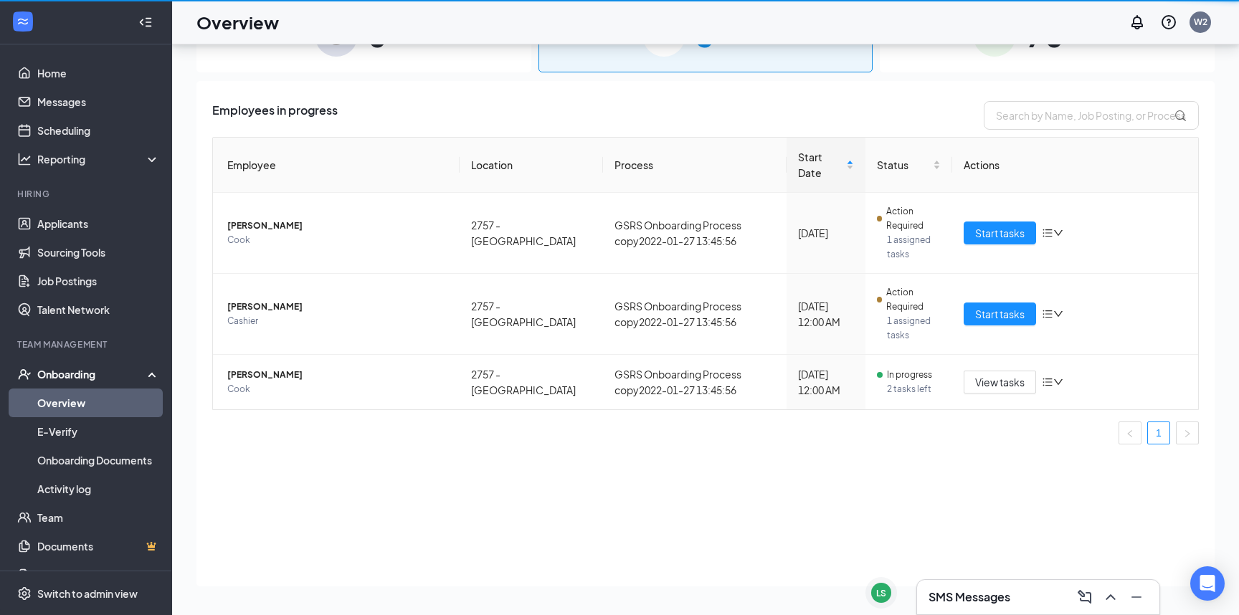
scroll to position [65, 0]
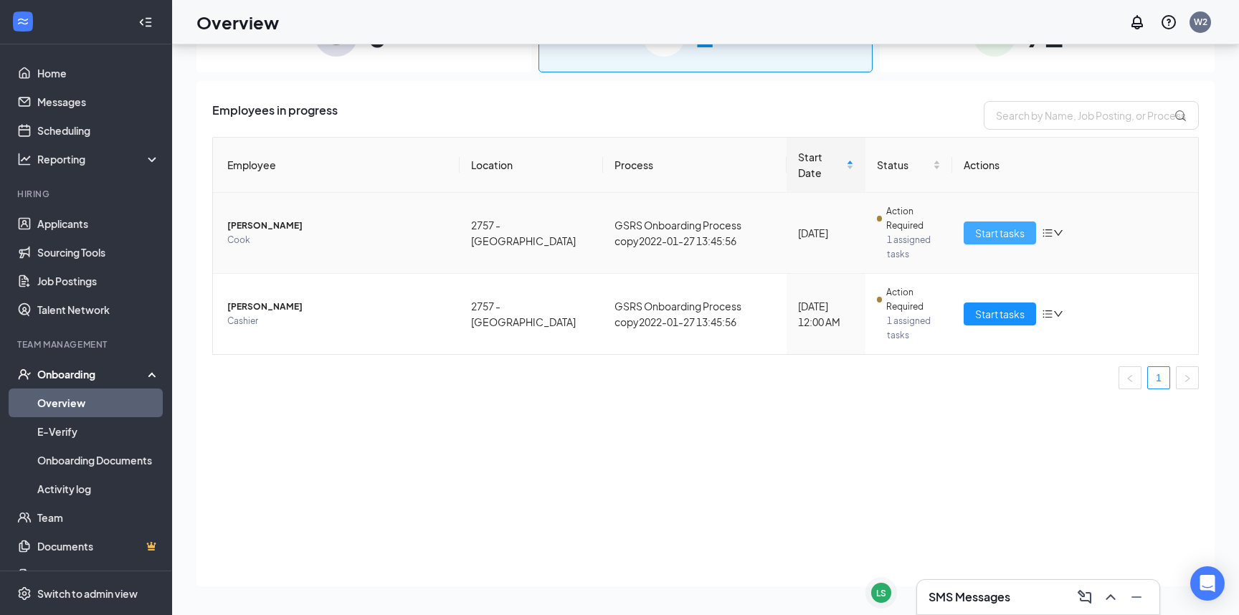
click at [990, 225] on span "Start tasks" at bounding box center [999, 233] width 49 height 16
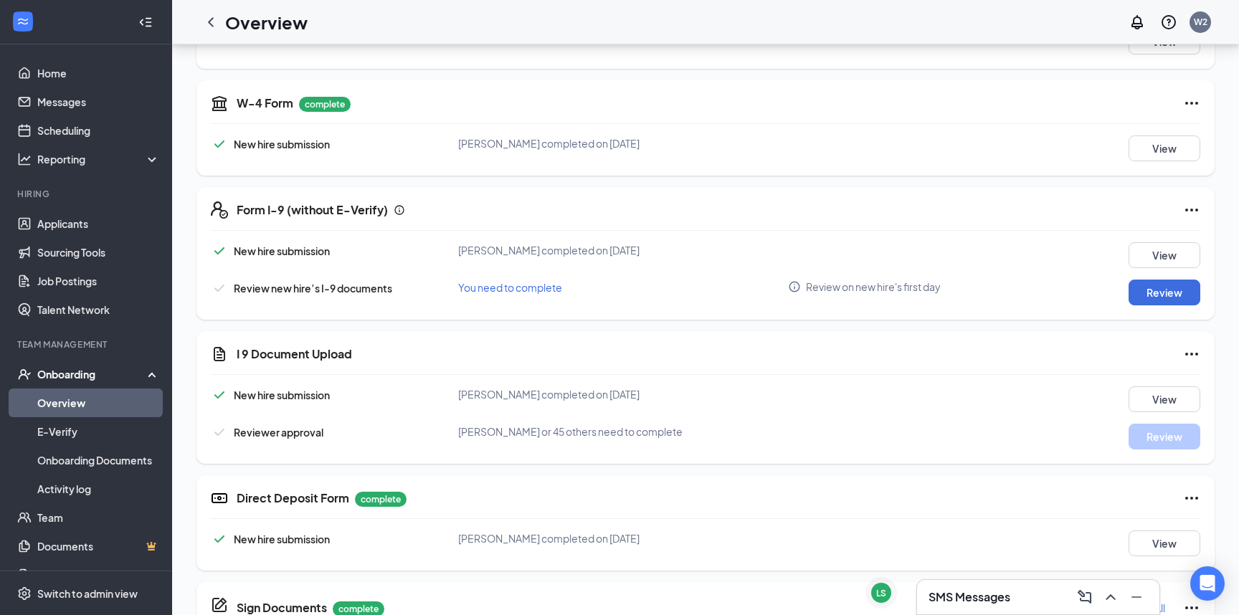
scroll to position [287, 0]
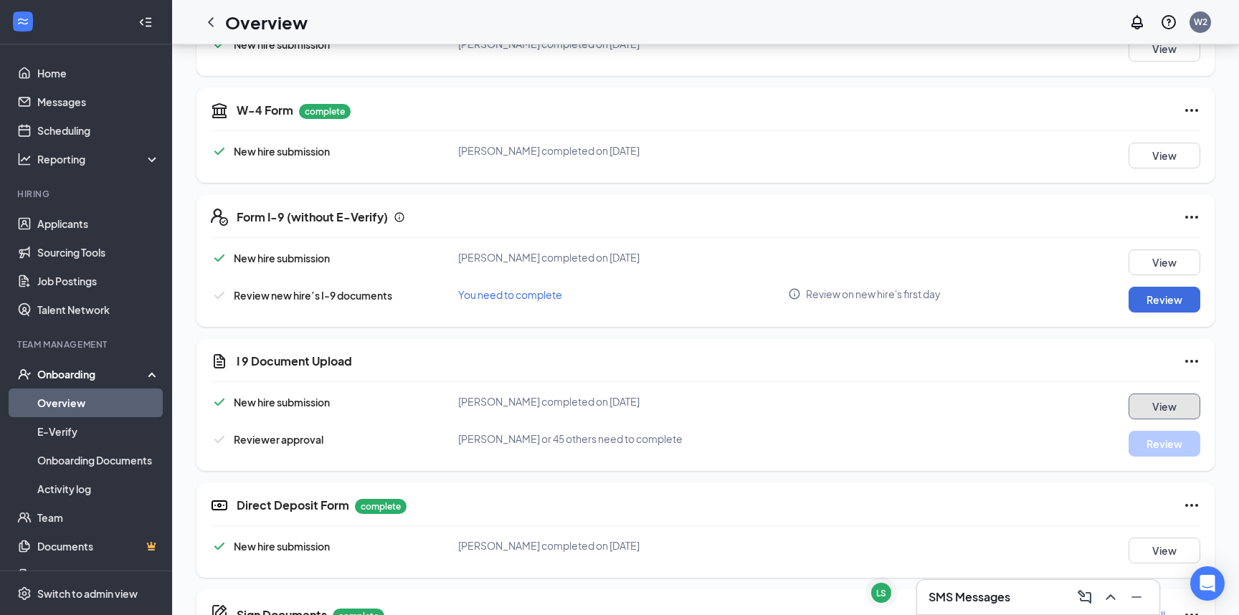
click at [1178, 406] on button "View" at bounding box center [1165, 407] width 72 height 26
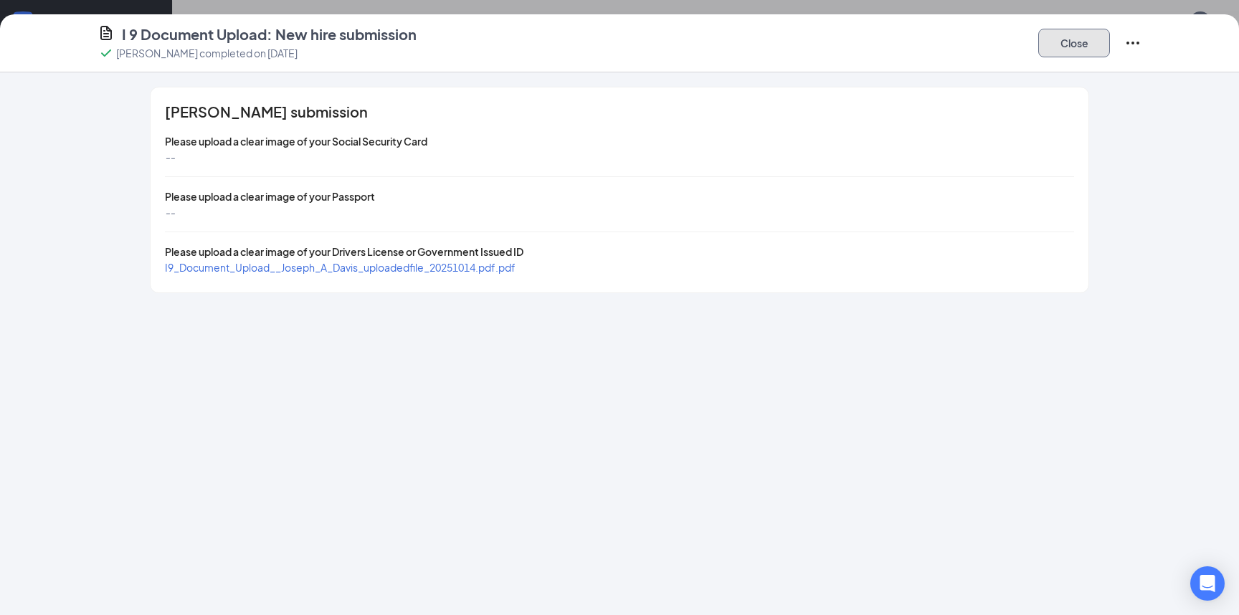
click at [1080, 47] on button "Close" at bounding box center [1075, 43] width 72 height 29
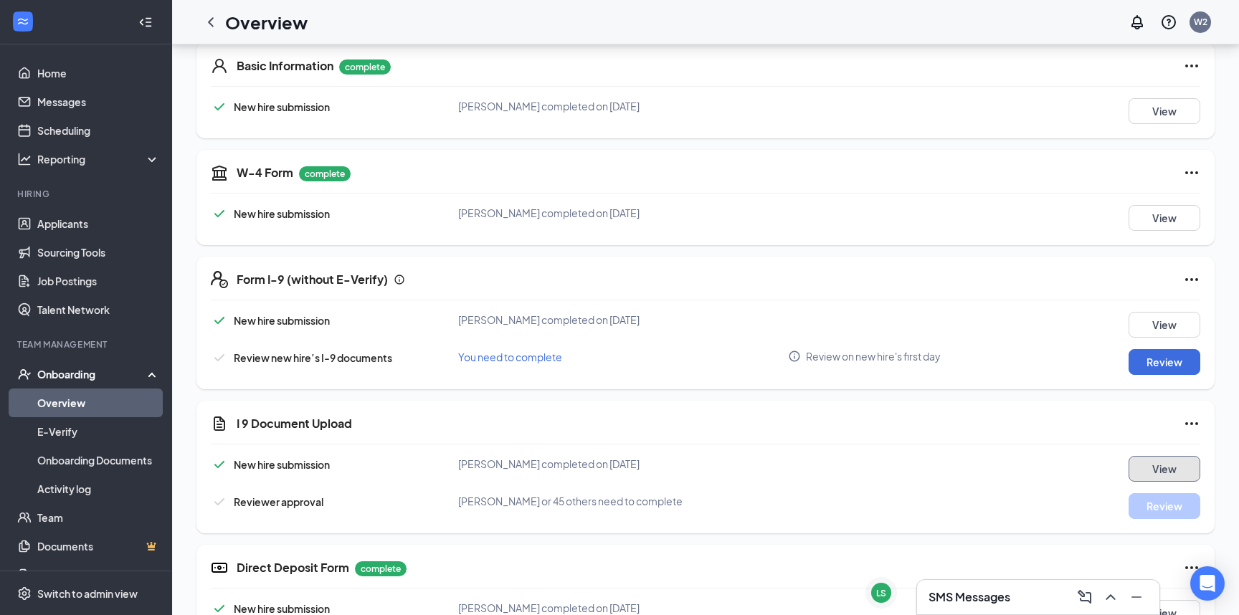
scroll to position [222, 0]
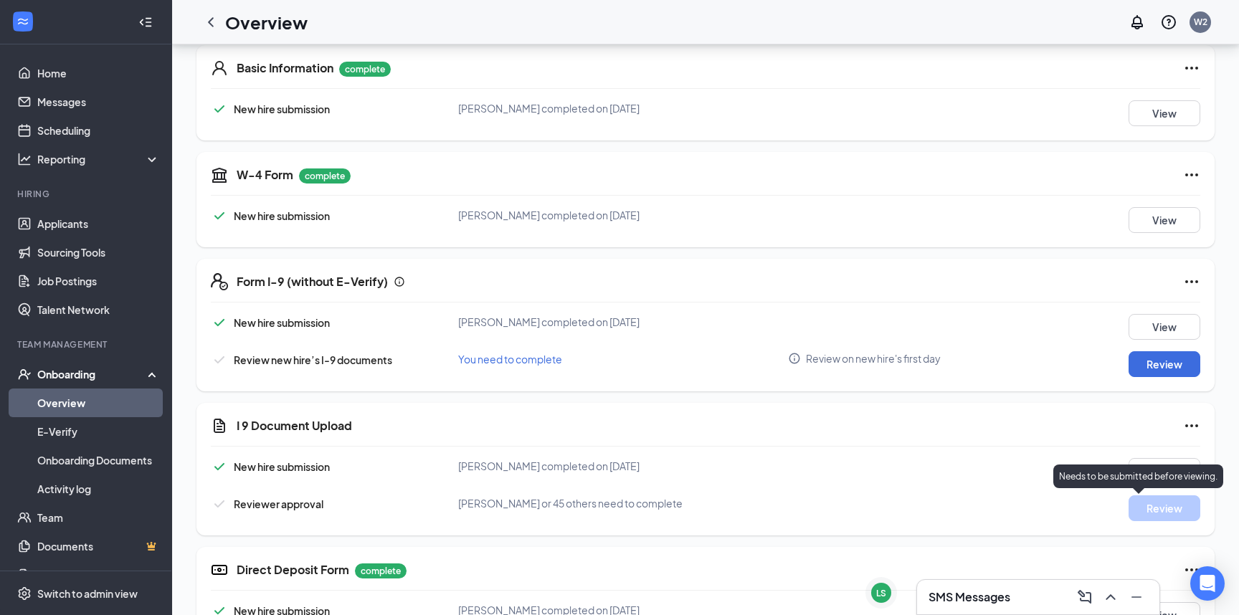
click at [1151, 473] on p "Needs to be submitted before viewing." at bounding box center [1138, 477] width 159 height 12
click at [1154, 471] on button "View" at bounding box center [1165, 471] width 72 height 26
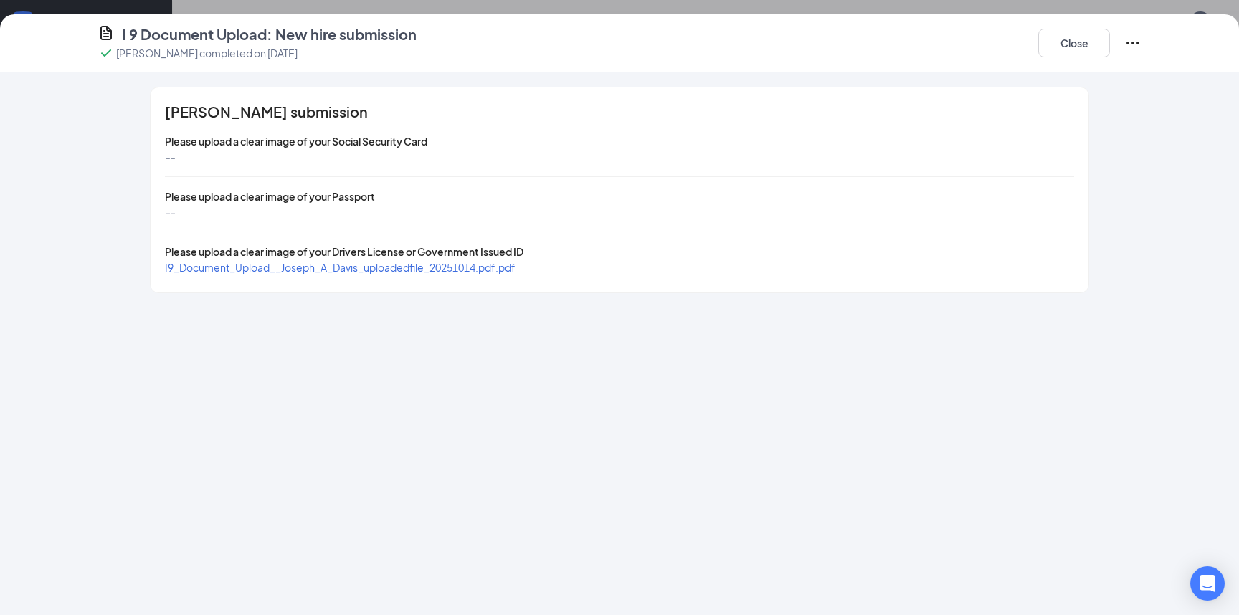
click at [386, 265] on span "I9_Document_Upload__Joseph_A_Davis_uploadedfile_20251014.pdf.pdf" at bounding box center [340, 267] width 351 height 13
click at [1082, 49] on button "Close" at bounding box center [1075, 43] width 72 height 29
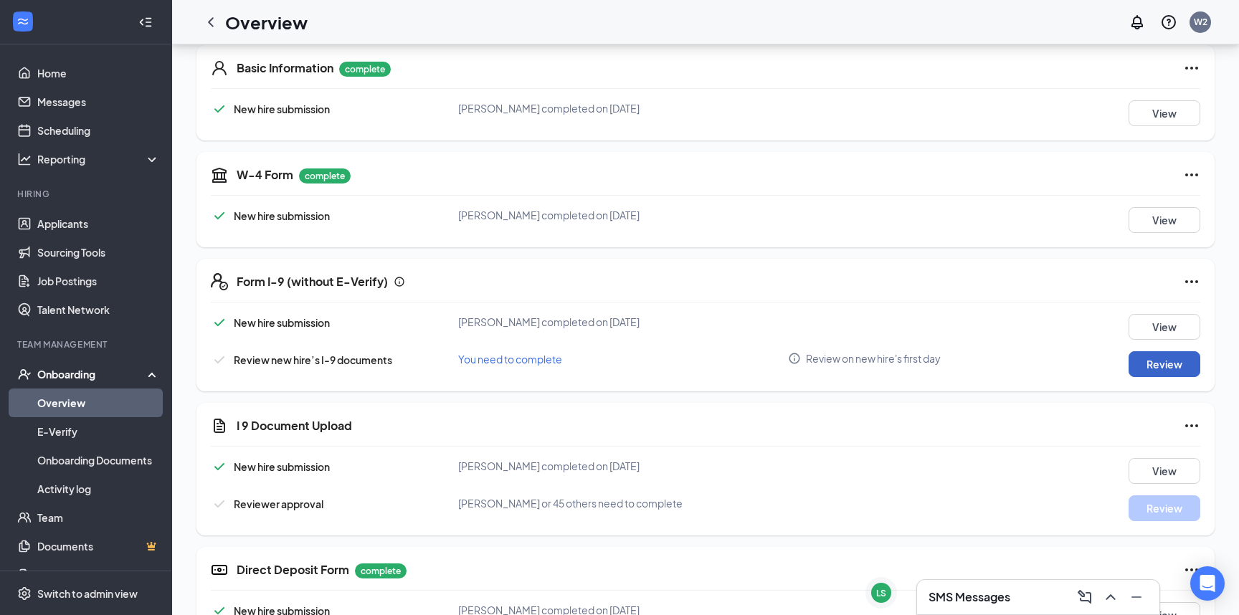
click at [1166, 364] on button "Review" at bounding box center [1165, 364] width 72 height 26
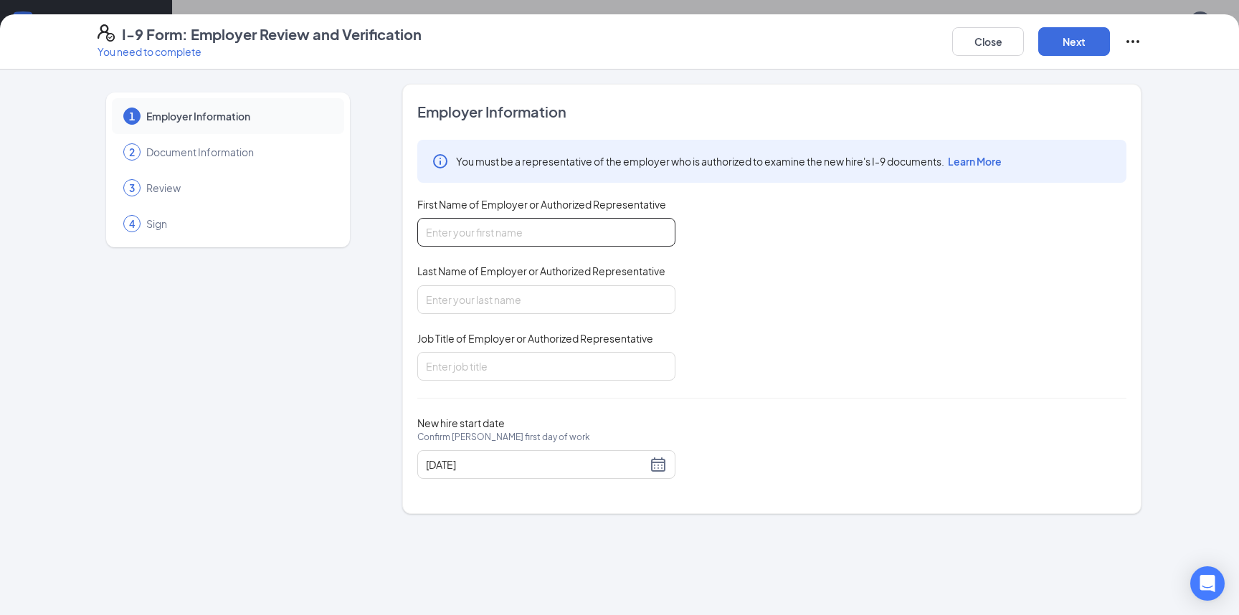
click at [523, 232] on input "First Name of Employer or Authorized Representative" at bounding box center [546, 232] width 258 height 29
type input "Marquis"
click at [475, 302] on input "Last Name of Employer or Authorized Representative" at bounding box center [546, 299] width 258 height 29
type input "[PERSON_NAME]"
click at [468, 369] on input "Job Title of Employer or Authorized Representative" at bounding box center [546, 366] width 258 height 29
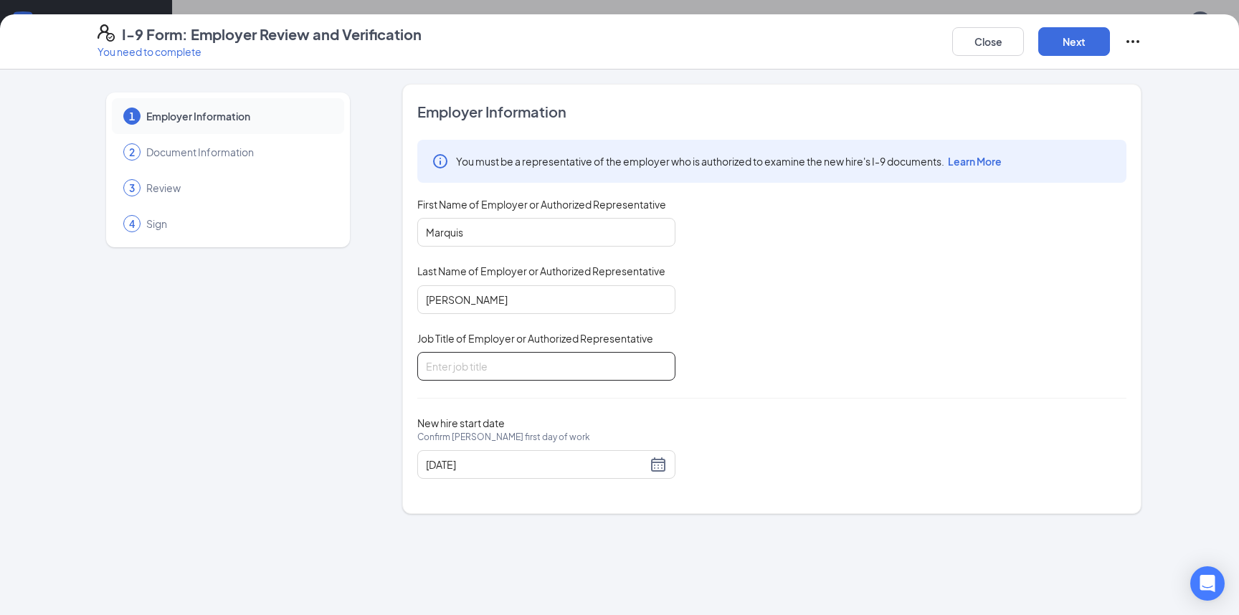
type input "General Manager"
click at [1074, 42] on button "Next" at bounding box center [1075, 41] width 72 height 29
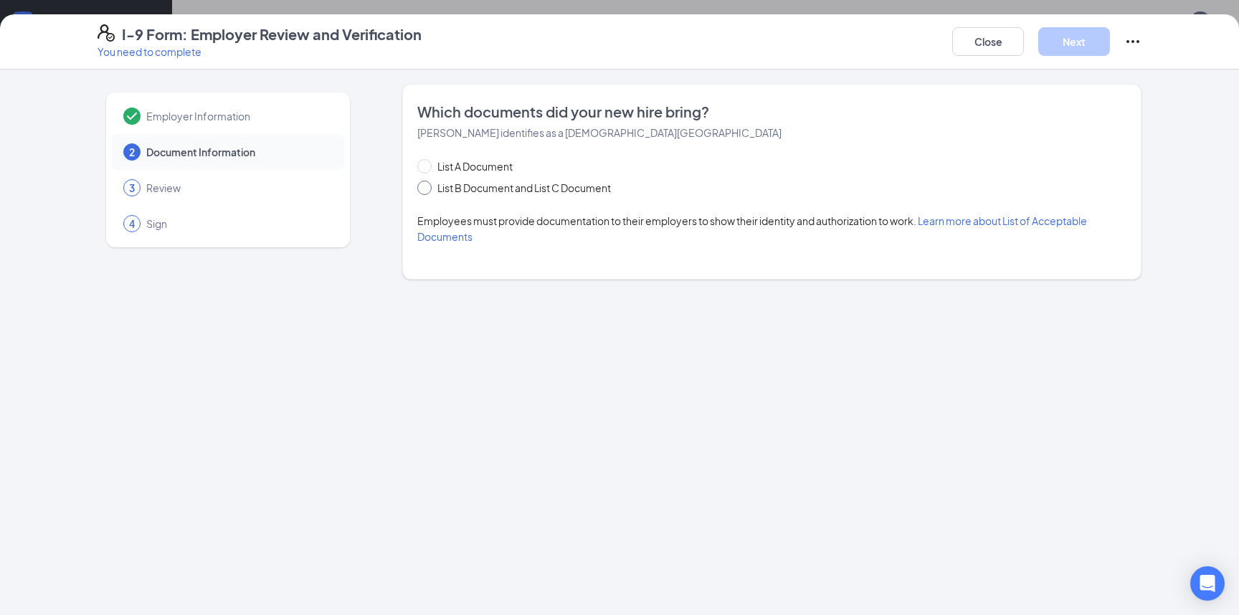
click at [457, 191] on span "List B Document and List C Document" at bounding box center [524, 188] width 185 height 16
click at [427, 191] on input "List B Document and List C Document" at bounding box center [422, 186] width 10 height 10
radio input "true"
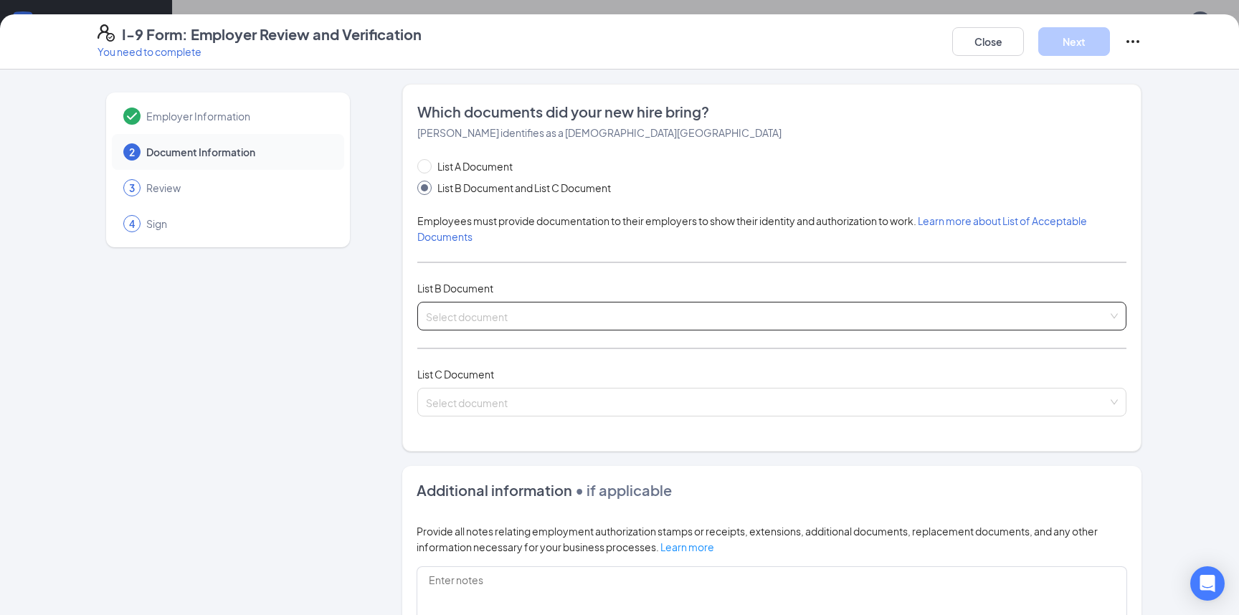
click at [476, 318] on input "search" at bounding box center [767, 314] width 682 height 22
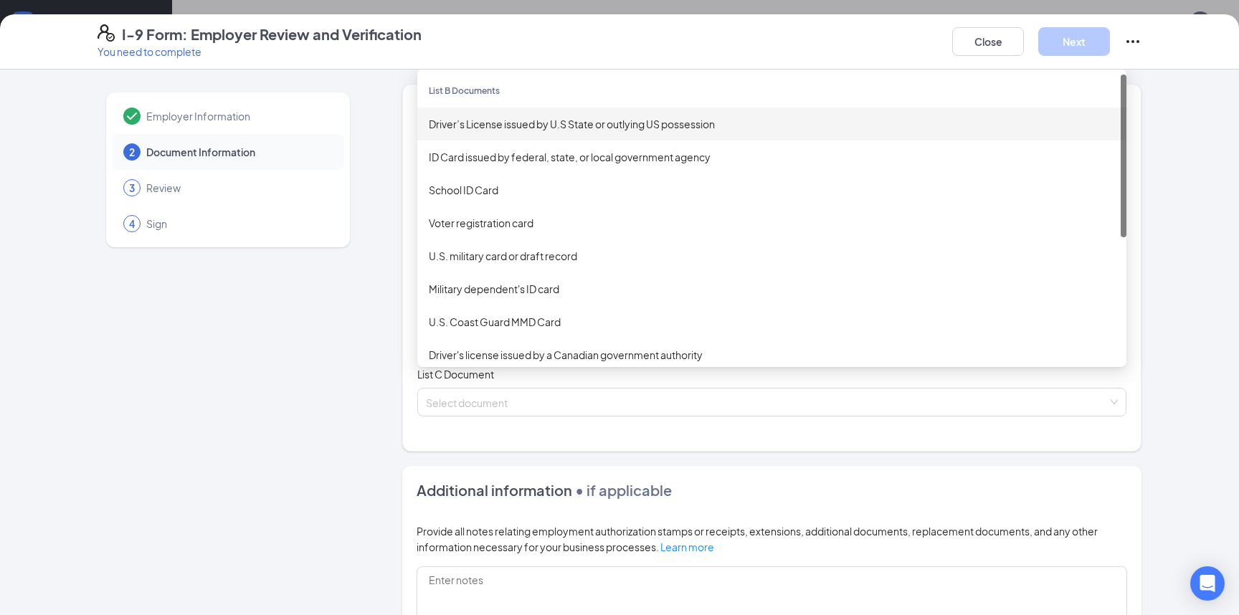
click at [505, 115] on div "Driver’s License issued by U.S State or outlying US possession" at bounding box center [771, 124] width 709 height 33
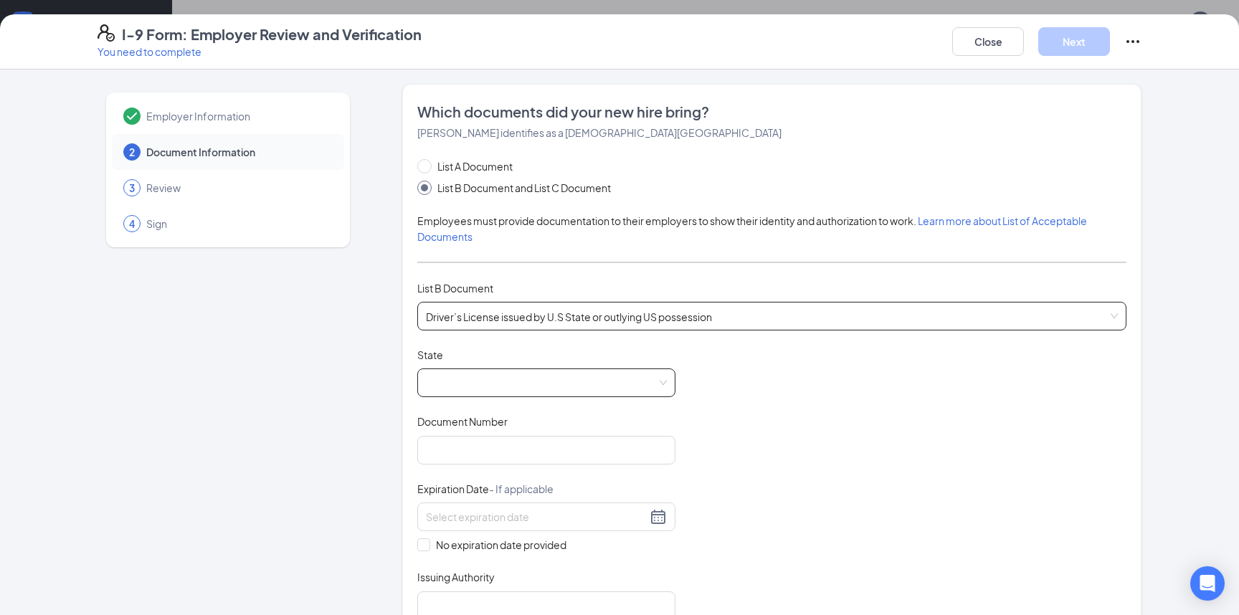
click at [458, 387] on span at bounding box center [546, 382] width 241 height 27
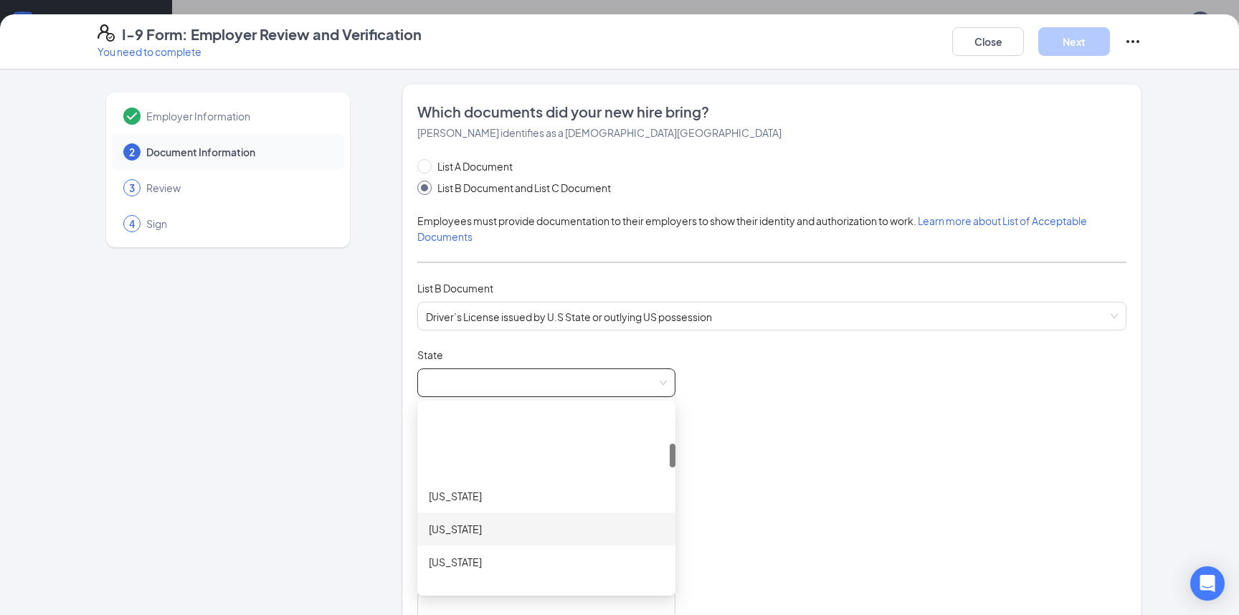
scroll to position [287, 0]
click at [479, 474] on div "[US_STATE]" at bounding box center [546, 466] width 258 height 33
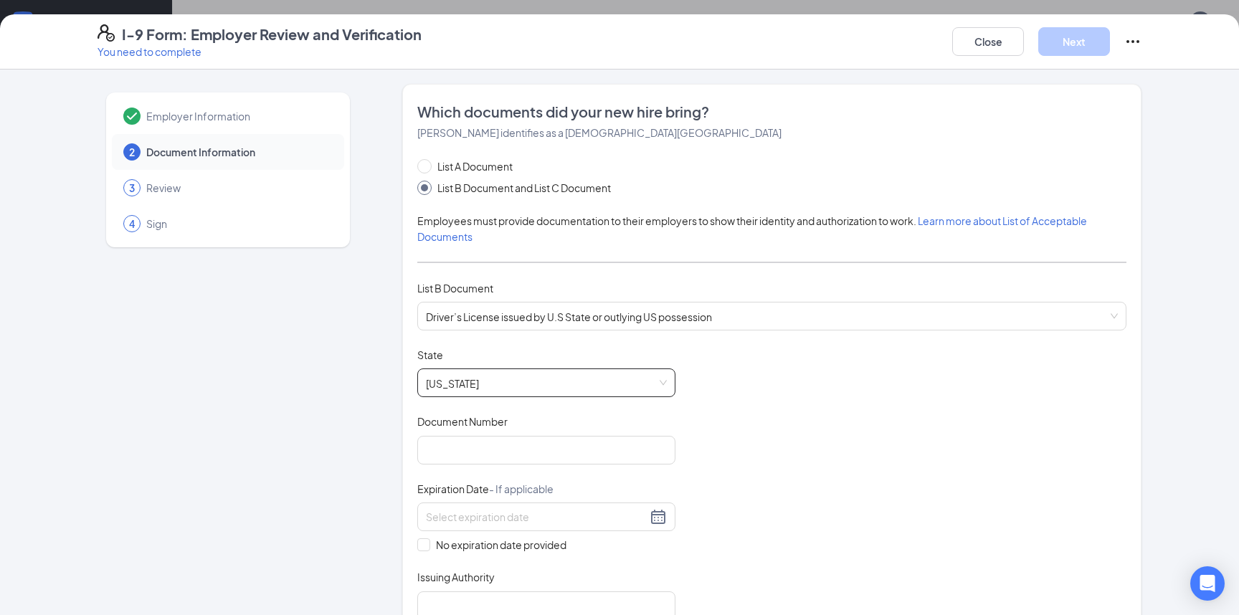
click at [497, 386] on span "[US_STATE]" at bounding box center [546, 382] width 241 height 27
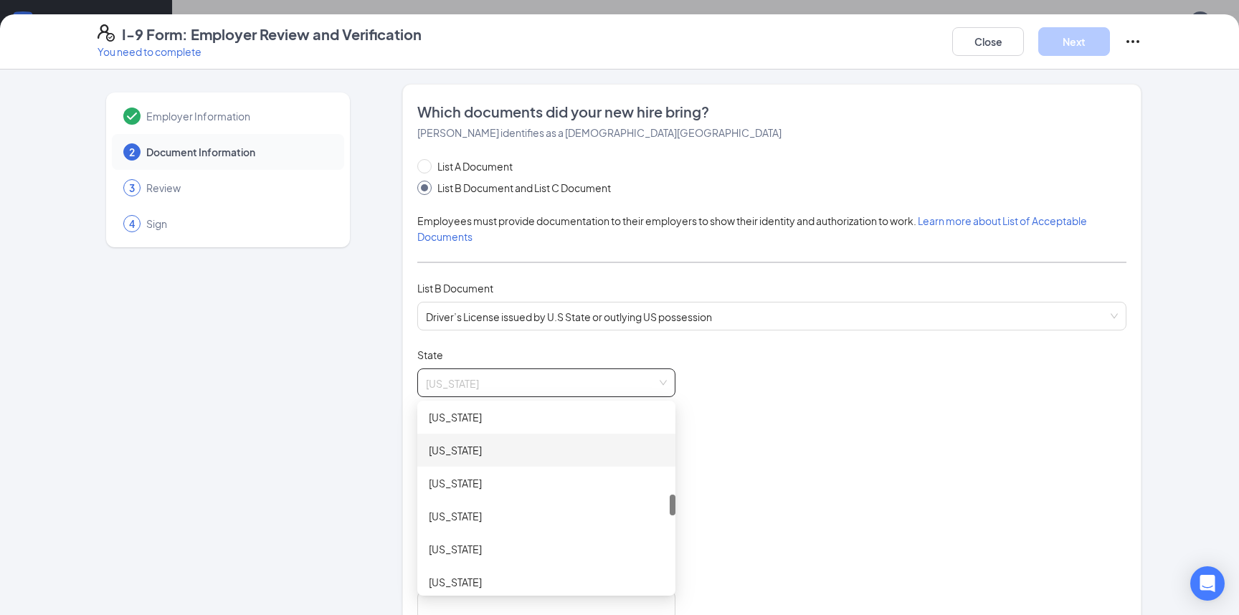
scroll to position [669, 0]
click at [475, 477] on div "[US_STATE]" at bounding box center [546, 480] width 235 height 16
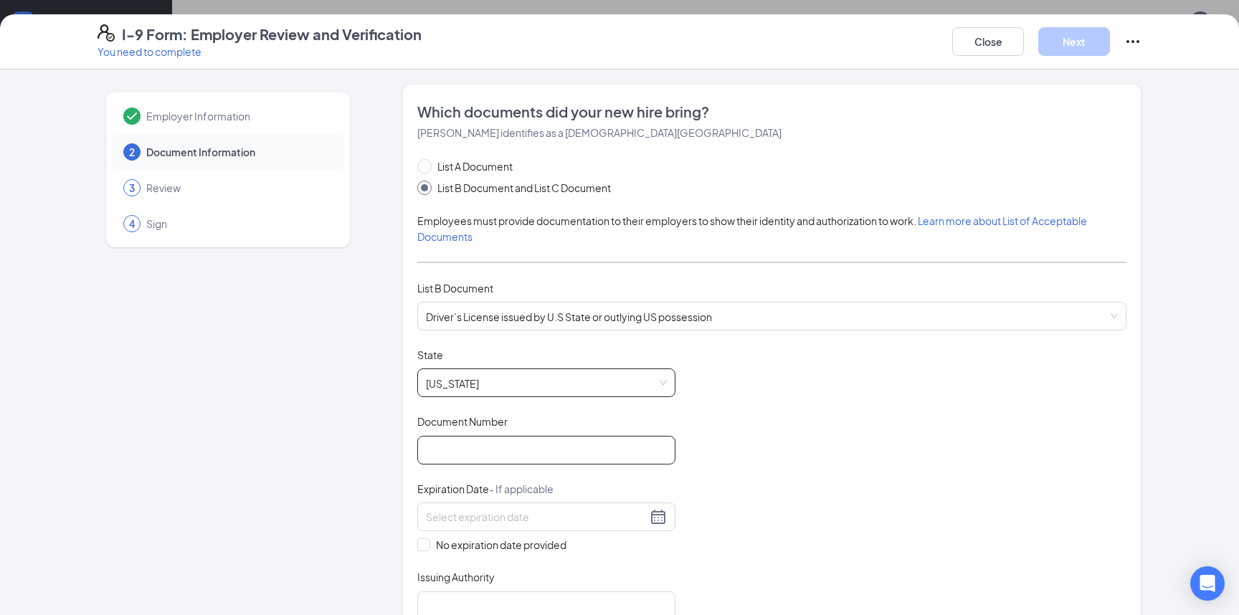
click at [509, 452] on input "Document Number" at bounding box center [546, 450] width 258 height 29
click at [433, 454] on input "MD1027" at bounding box center [546, 450] width 258 height 29
drag, startPoint x: 463, startPoint y: 449, endPoint x: 428, endPoint y: 463, distance: 37.0
click at [463, 449] on input "MD-1027" at bounding box center [546, 450] width 258 height 29
click at [529, 462] on input "MD-1027" at bounding box center [546, 450] width 258 height 29
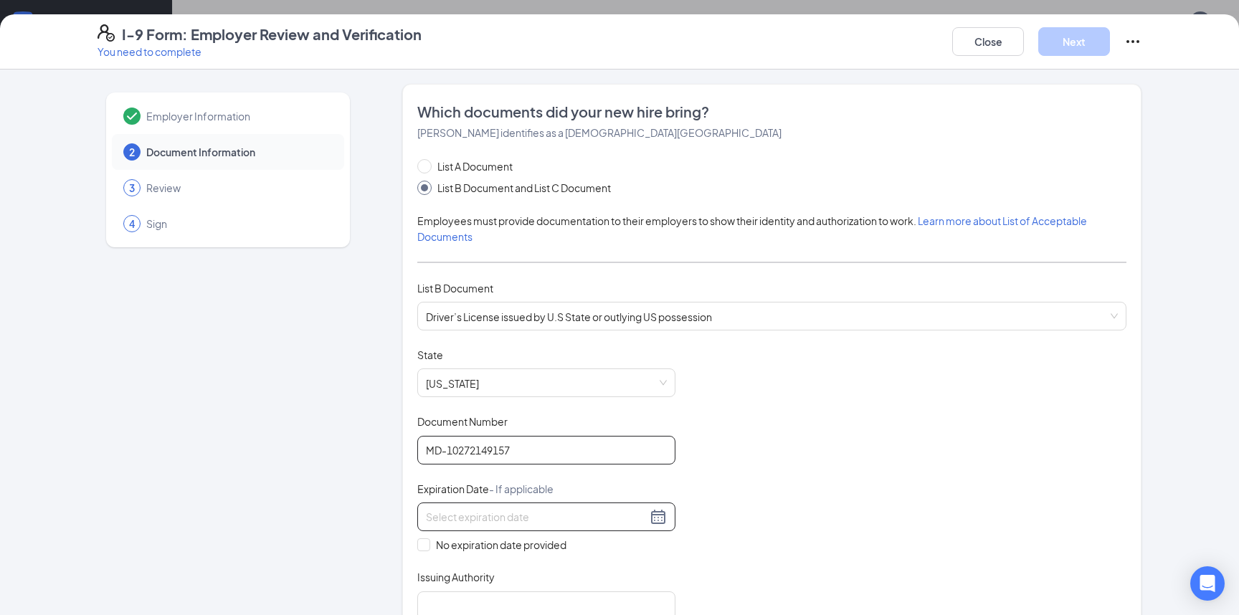
type input "MD-10272149157"
click at [558, 521] on input at bounding box center [536, 517] width 221 height 16
click at [983, 47] on button "Close" at bounding box center [988, 41] width 72 height 29
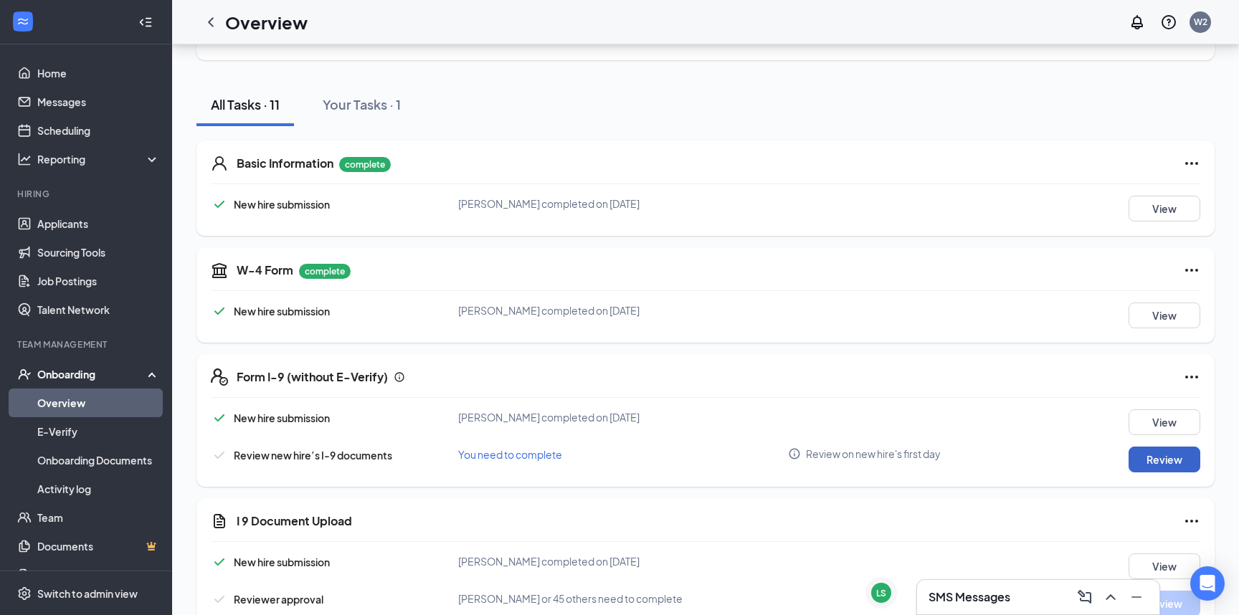
click at [1145, 452] on button "Review" at bounding box center [1165, 460] width 72 height 26
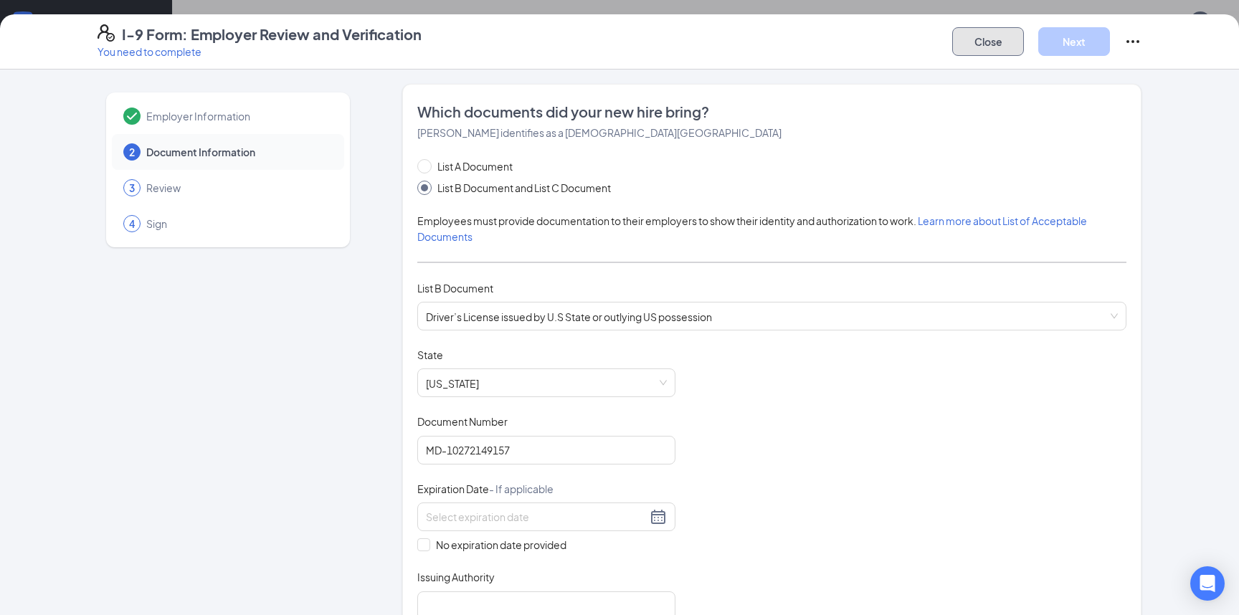
click at [1004, 46] on button "Close" at bounding box center [988, 41] width 72 height 29
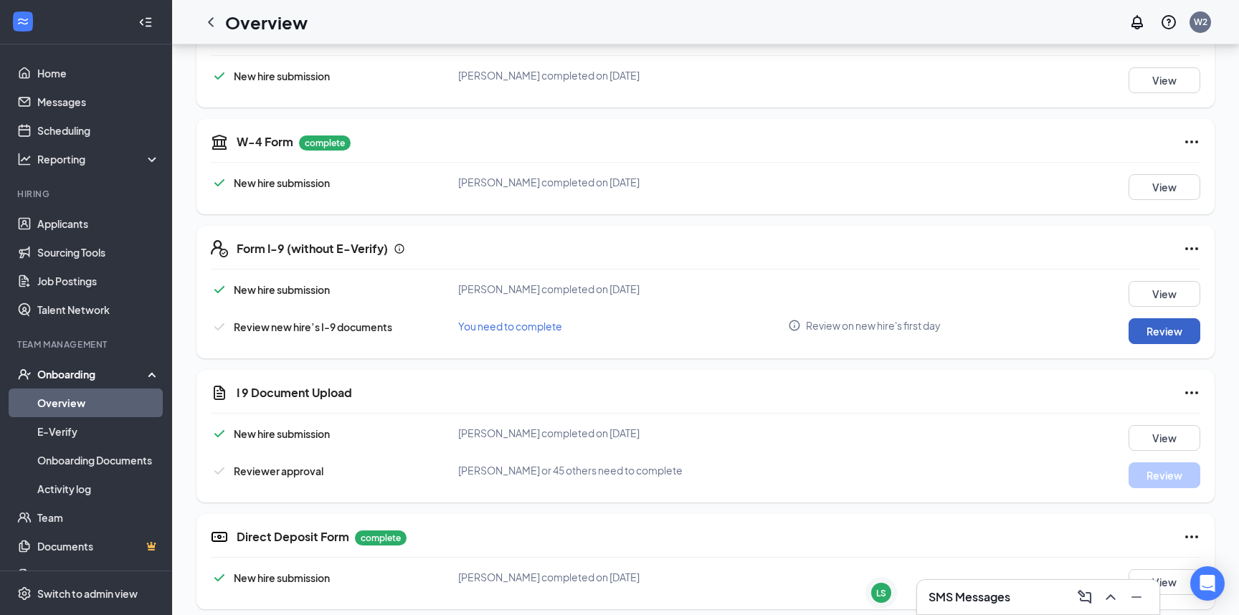
scroll to position [414, 0]
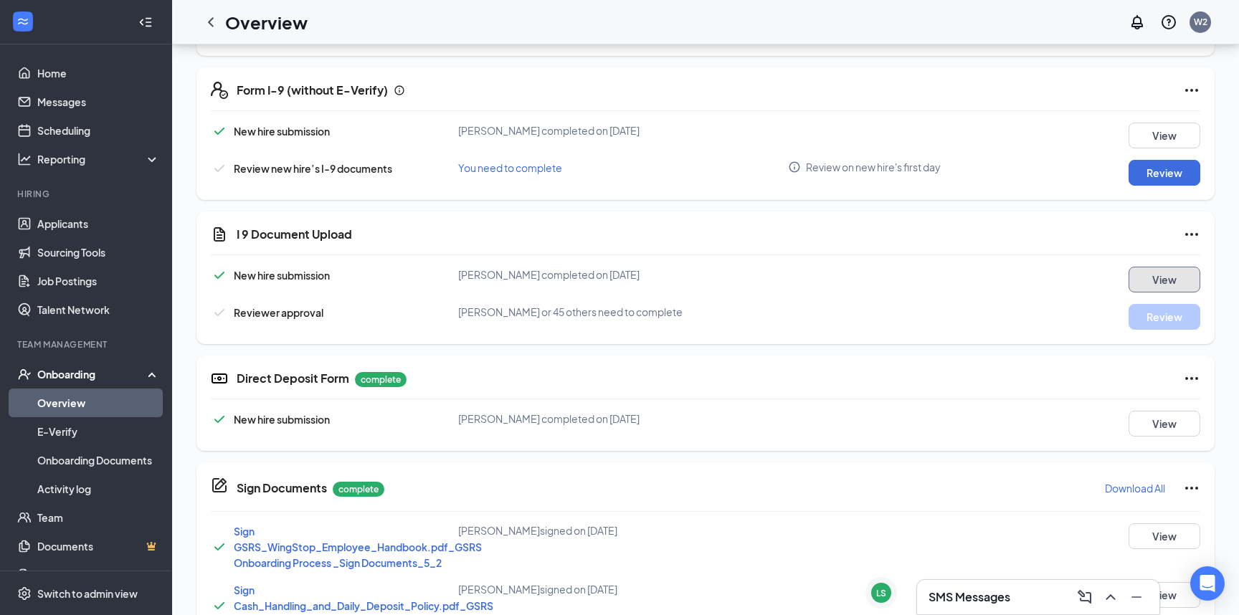
click at [1149, 281] on button "View" at bounding box center [1165, 280] width 72 height 26
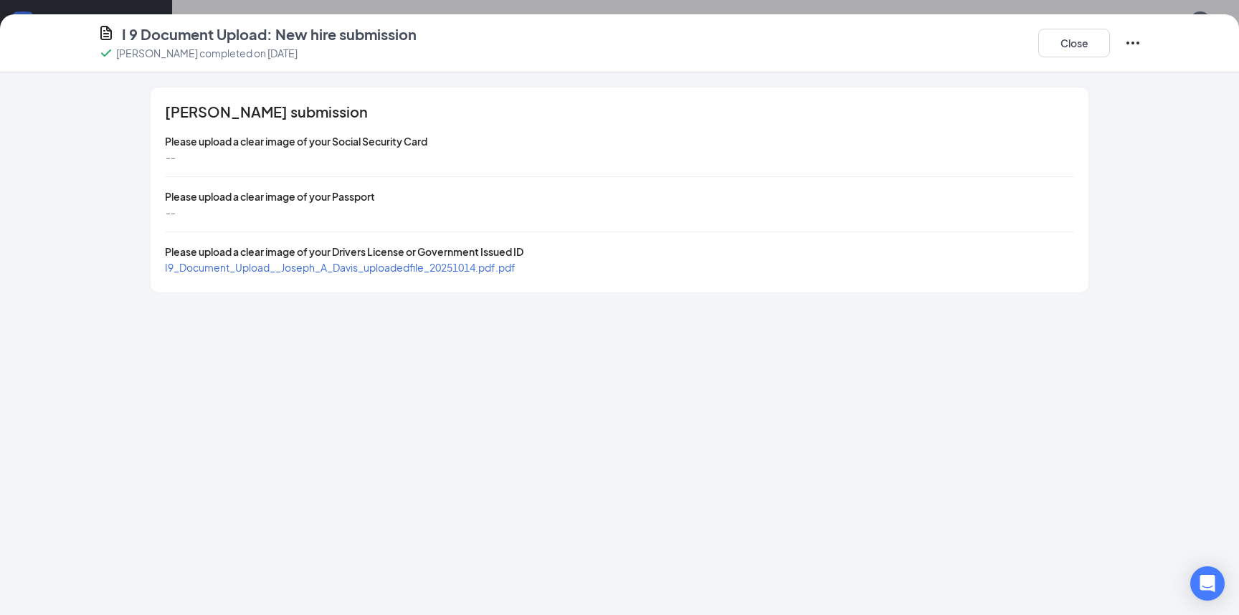
click at [446, 265] on span "I9_Document_Upload__Joseph_A_Davis_uploadedfile_20251014.pdf.pdf" at bounding box center [340, 267] width 351 height 13
click at [1079, 44] on button "Close" at bounding box center [1075, 43] width 72 height 29
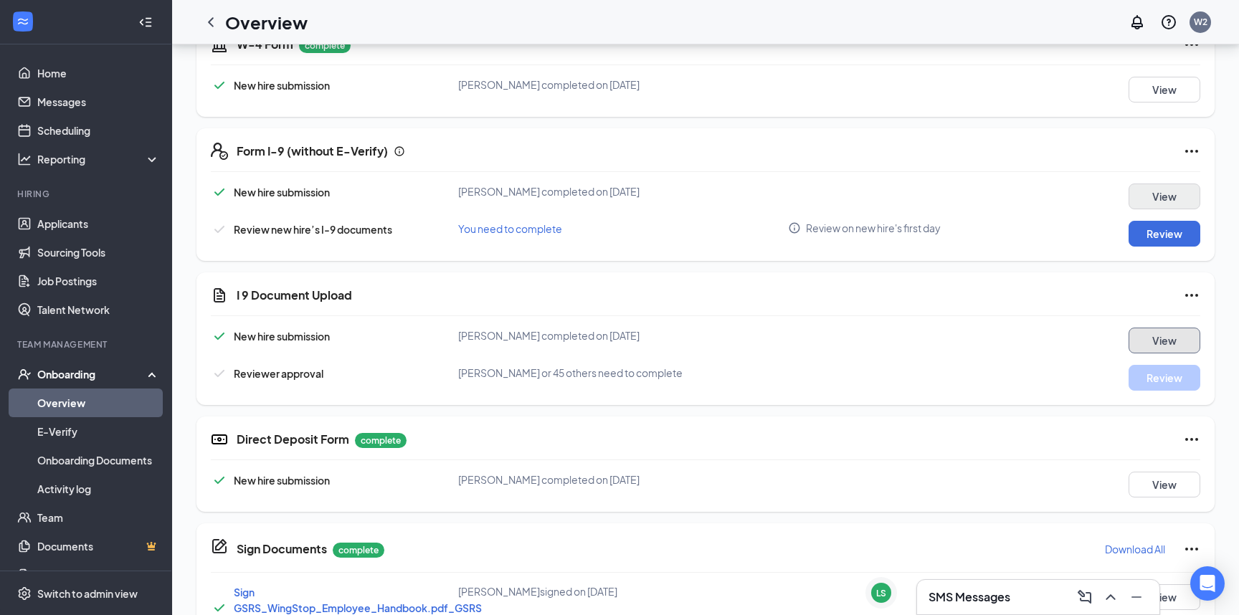
scroll to position [222, 0]
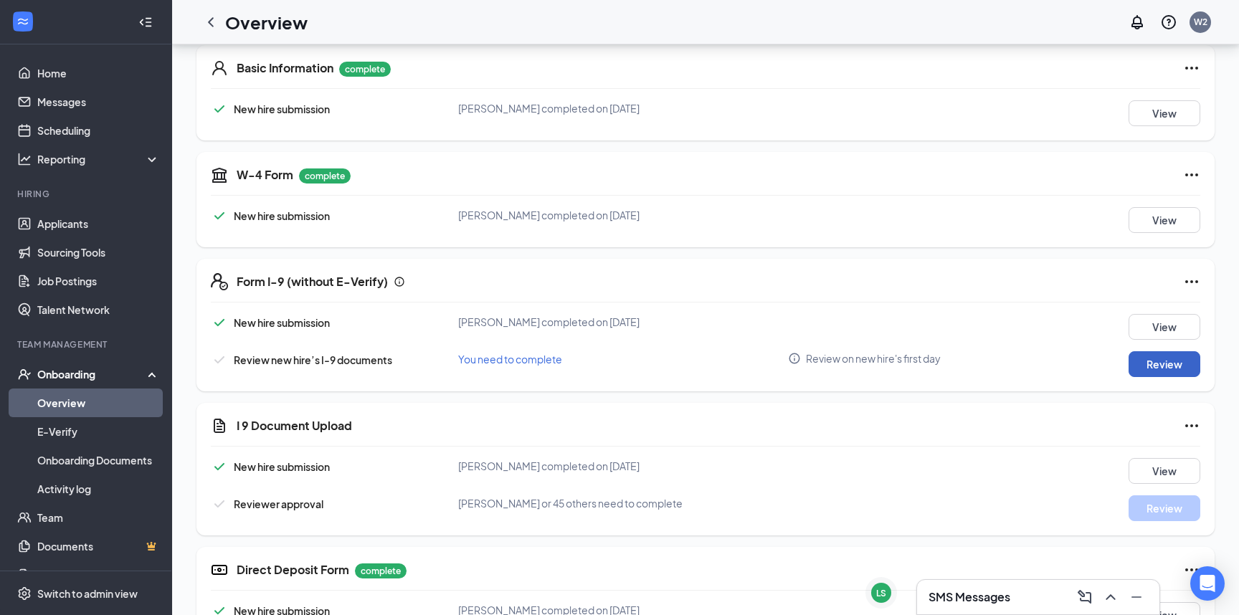
click at [1155, 354] on button "Review" at bounding box center [1165, 364] width 72 height 26
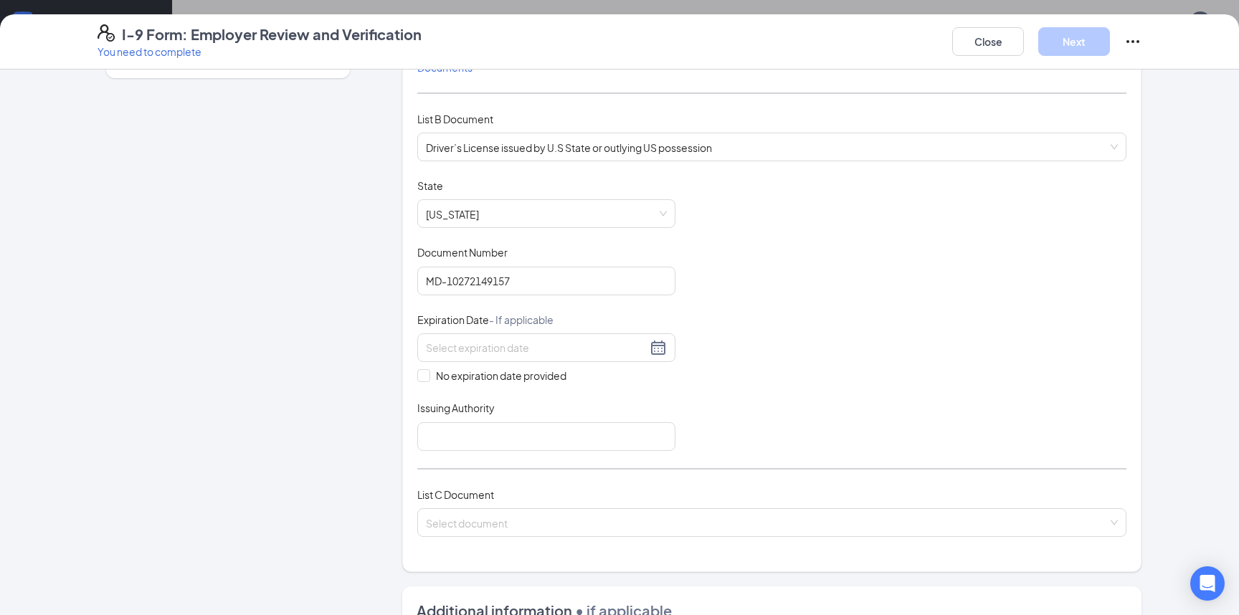
scroll to position [191, 0]
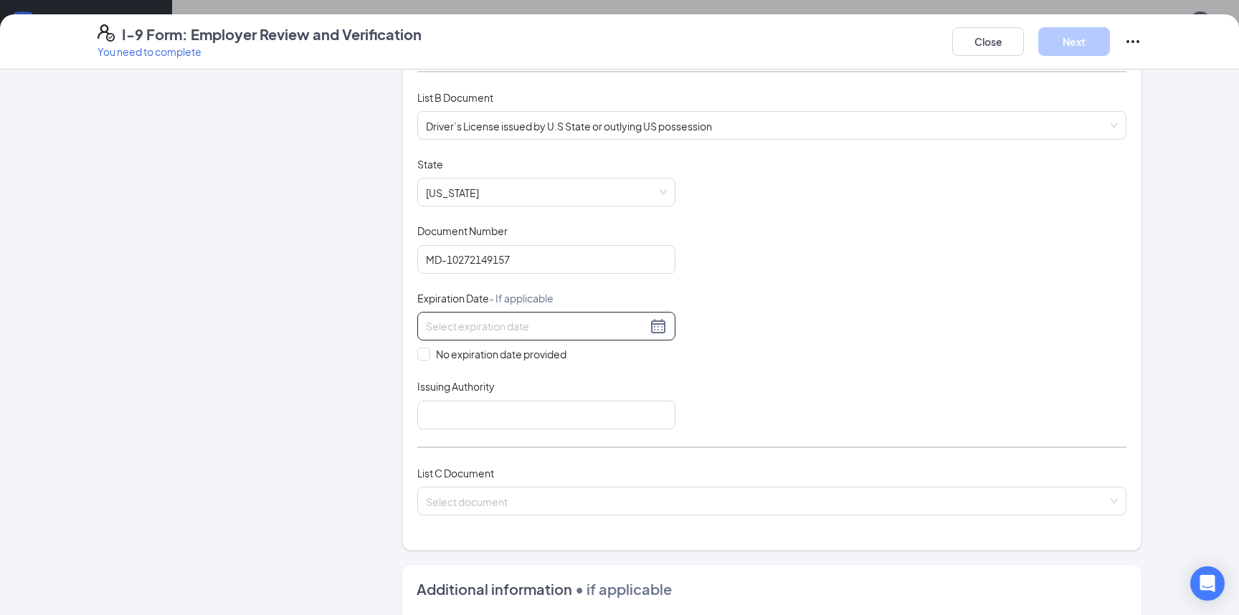
click at [644, 330] on div at bounding box center [546, 326] width 241 height 17
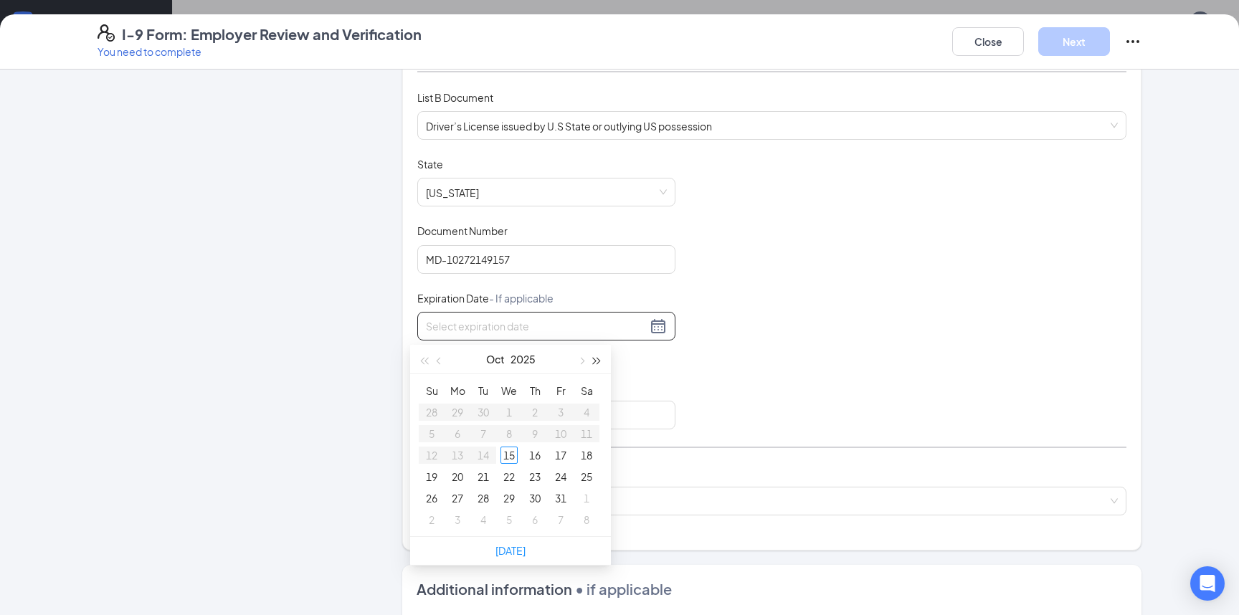
click at [595, 363] on button "button" at bounding box center [598, 359] width 16 height 29
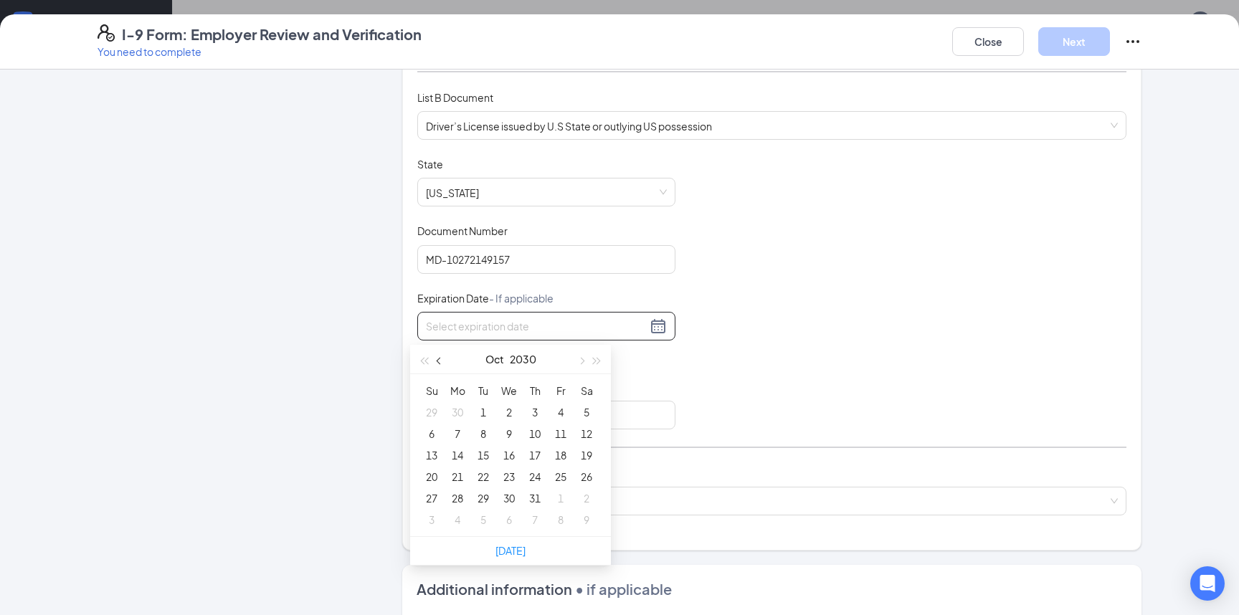
click at [440, 359] on span "button" at bounding box center [440, 361] width 7 height 7
click at [437, 359] on span "button" at bounding box center [440, 361] width 7 height 7
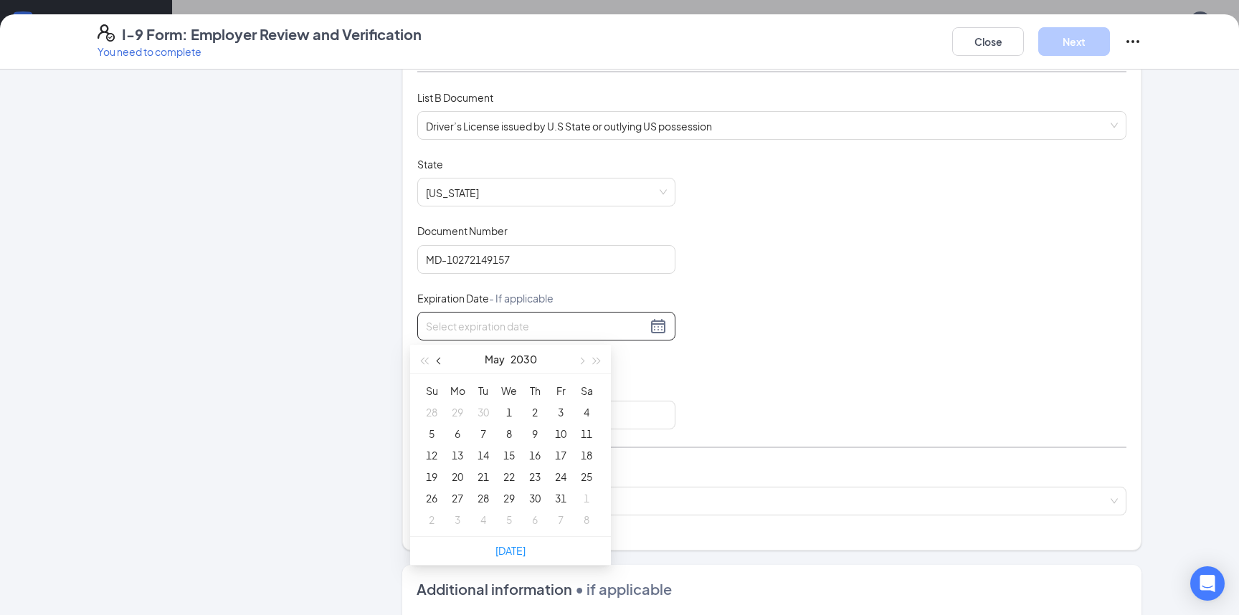
click at [437, 359] on span "button" at bounding box center [440, 361] width 7 height 7
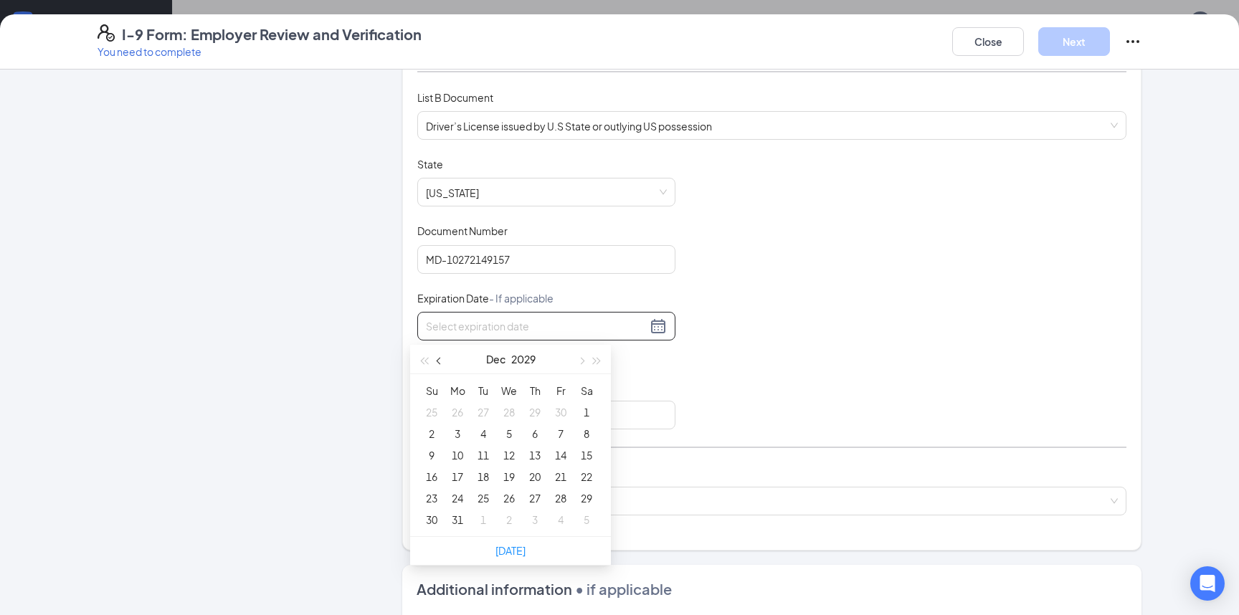
click at [437, 359] on span "button" at bounding box center [440, 361] width 7 height 7
click at [581, 359] on span "button" at bounding box center [580, 361] width 7 height 7
type input "[DATE]"
click at [481, 408] on div "1" at bounding box center [483, 412] width 17 height 17
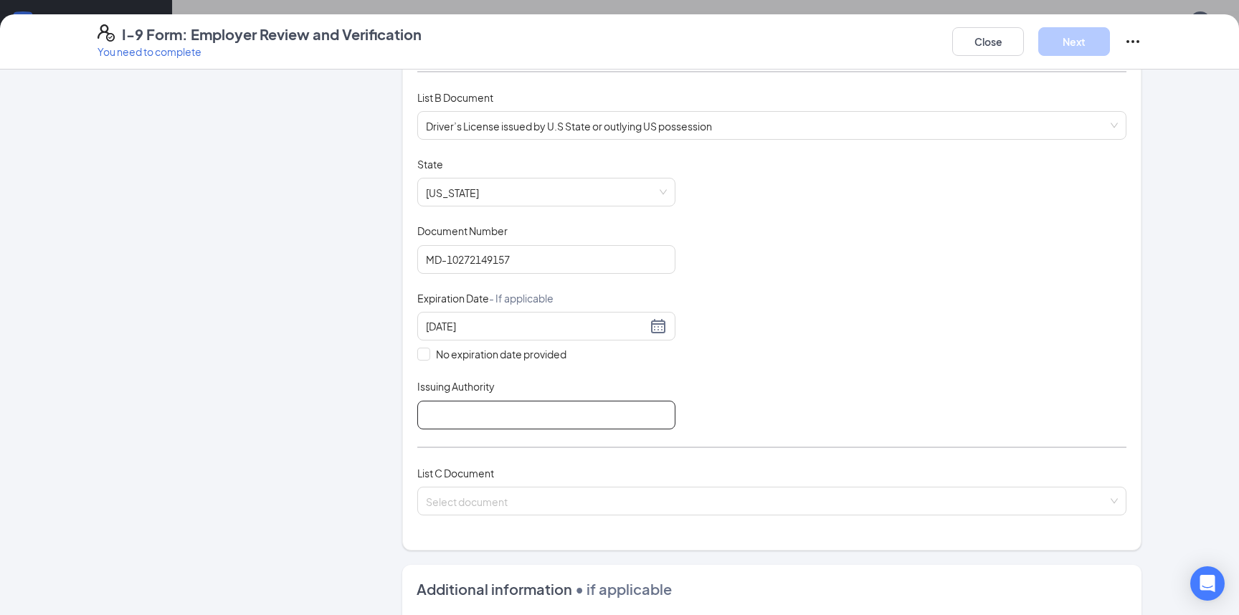
click at [437, 408] on input "Issuing Authority" at bounding box center [546, 415] width 258 height 29
type input "[US_STATE] DOT"
click at [494, 503] on input "search" at bounding box center [767, 499] width 682 height 22
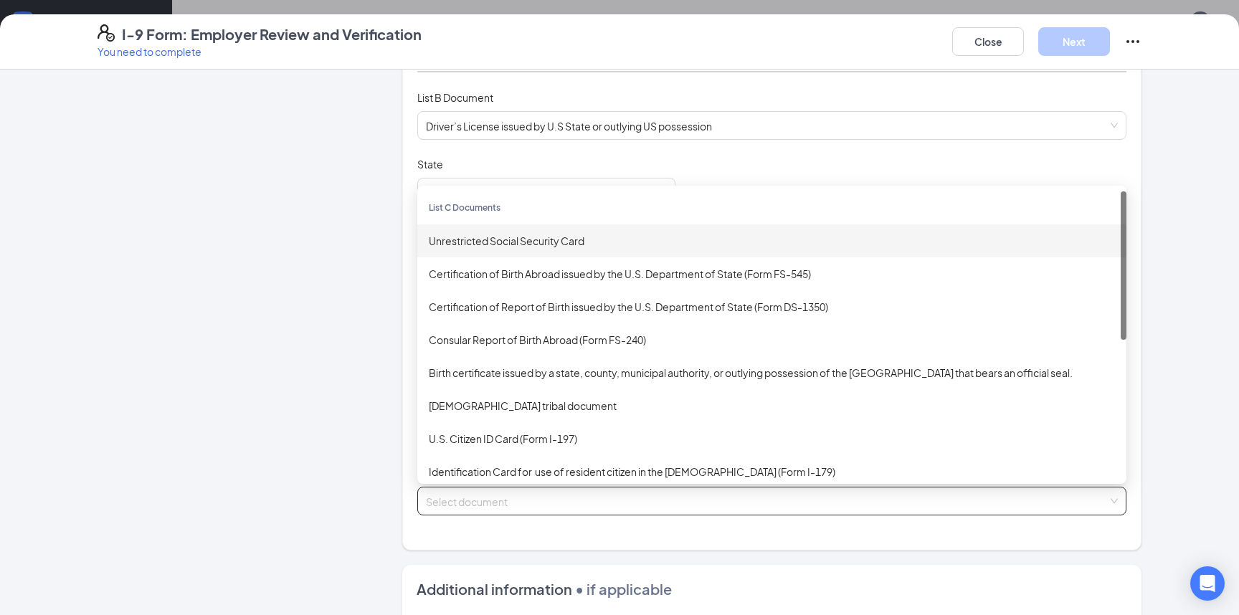
click at [466, 245] on div "Unrestricted Social Security Card" at bounding box center [772, 241] width 686 height 16
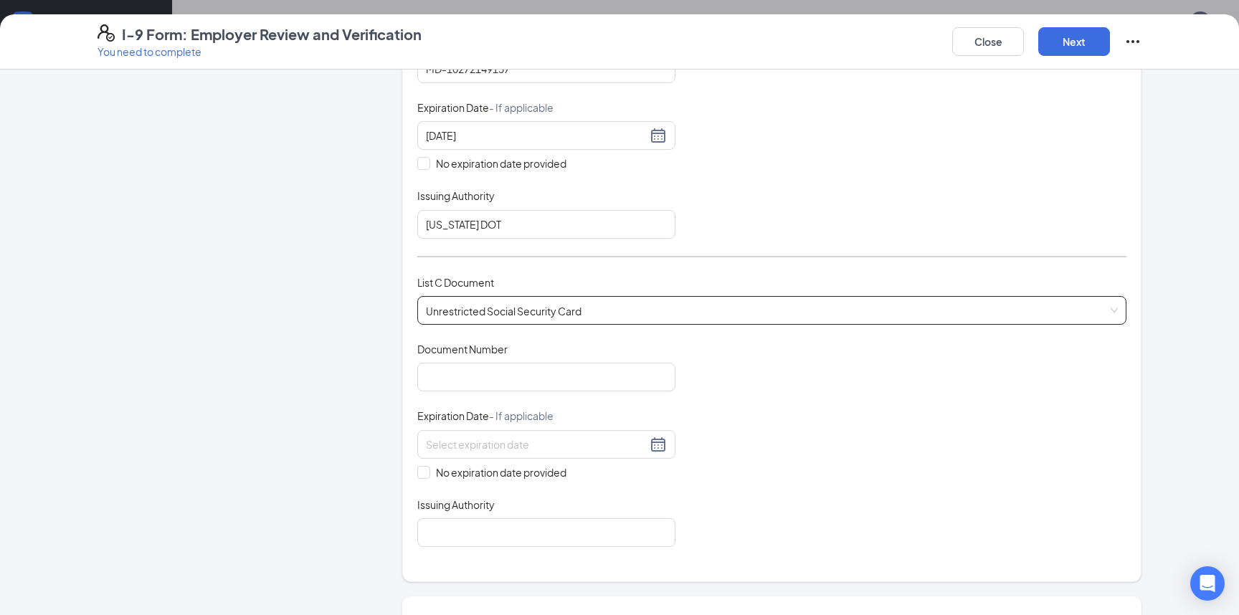
scroll to position [574, 0]
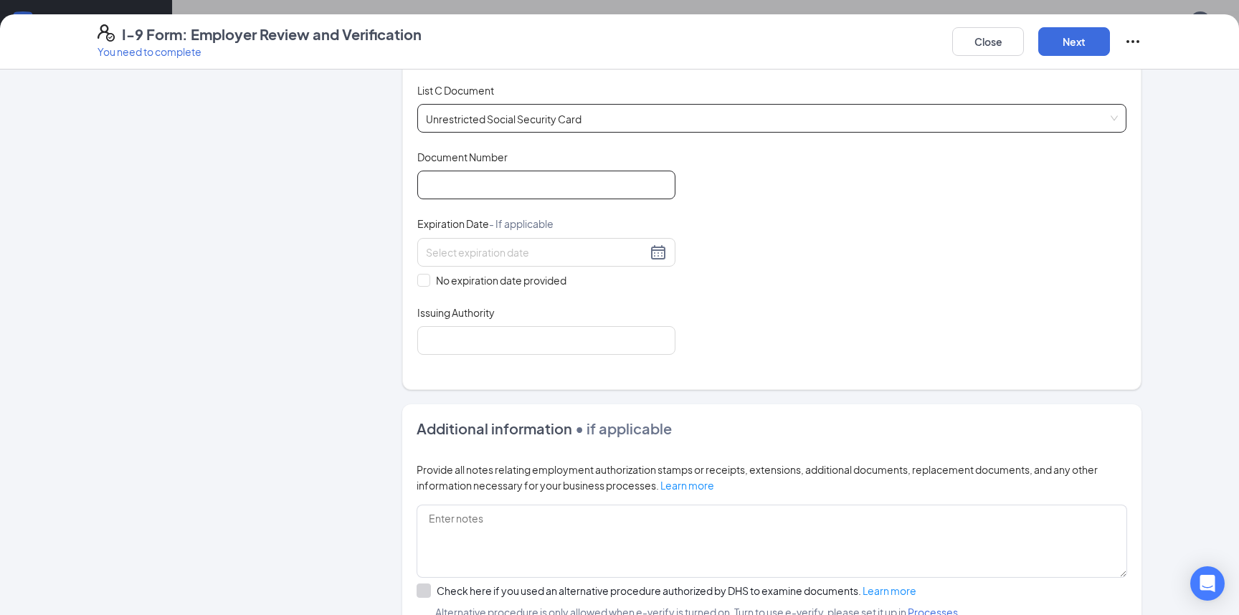
click at [480, 195] on input "Document Number" at bounding box center [546, 185] width 258 height 29
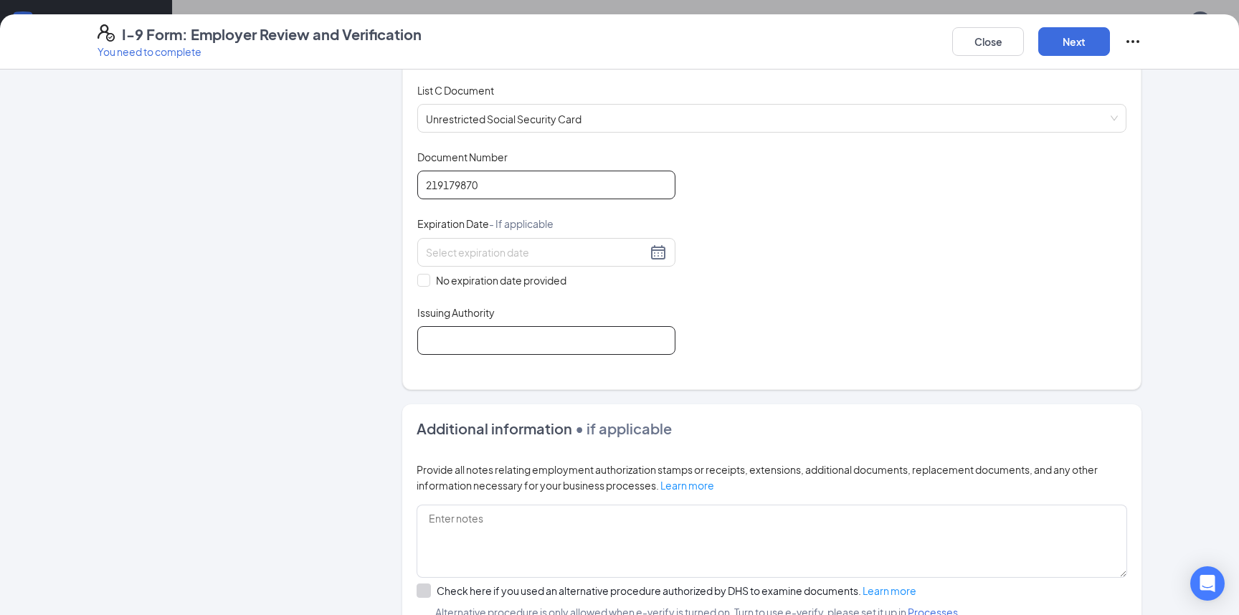
type input "219179870"
click at [446, 351] on input "Issuing Authority" at bounding box center [546, 340] width 258 height 29
type input "[GEOGRAPHIC_DATA]"
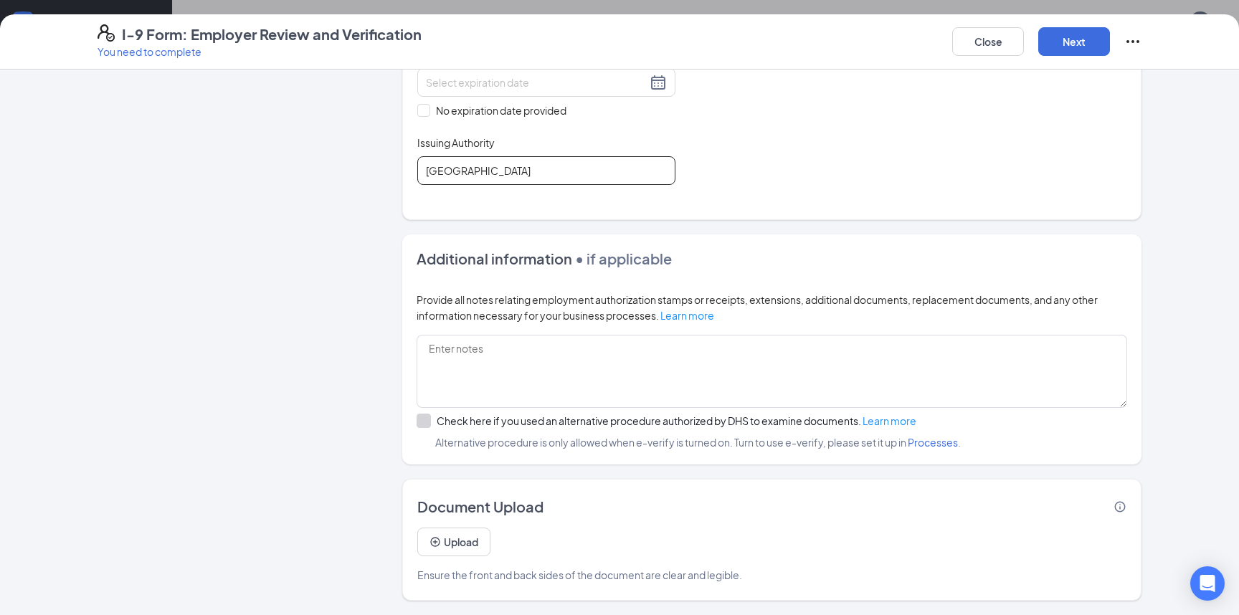
scroll to position [605, 0]
click at [1057, 40] on button "Next" at bounding box center [1075, 41] width 72 height 29
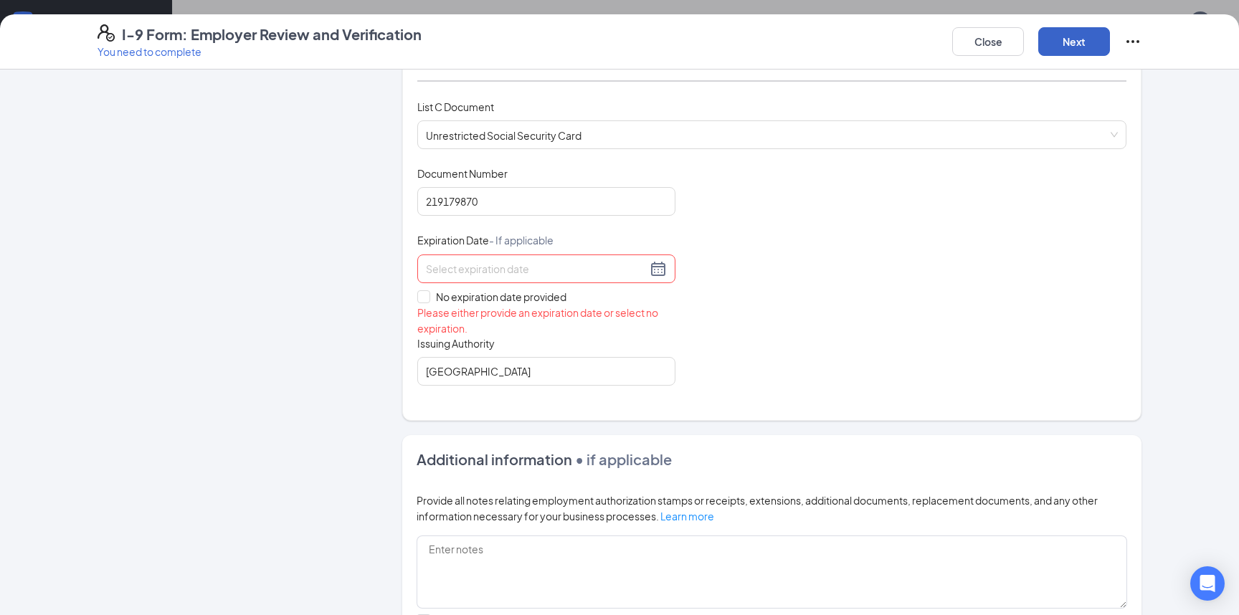
scroll to position [557, 0]
click at [420, 303] on span at bounding box center [423, 297] width 13 height 13
click at [420, 297] on span at bounding box center [423, 297] width 13 height 13
click at [420, 297] on input "No expiration date provided" at bounding box center [422, 296] width 10 height 10
checkbox input "true"
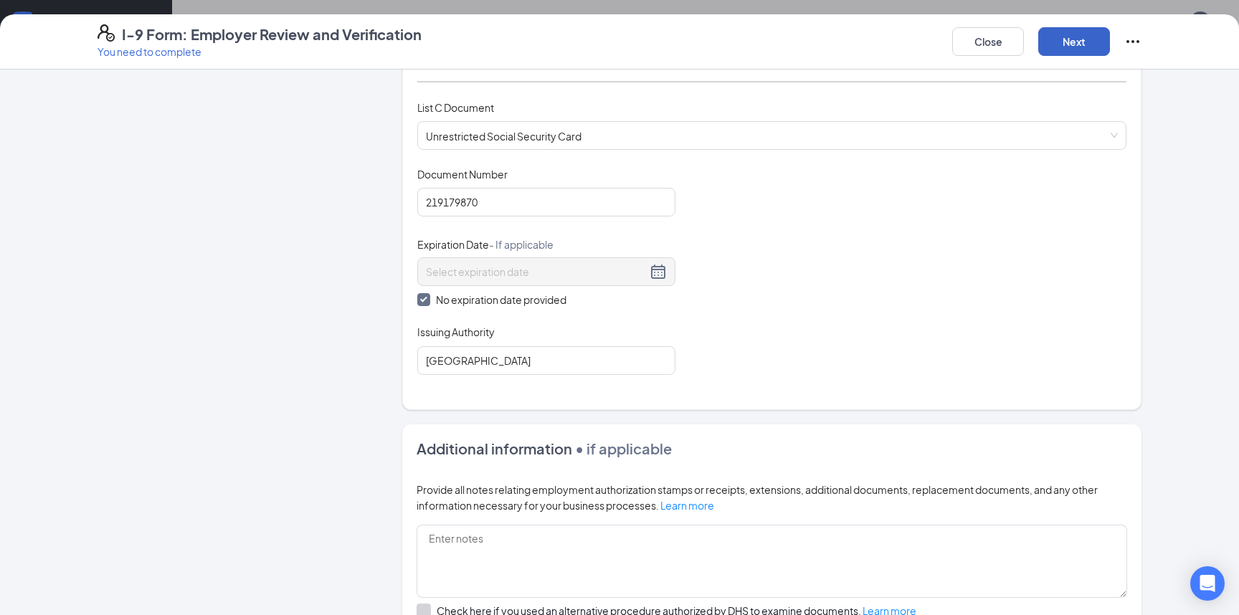
click at [1082, 44] on button "Next" at bounding box center [1075, 41] width 72 height 29
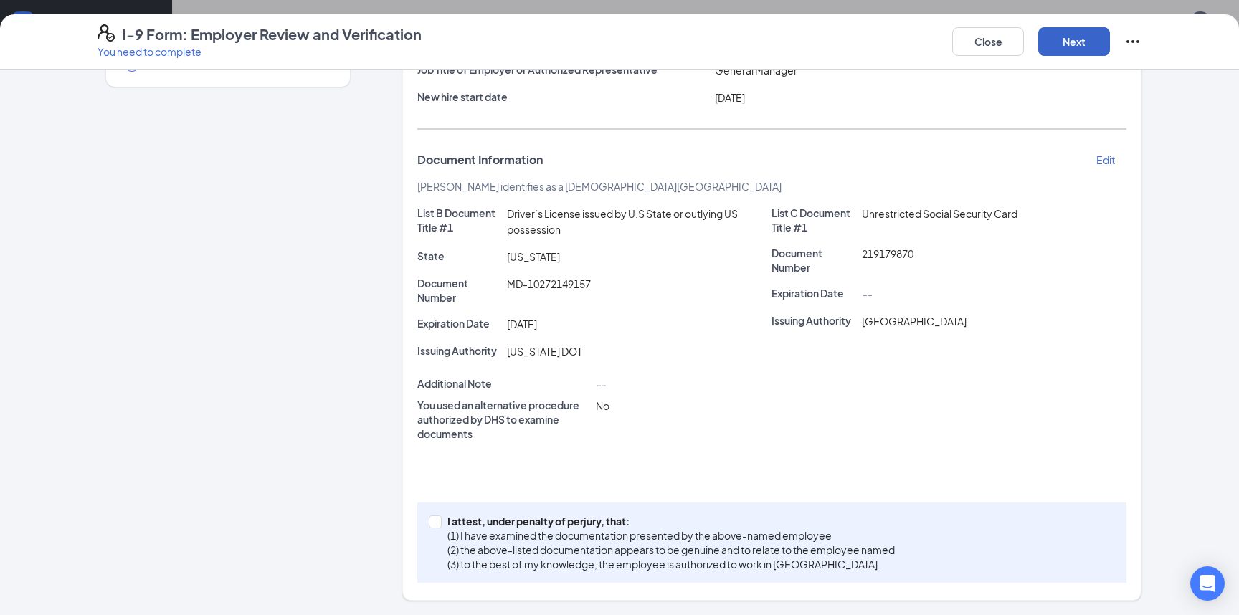
scroll to position [161, 0]
click at [429, 514] on label "I attest, under penalty of [PERSON_NAME], that: (1) I have examined the documen…" at bounding box center [665, 542] width 472 height 57
click at [429, 516] on input "I attest, under penalty of [PERSON_NAME], that: (1) I have examined the documen…" at bounding box center [434, 521] width 10 height 10
checkbox input "true"
click at [1090, 39] on button "Next" at bounding box center [1075, 41] width 72 height 29
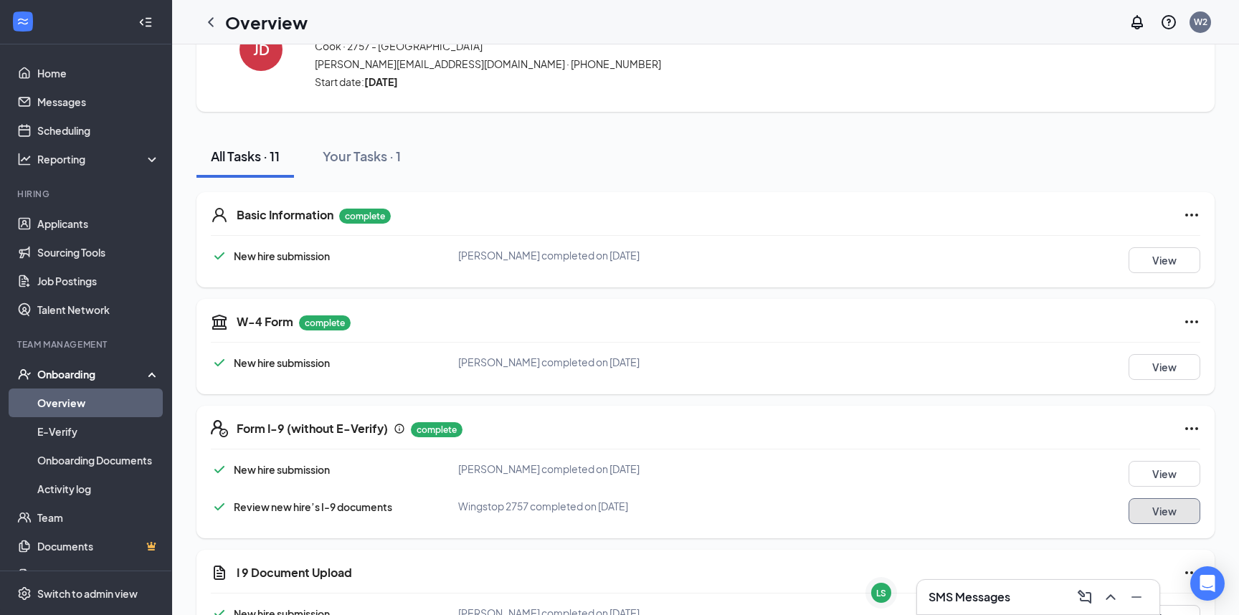
scroll to position [0, 0]
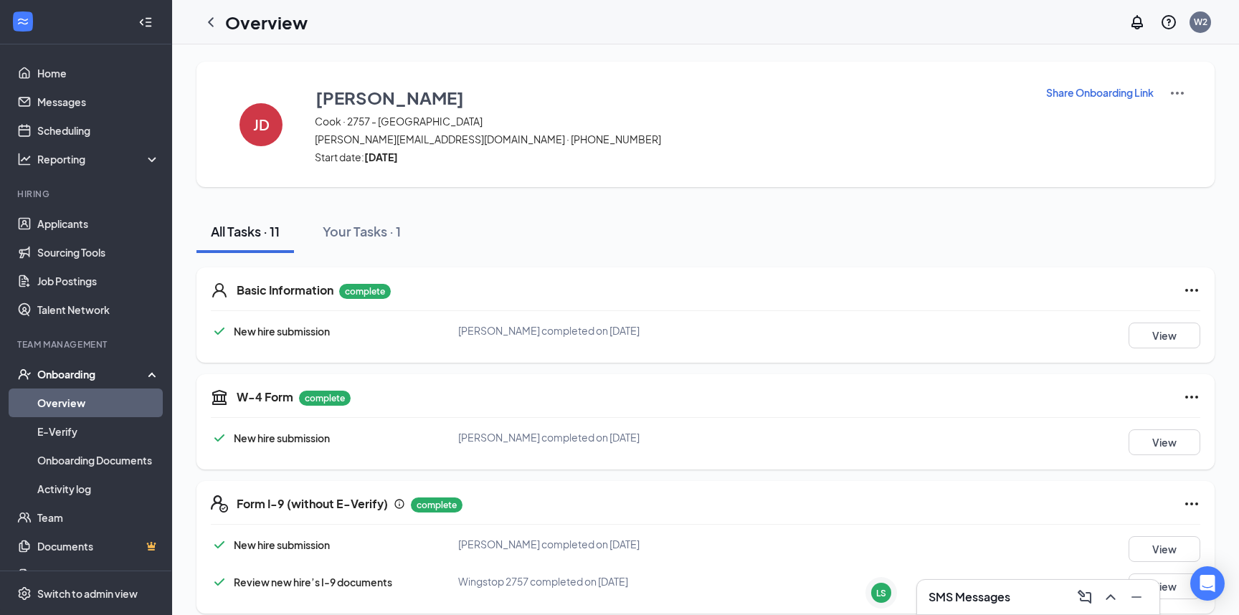
click at [1196, 282] on div "Basic Information complete New hire submission [PERSON_NAME] completed on [DATE…" at bounding box center [706, 315] width 1018 height 95
click at [1193, 284] on icon "Ellipses" at bounding box center [1191, 290] width 17 height 17
click at [1140, 248] on div "All Tasks · 11 Your Tasks · 1" at bounding box center [706, 231] width 1018 height 43
click at [1186, 391] on icon "Ellipses" at bounding box center [1191, 397] width 17 height 17
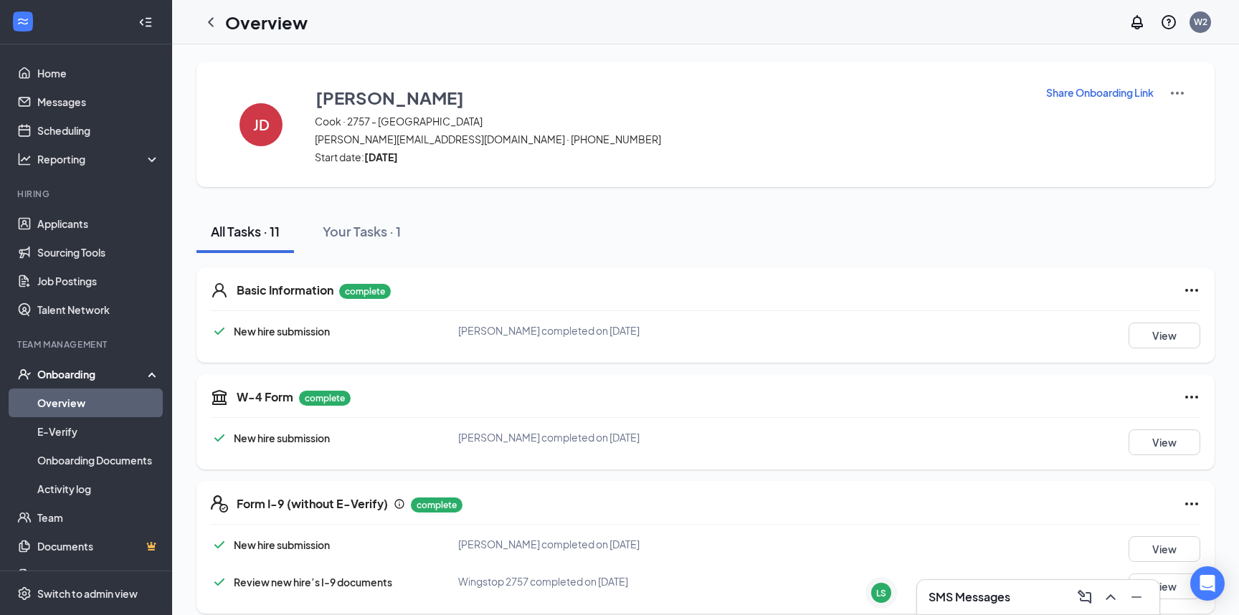
click at [1191, 503] on icon "Ellipses" at bounding box center [1191, 504] width 17 height 17
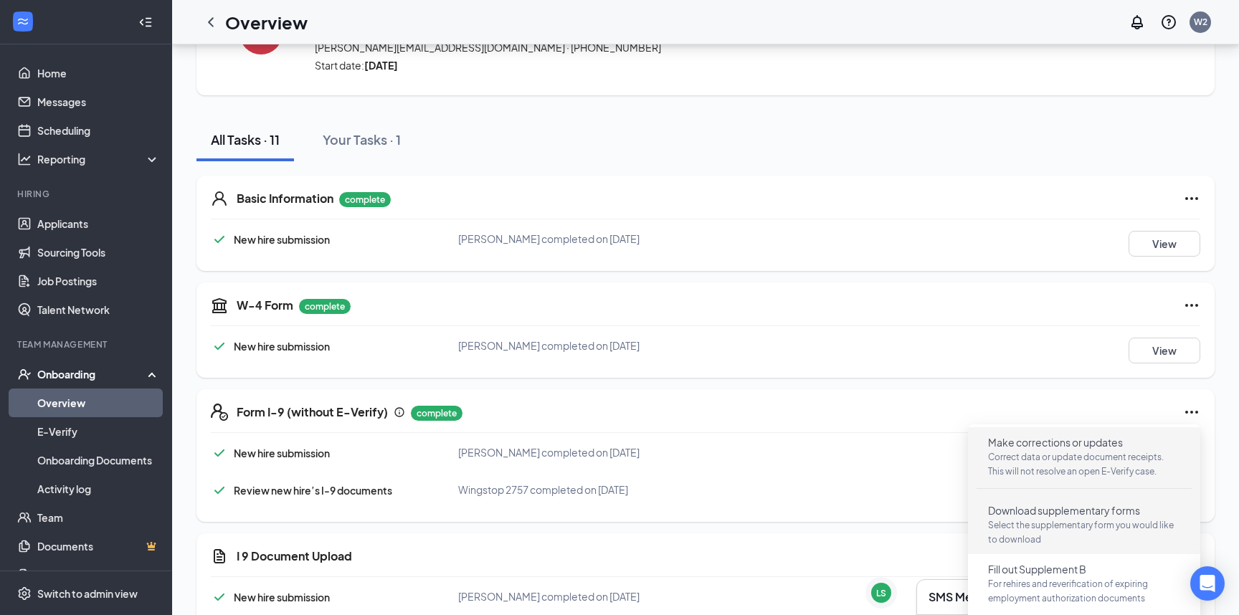
scroll to position [191, 0]
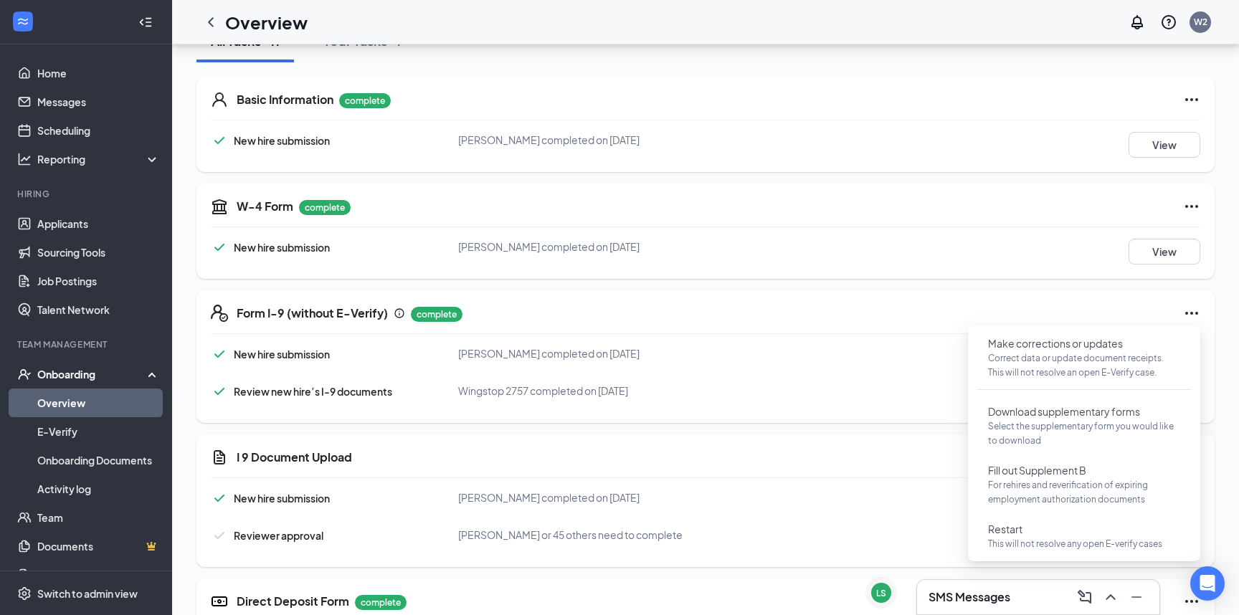
click at [1225, 458] on div "[PERSON_NAME] [PERSON_NAME] · 2757 - Locust Grove [EMAIL_ADDRESS][DOMAIN_NAME] …" at bounding box center [705, 441] width 1067 height 1175
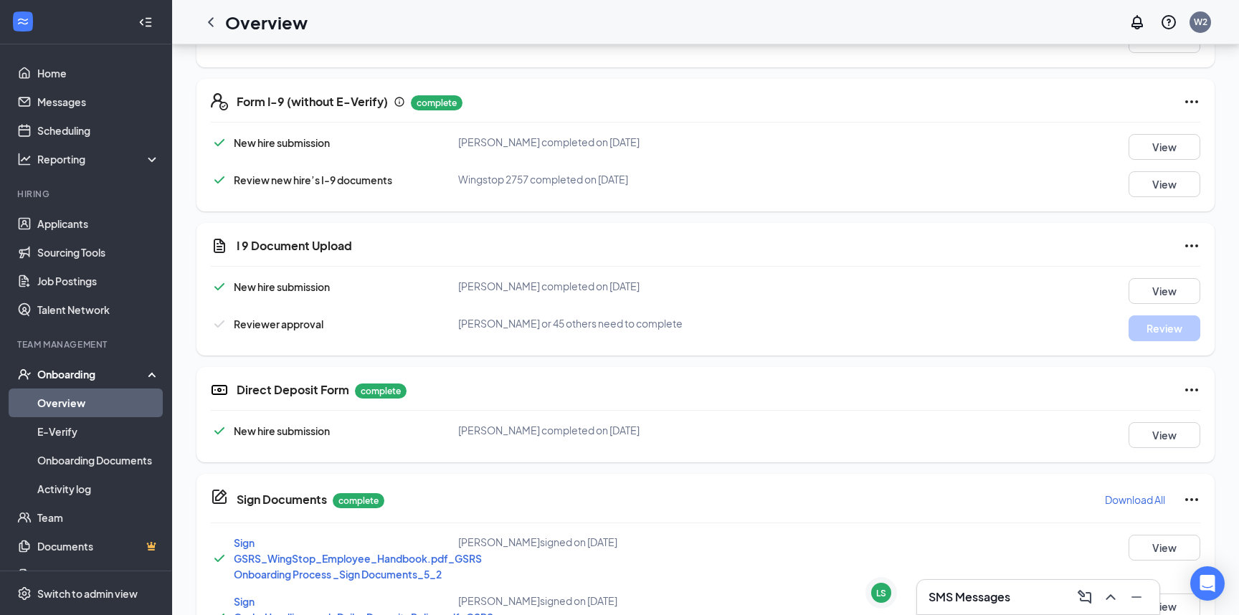
scroll to position [478, 0]
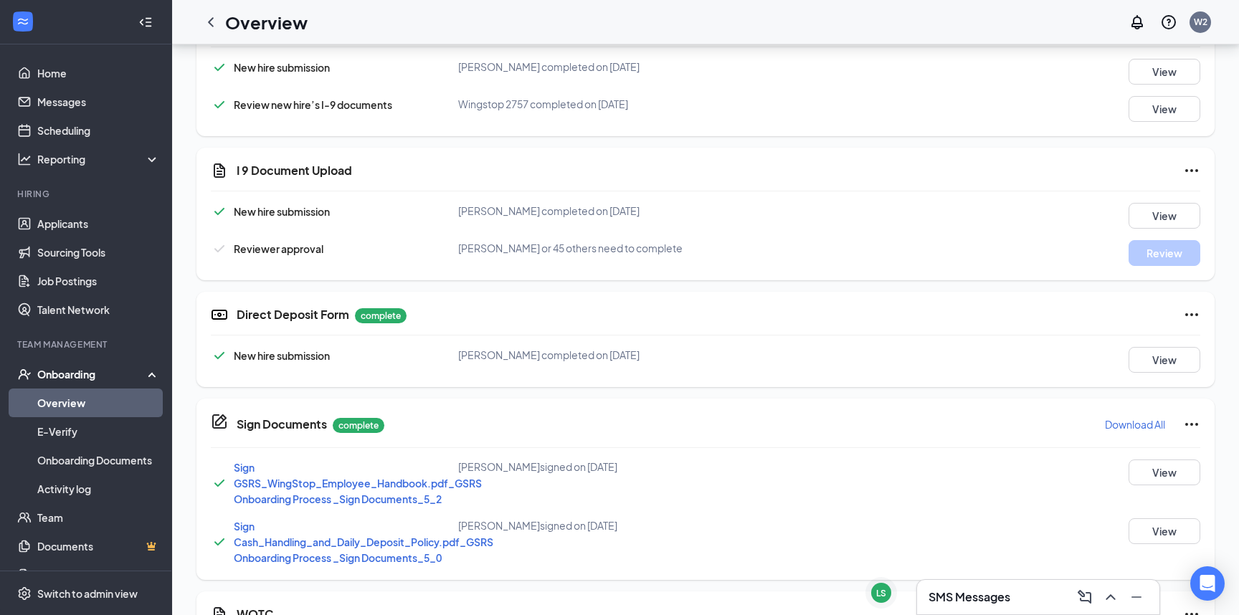
click at [1183, 165] on icon "Ellipses" at bounding box center [1191, 170] width 17 height 17
click at [942, 310] on div "Direct Deposit Form complete" at bounding box center [719, 314] width 964 height 17
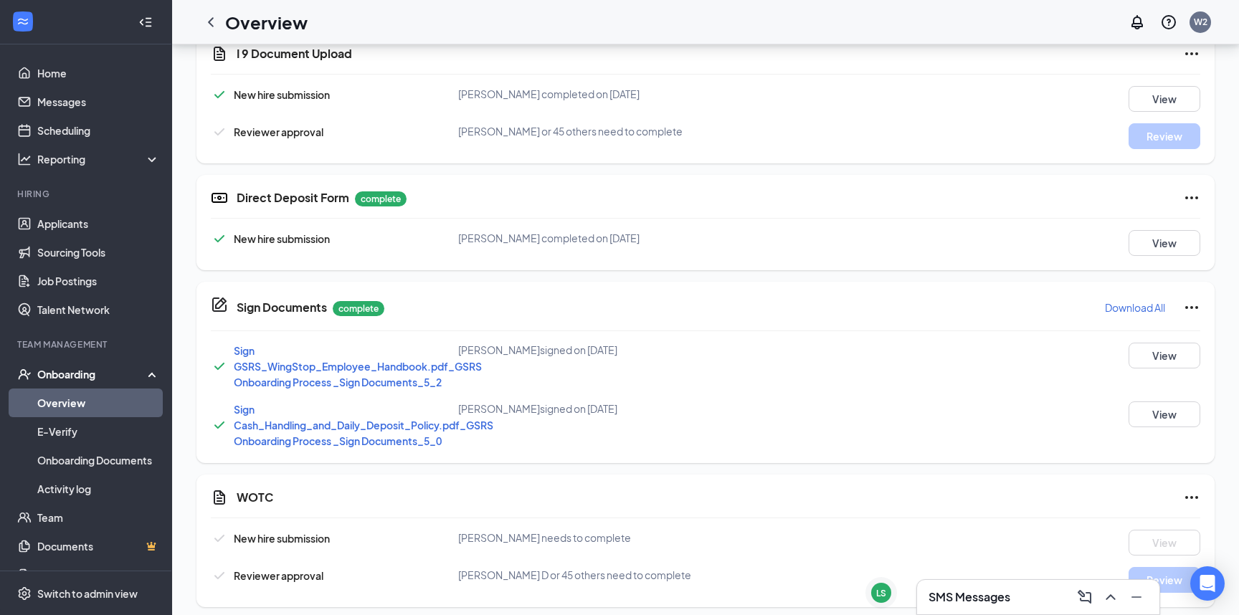
scroll to position [605, 0]
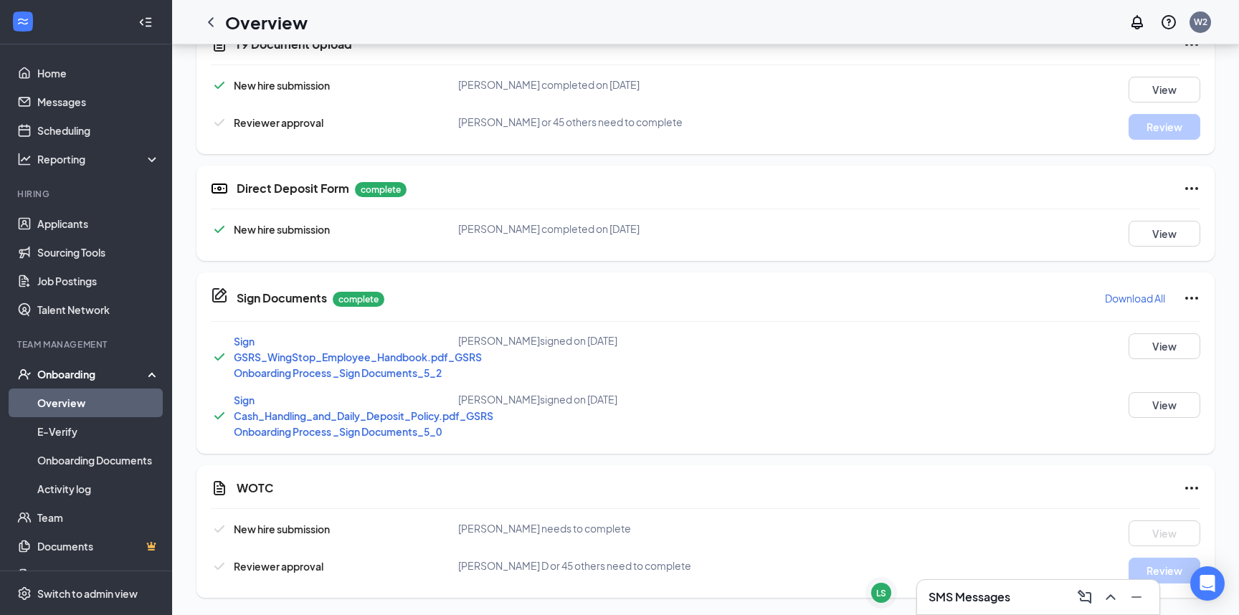
drag, startPoint x: 72, startPoint y: 396, endPoint x: 90, endPoint y: 400, distance: 18.4
click at [72, 396] on link "Overview" at bounding box center [98, 403] width 123 height 29
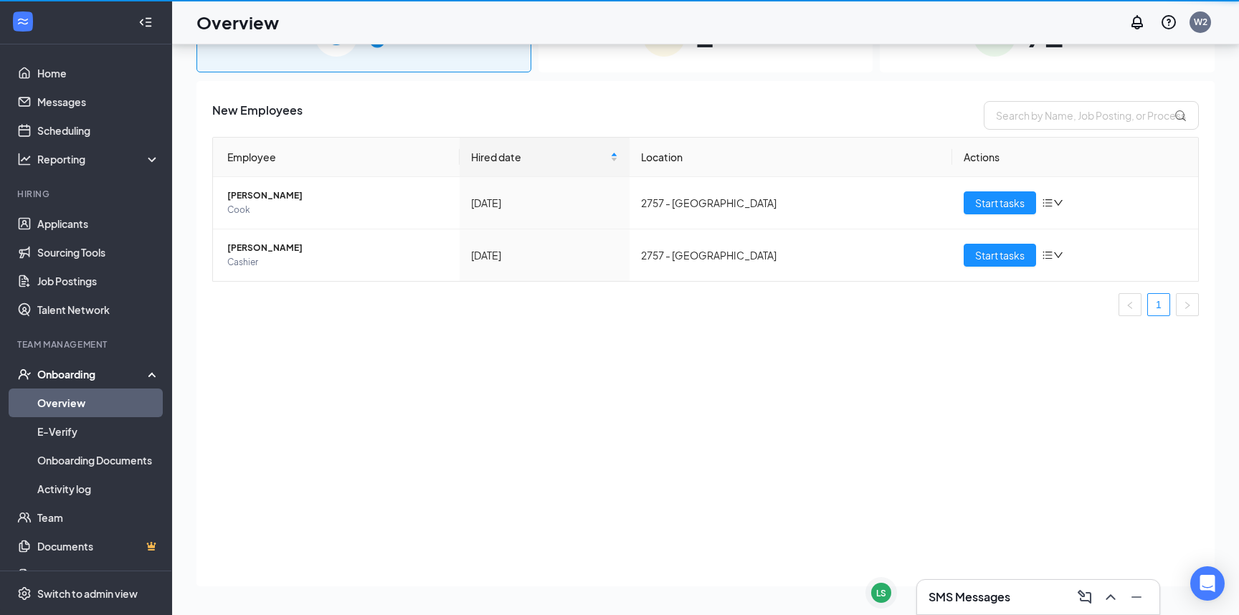
scroll to position [65, 0]
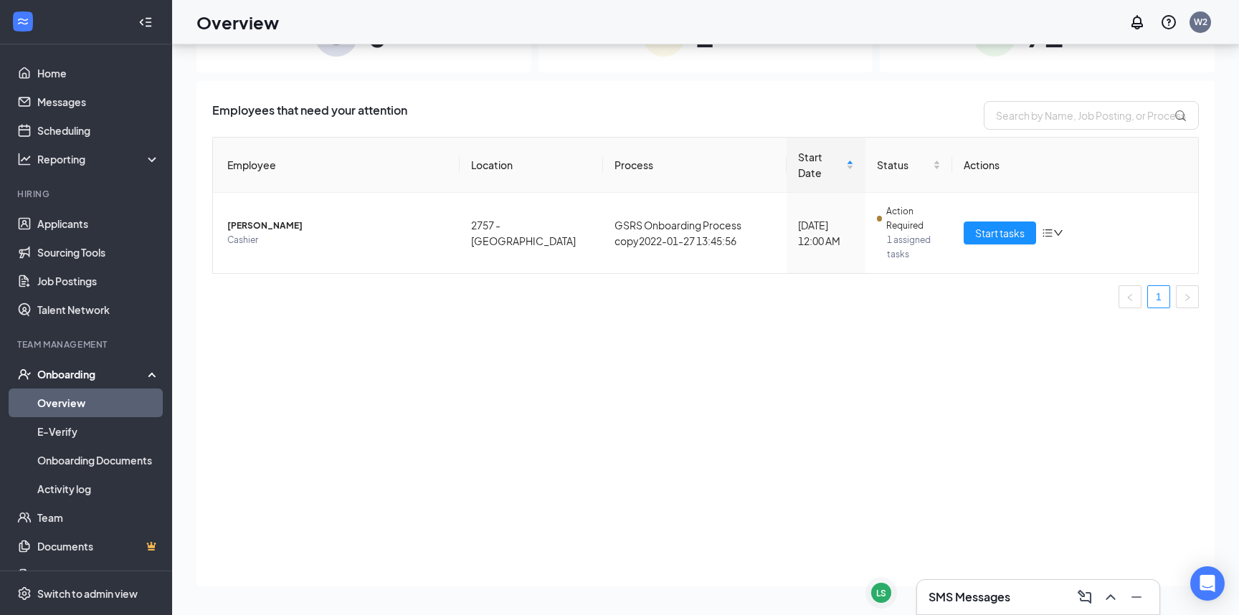
drag, startPoint x: 351, startPoint y: 366, endPoint x: 577, endPoint y: 118, distance: 335.1
click at [577, 118] on div "Employees that need your attention" at bounding box center [705, 115] width 987 height 29
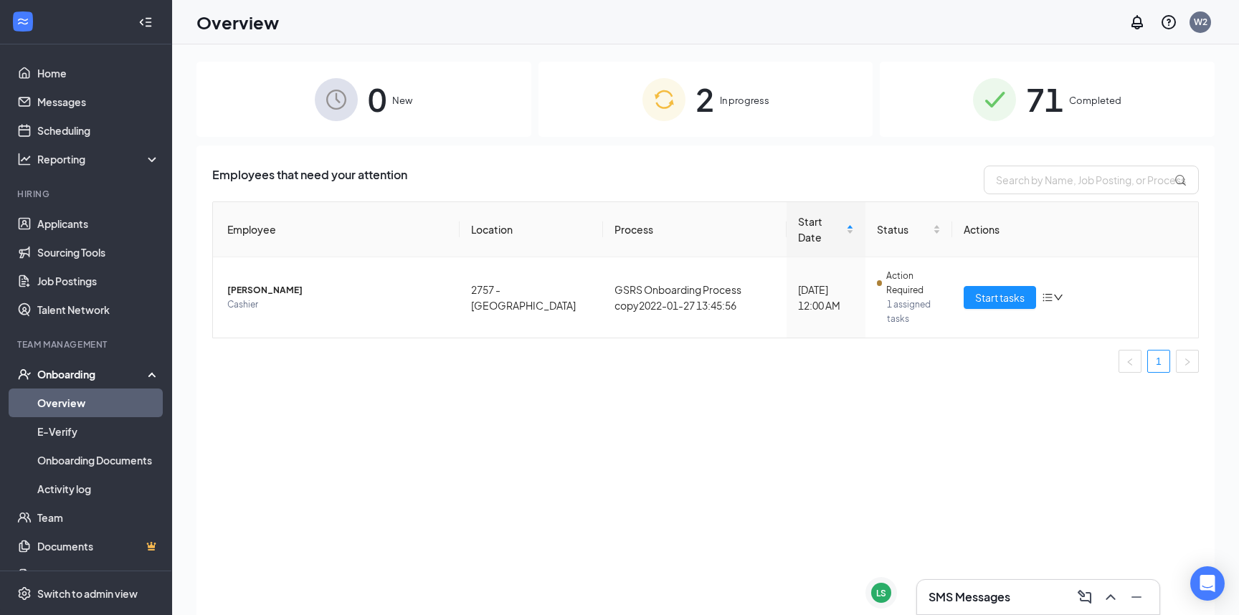
click at [703, 104] on span "2" at bounding box center [705, 99] width 19 height 49
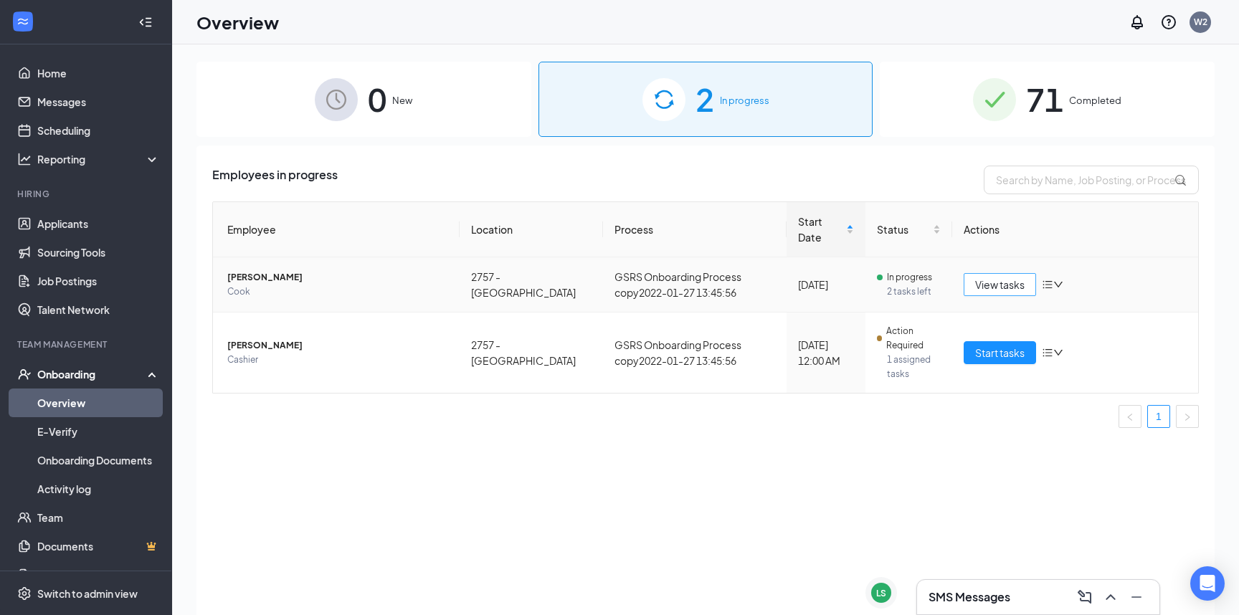
click at [1007, 277] on span "View tasks" at bounding box center [999, 285] width 49 height 16
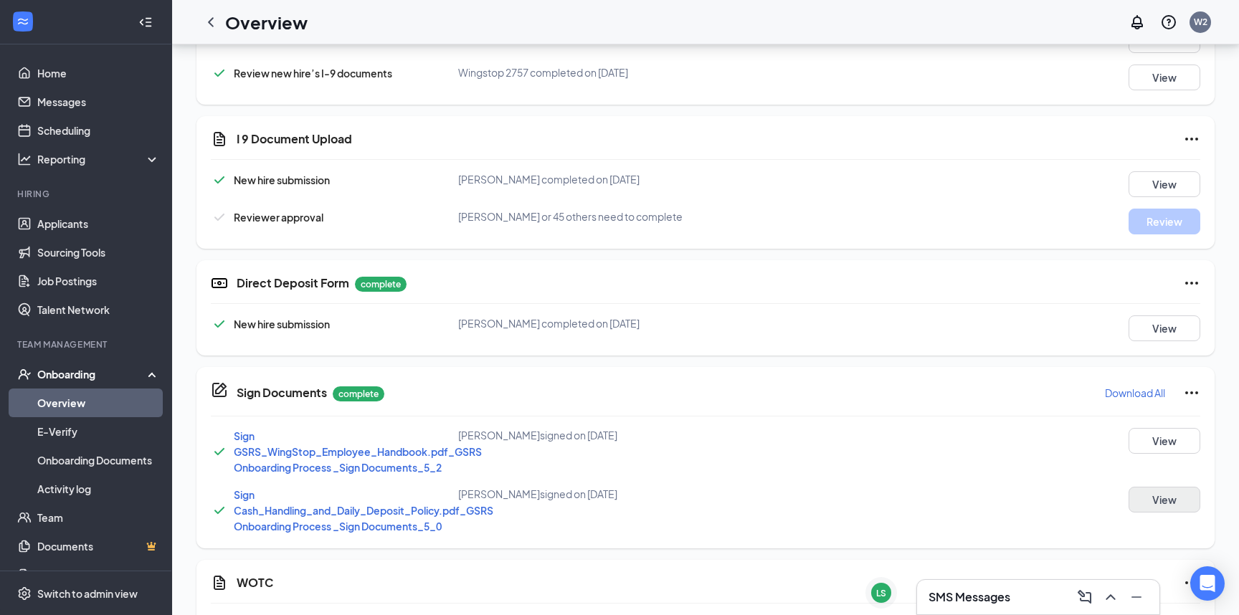
scroll to position [605, 0]
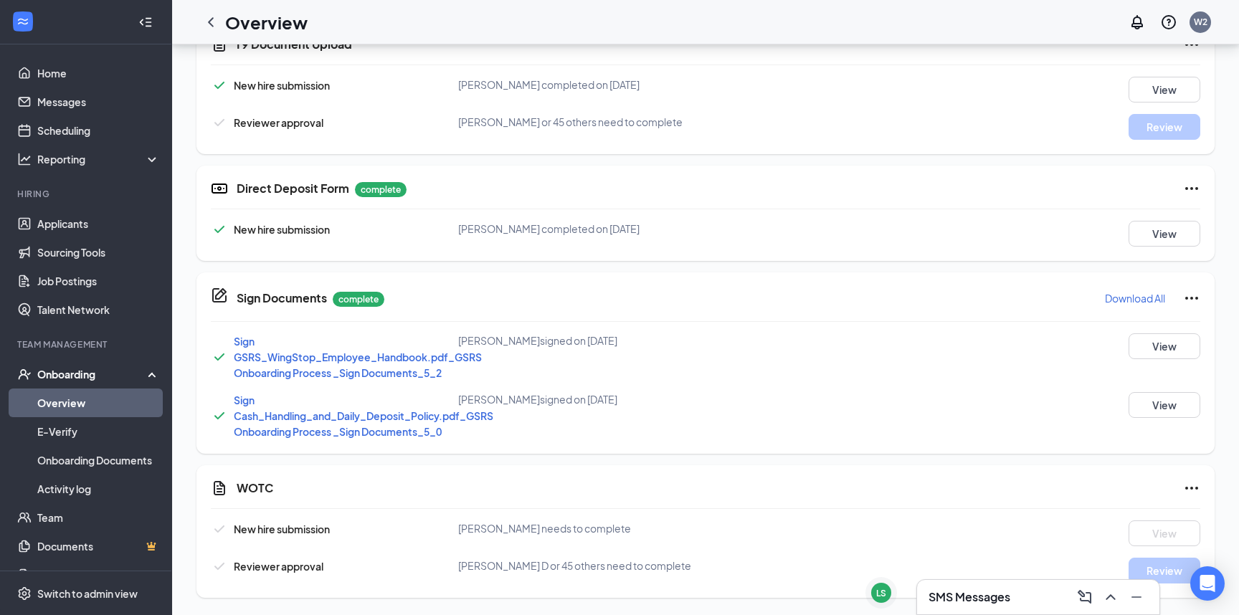
click at [1188, 488] on icon "Ellipses" at bounding box center [1192, 488] width 13 height 3
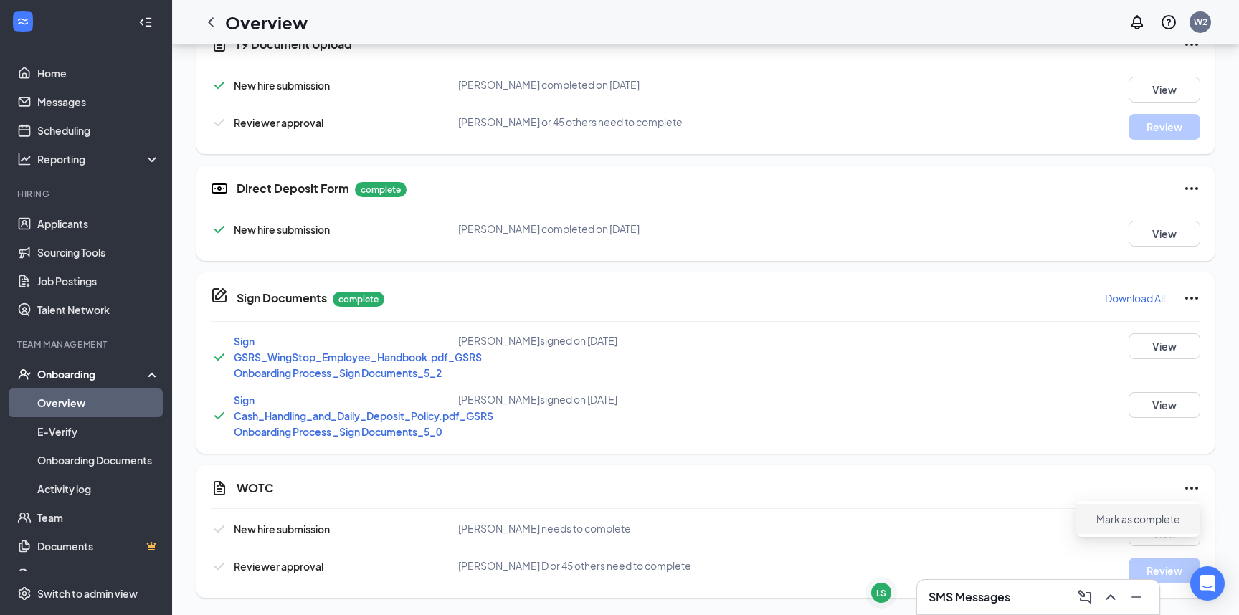
click at [1162, 520] on span "Mark as complete" at bounding box center [1139, 519] width 84 height 14
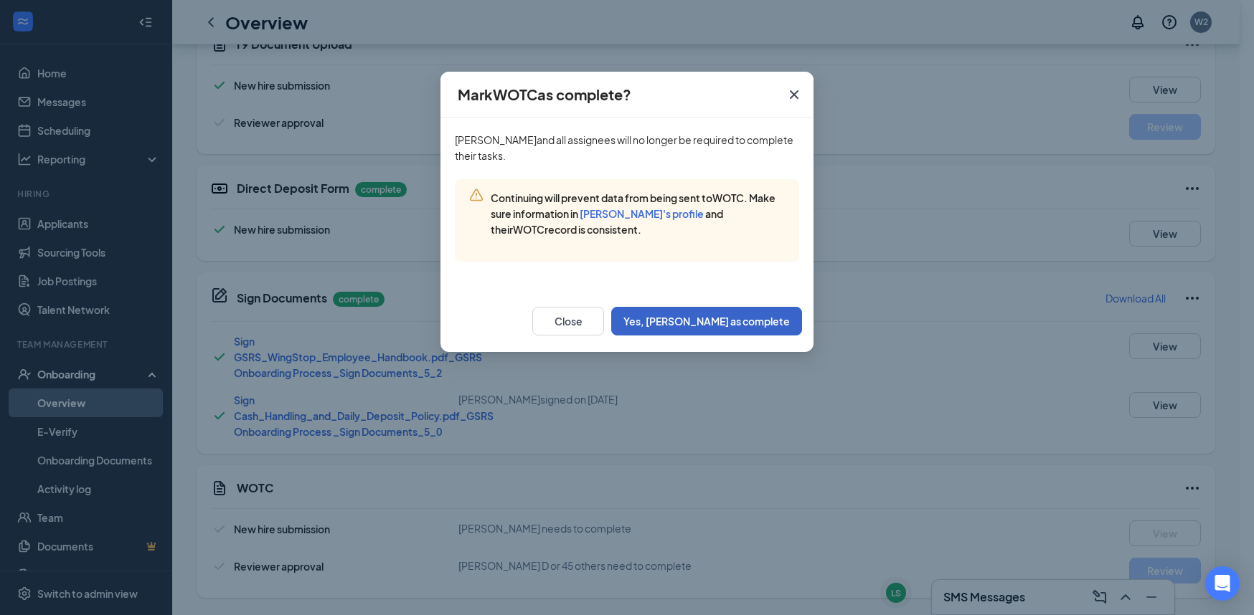
click at [752, 318] on button "Yes, [PERSON_NAME] as complete" at bounding box center [706, 321] width 191 height 29
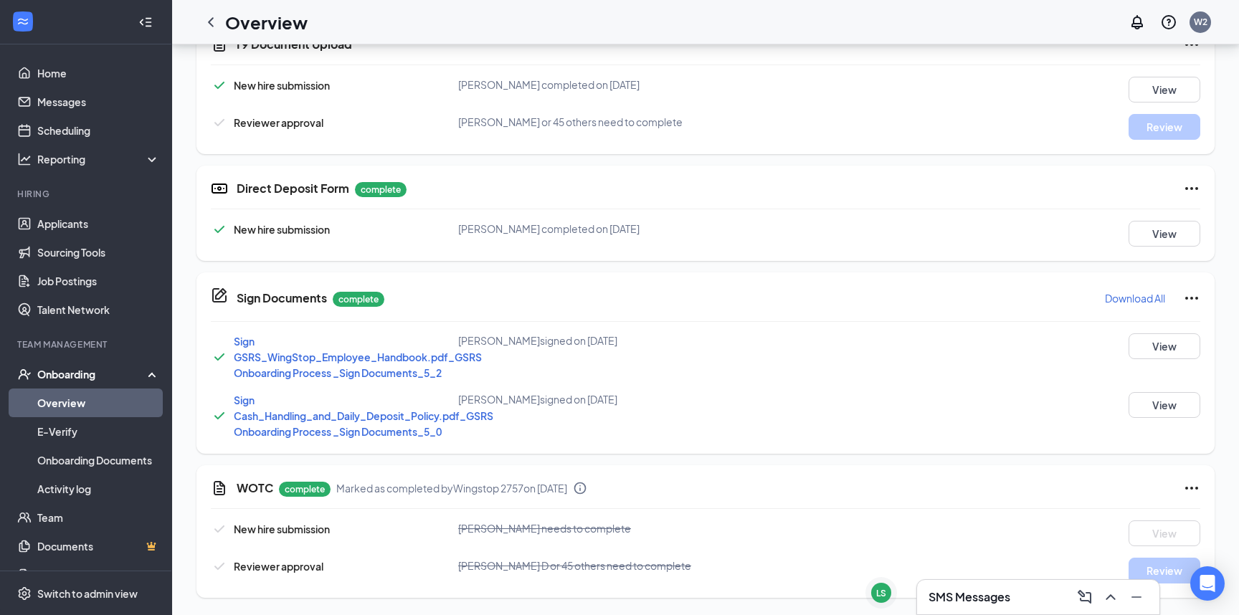
click at [1185, 301] on icon "Ellipses" at bounding box center [1191, 298] width 17 height 17
click at [1062, 261] on div "Direct Deposit Form complete New hire submission [PERSON_NAME] completed on [DA…" at bounding box center [706, 213] width 1018 height 95
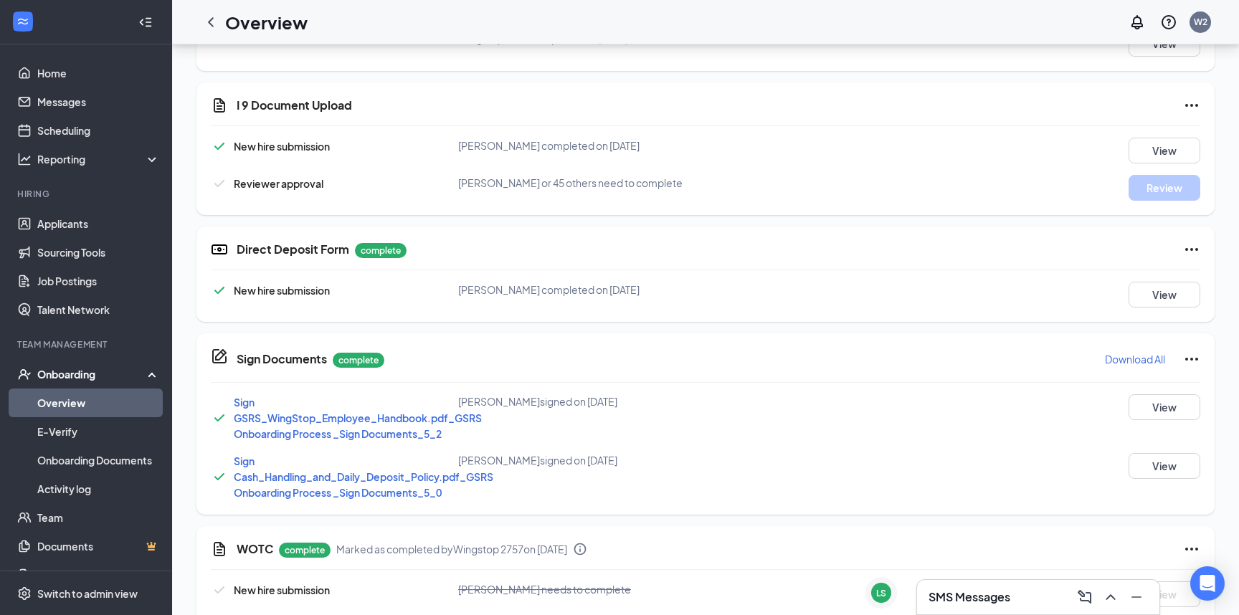
scroll to position [509, 0]
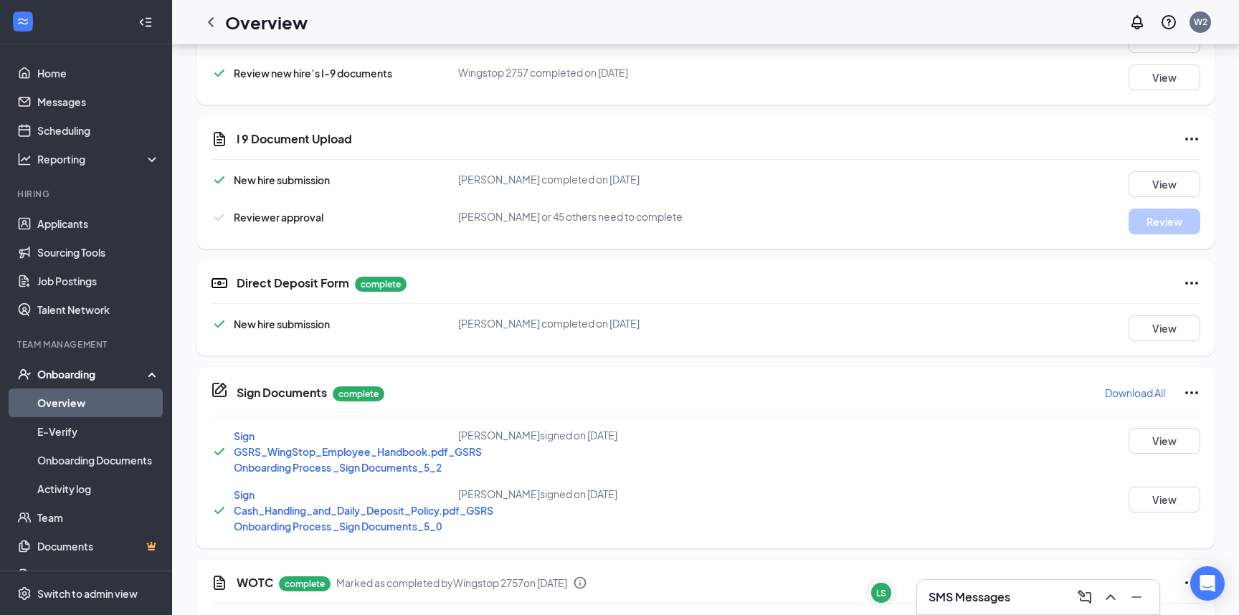
click at [1188, 280] on icon "Ellipses" at bounding box center [1191, 283] width 17 height 17
click at [1040, 248] on div "I 9 Document Upload New hire submission [PERSON_NAME] completed on [DATE] View …" at bounding box center [706, 182] width 1018 height 133
click at [1188, 136] on icon "Ellipses" at bounding box center [1191, 139] width 17 height 17
click at [1159, 172] on span "Mark as complete" at bounding box center [1139, 170] width 84 height 14
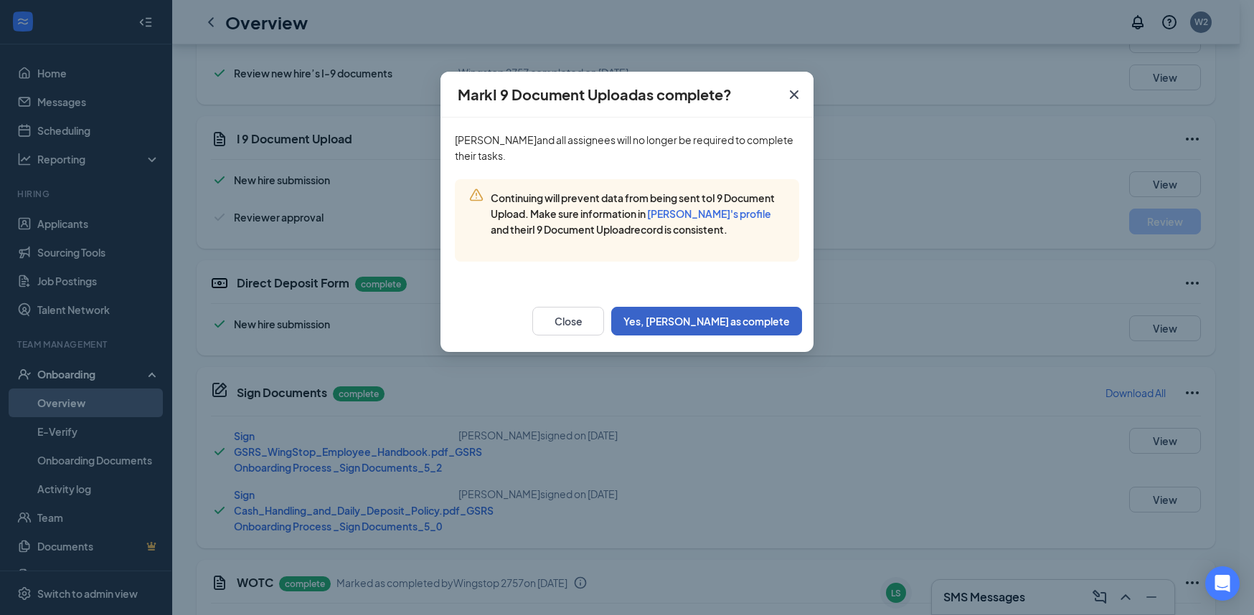
click at [773, 323] on button "Yes, [PERSON_NAME] as complete" at bounding box center [706, 321] width 191 height 29
click at [764, 318] on button "Yes, [PERSON_NAME] as complete" at bounding box center [706, 321] width 191 height 29
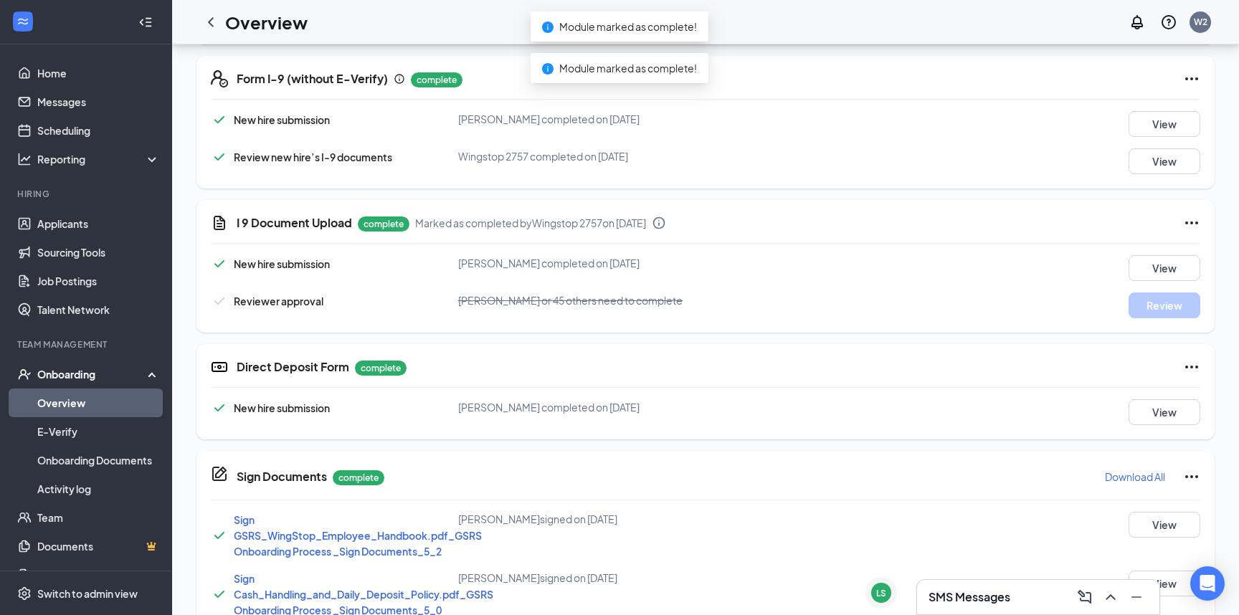
scroll to position [318, 0]
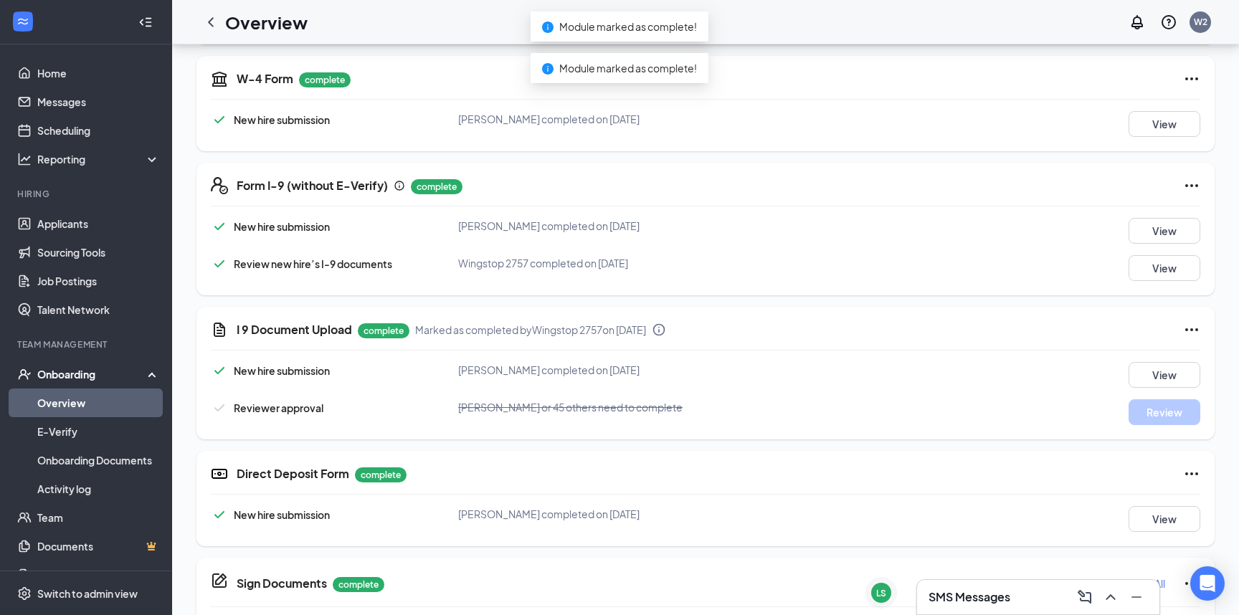
click at [1186, 184] on icon "Ellipses" at bounding box center [1191, 185] width 17 height 17
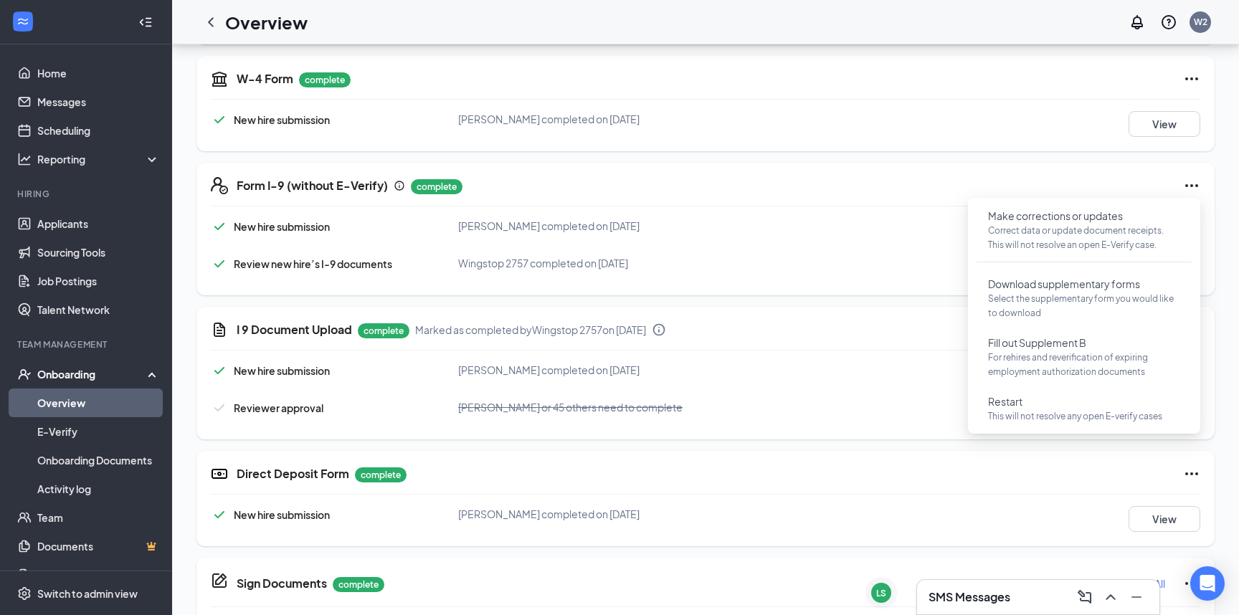
click at [902, 193] on div "Form I-9 (without E-Verify) complete" at bounding box center [719, 185] width 964 height 17
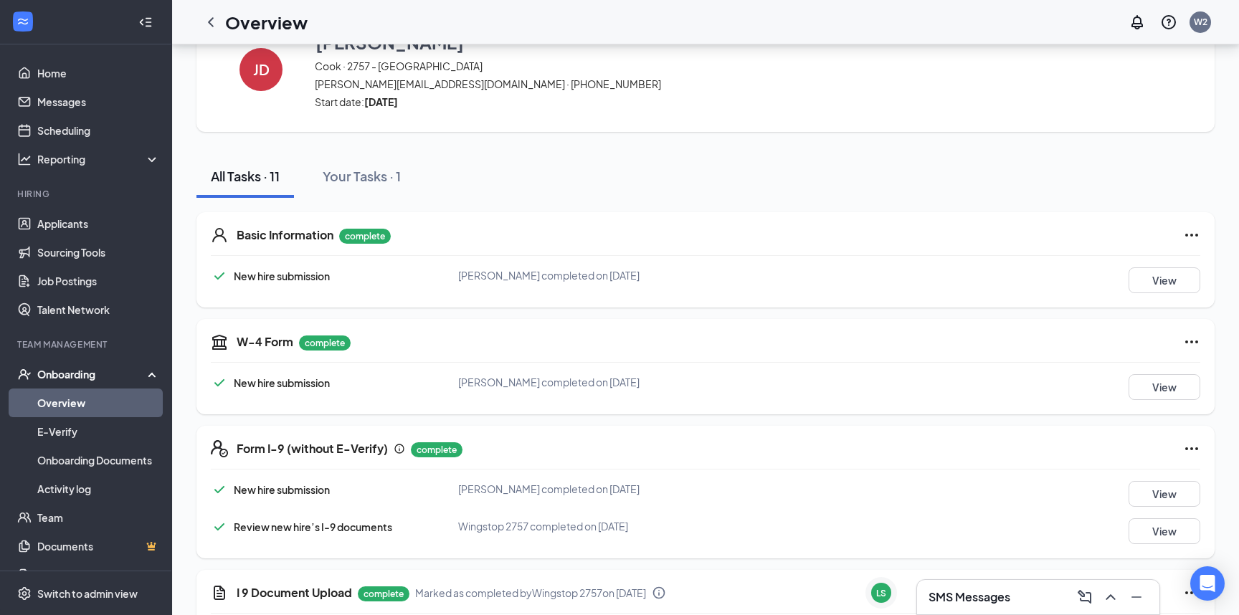
scroll to position [0, 0]
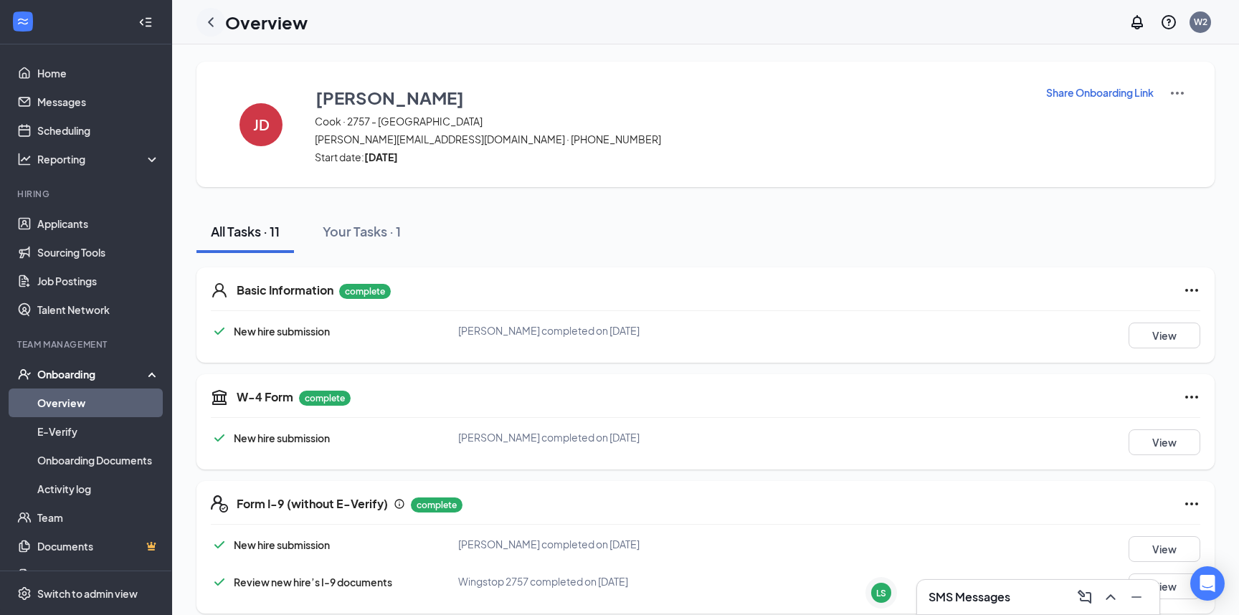
click at [210, 20] on icon "ChevronLeft" at bounding box center [211, 21] width 6 height 9
